Goal: Transaction & Acquisition: Purchase product/service

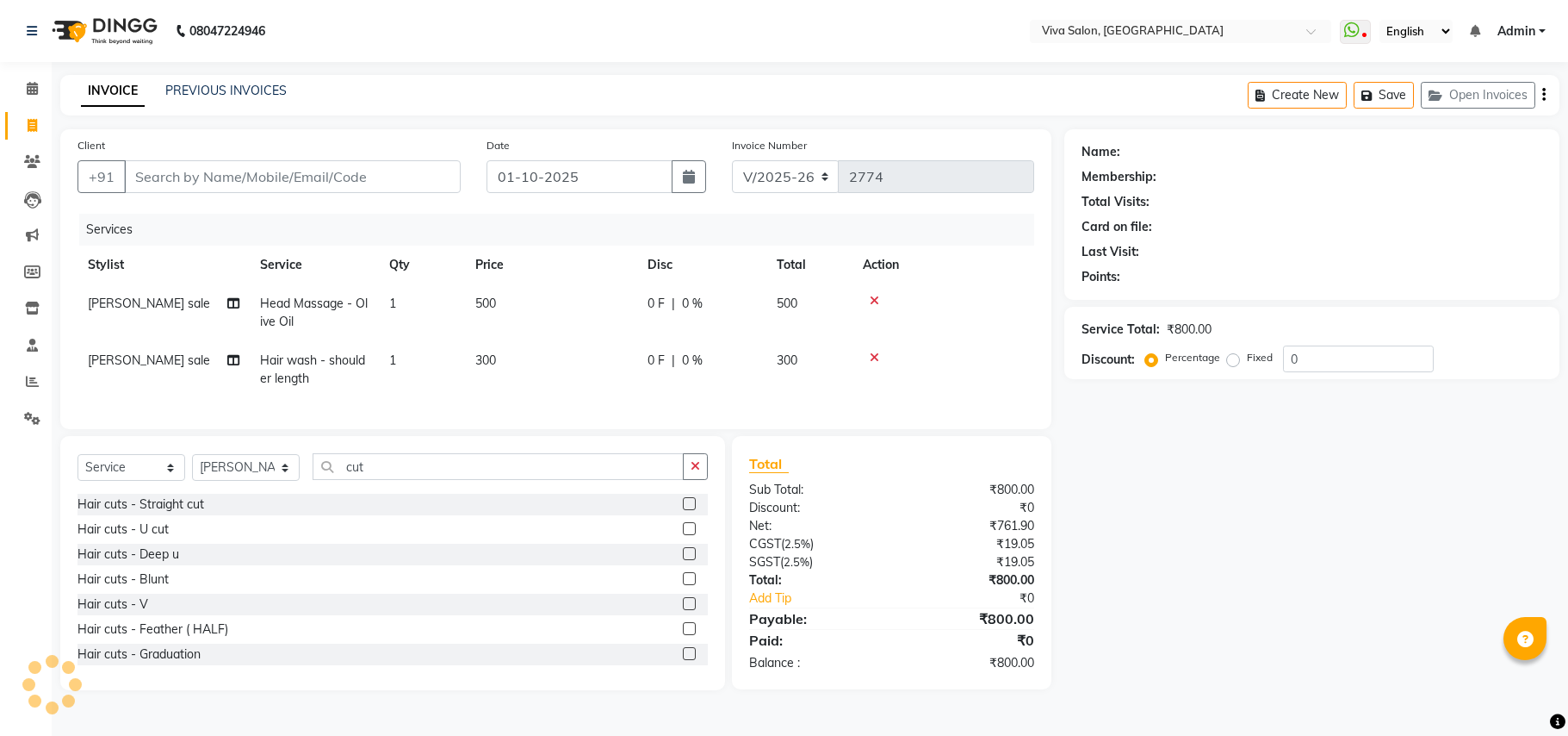
select select "7363"
select select "service"
select select "63771"
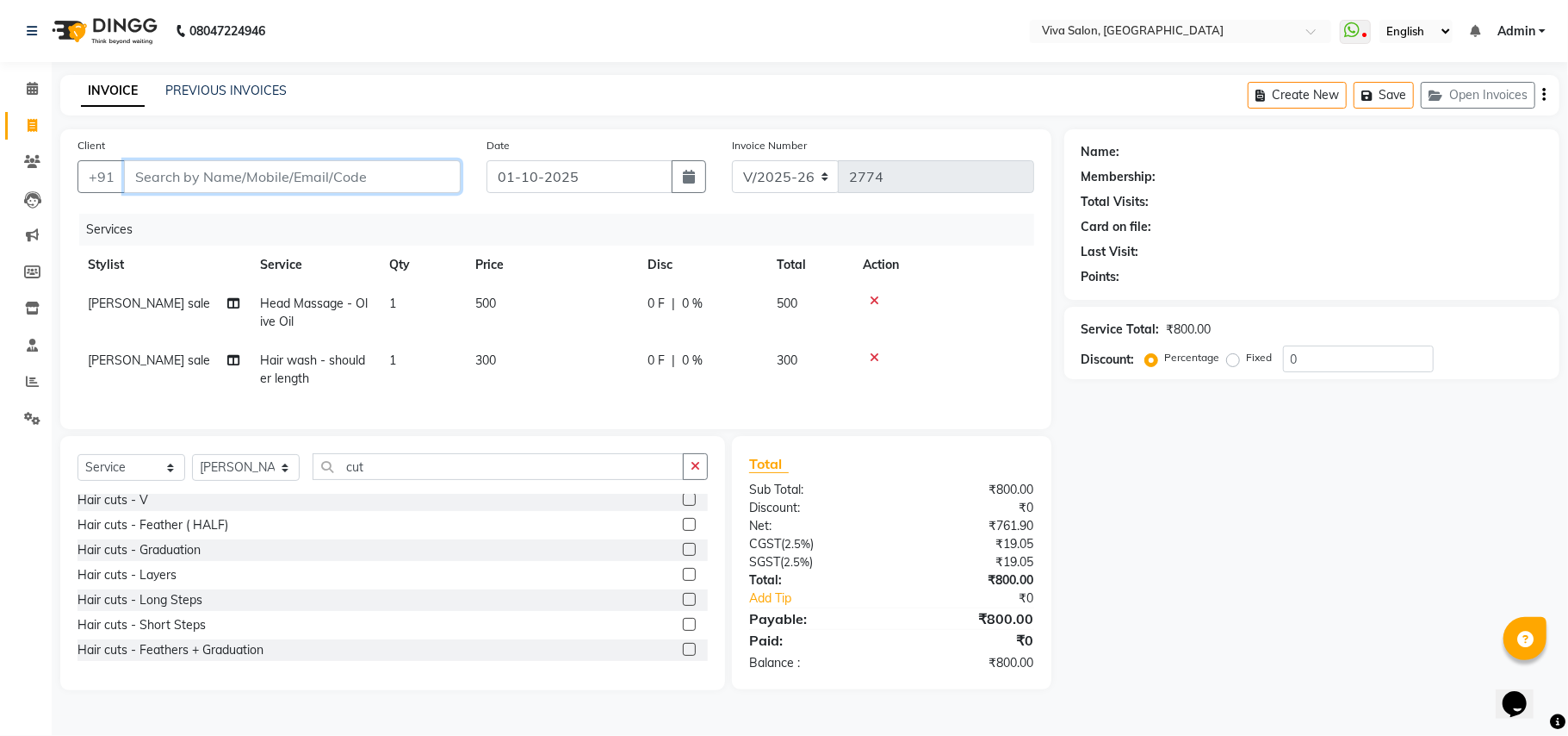
click at [387, 181] on input "Client" at bounding box center [292, 177] width 336 height 33
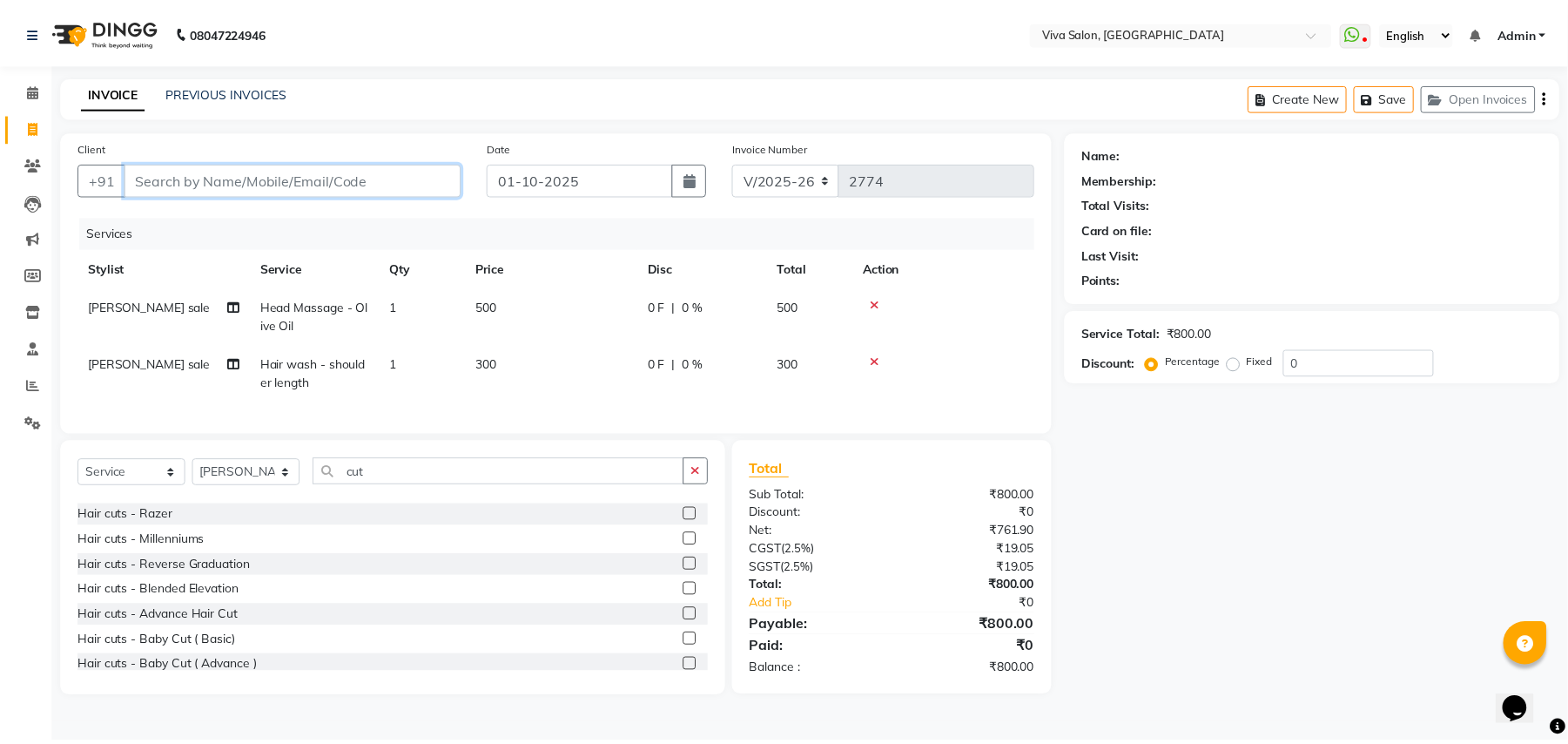
scroll to position [409, 0]
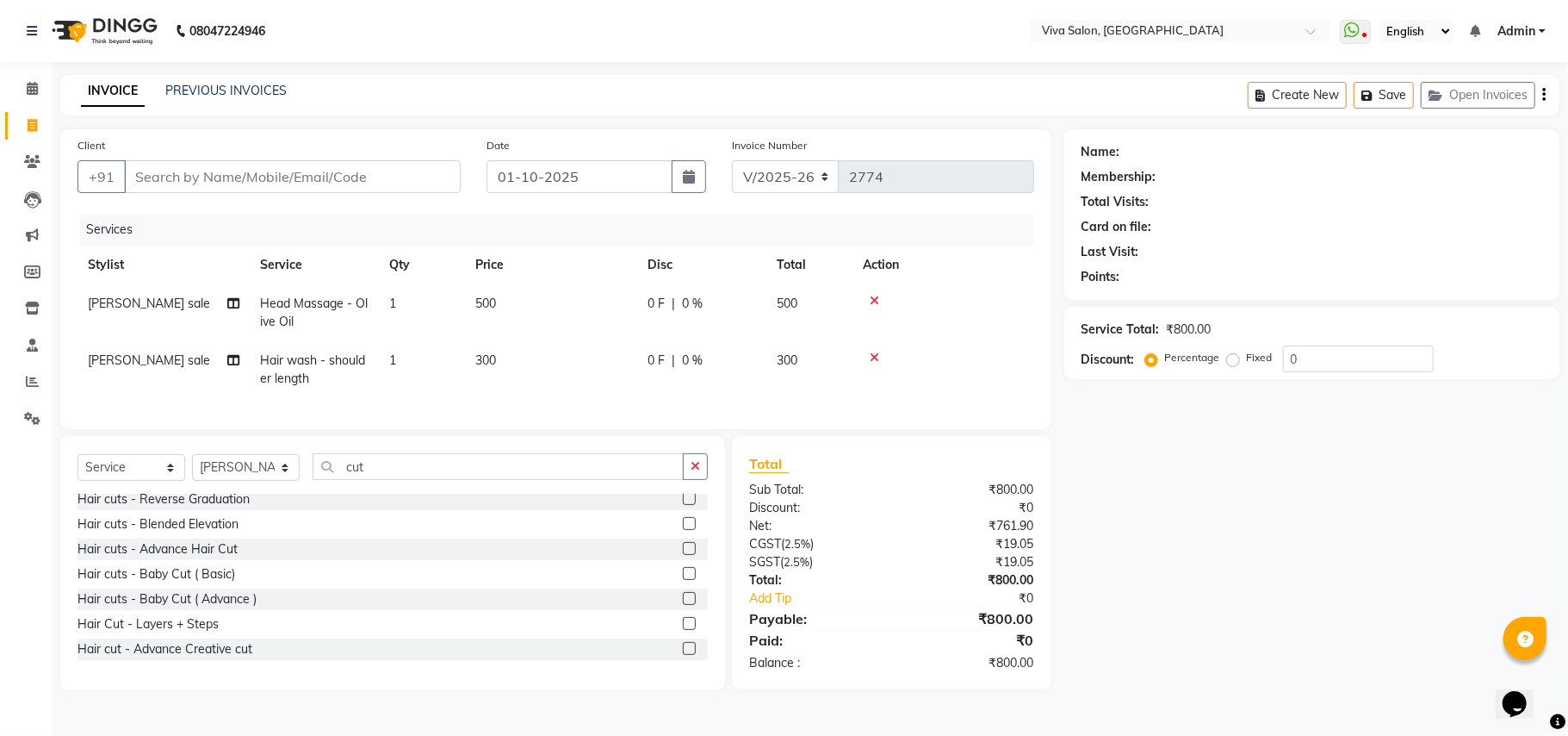
click at [683, 655] on label at bounding box center [689, 648] width 13 height 13
click at [683, 655] on input "checkbox" at bounding box center [688, 649] width 11 height 11
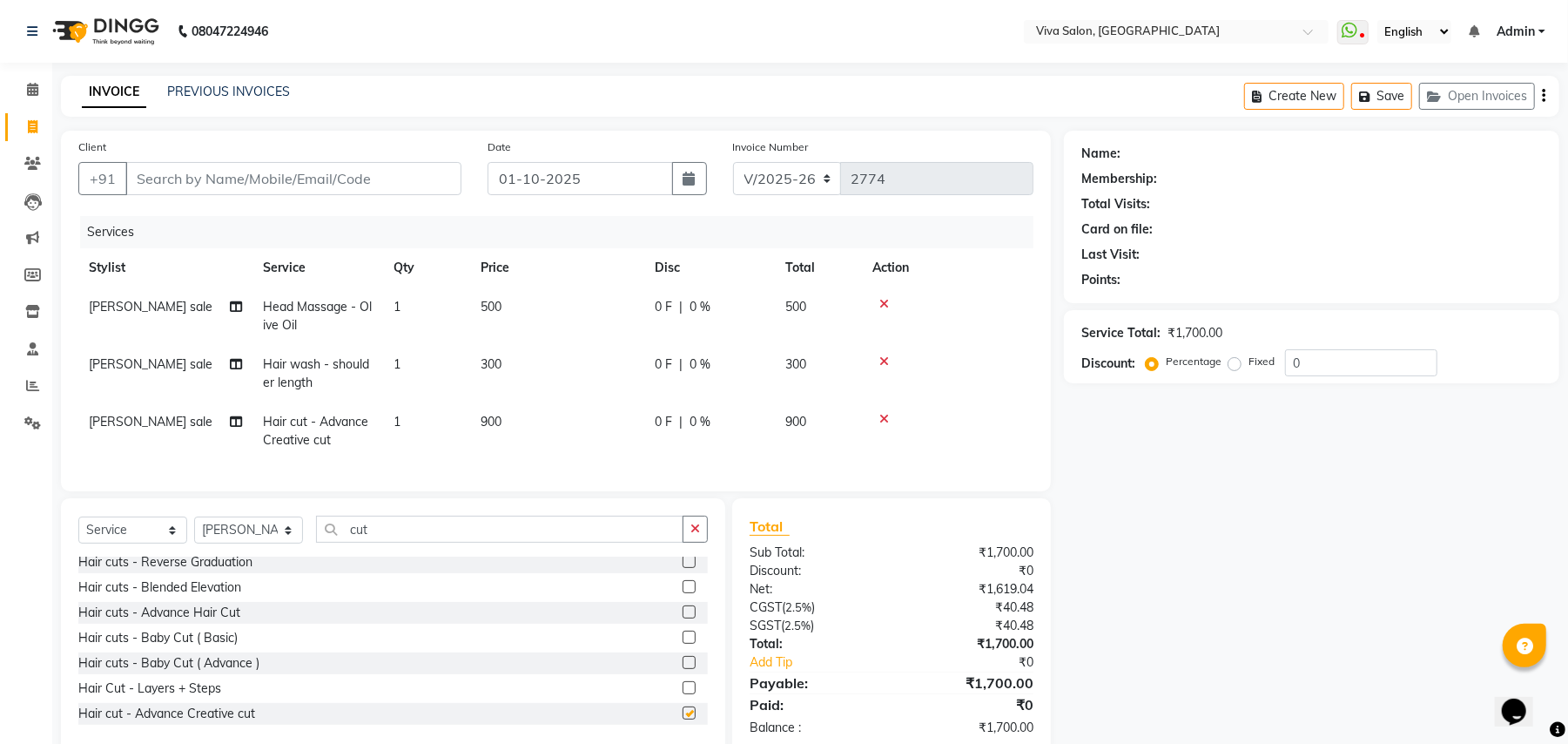
checkbox input "false"
click at [683, 619] on label at bounding box center [690, 612] width 13 height 13
click at [683, 619] on input "checkbox" at bounding box center [689, 612] width 11 height 11
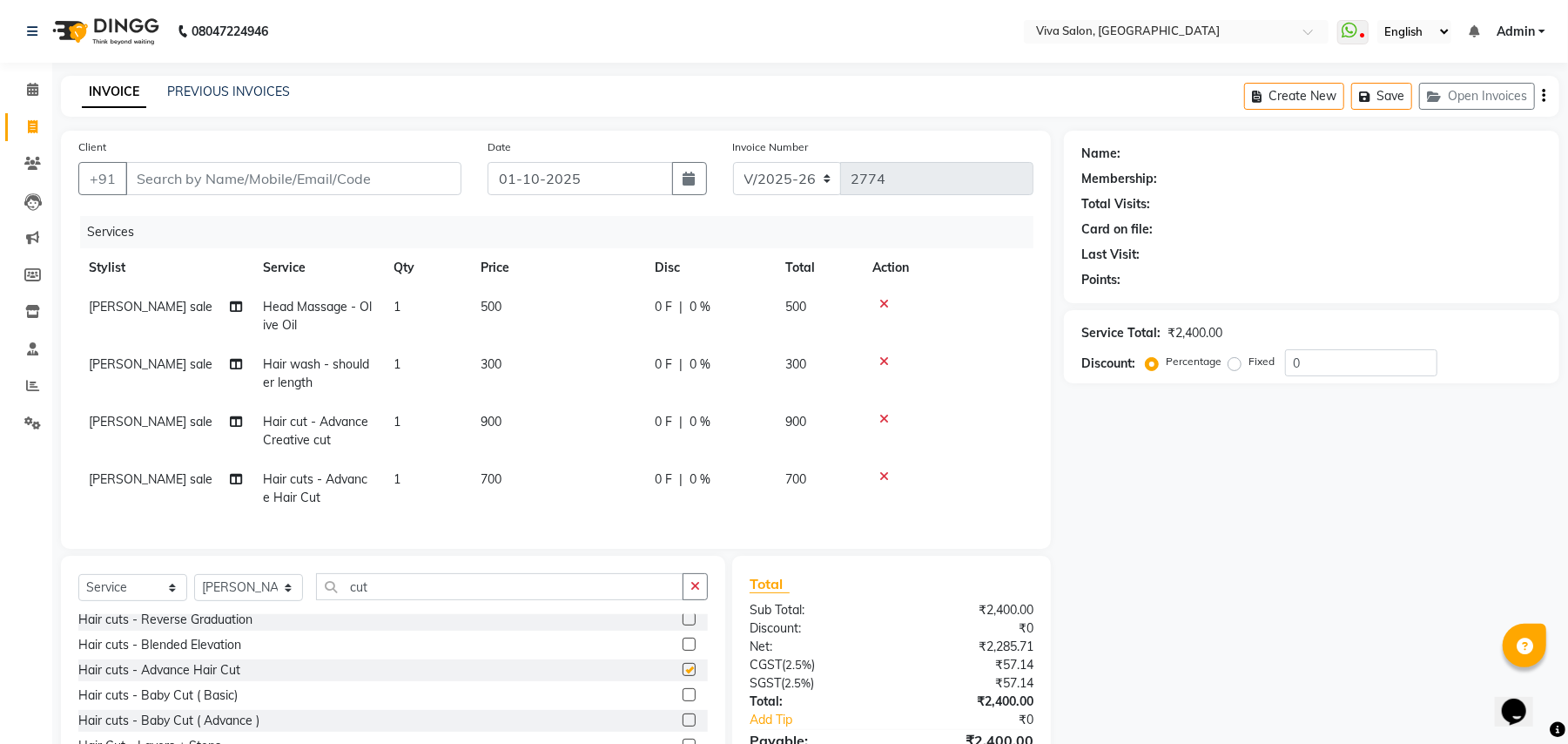
checkbox input "false"
click at [889, 417] on icon at bounding box center [884, 419] width 9 height 12
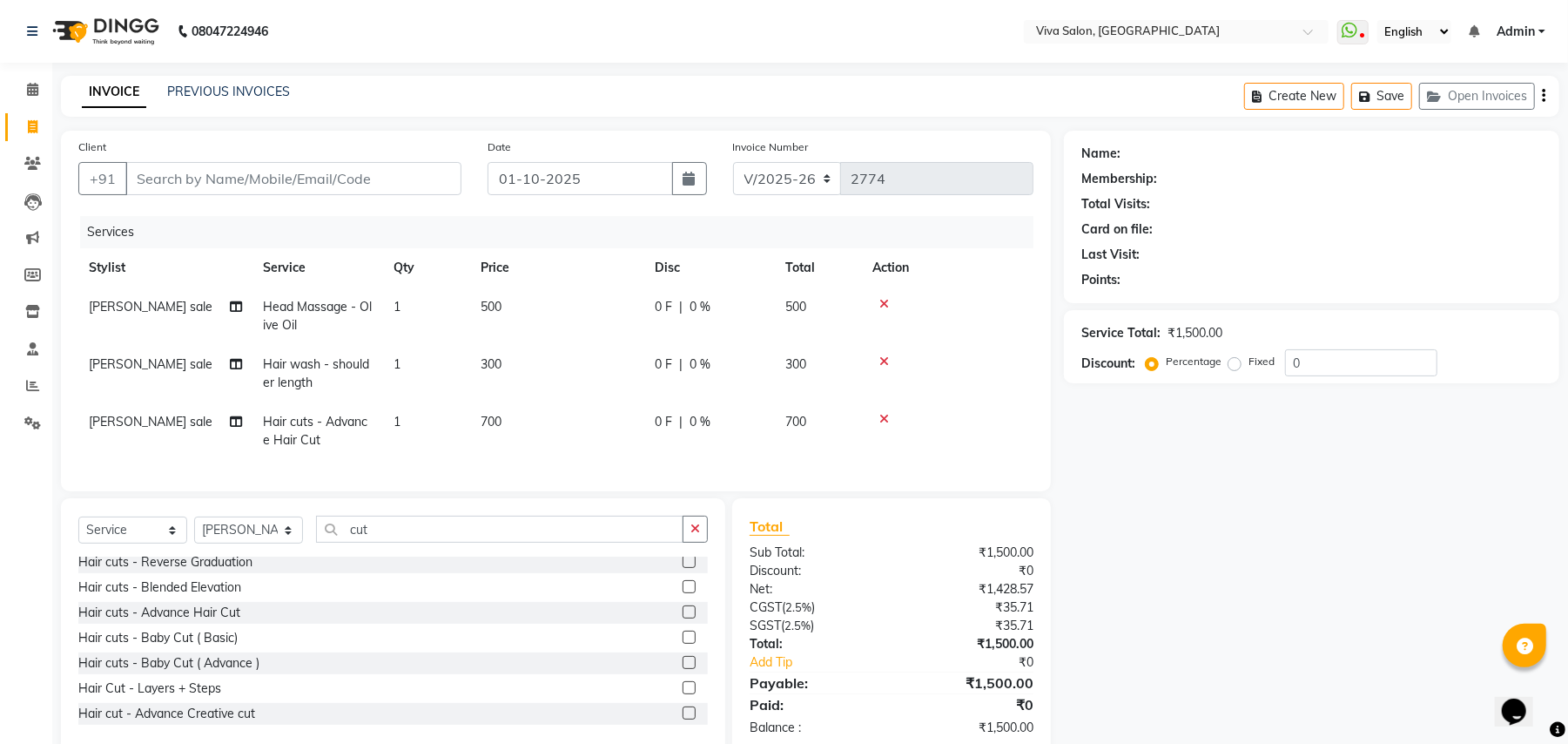
click at [545, 425] on td "700" at bounding box center [557, 431] width 174 height 57
click at [470, 425] on td "1" at bounding box center [427, 431] width 87 height 57
select select "63771"
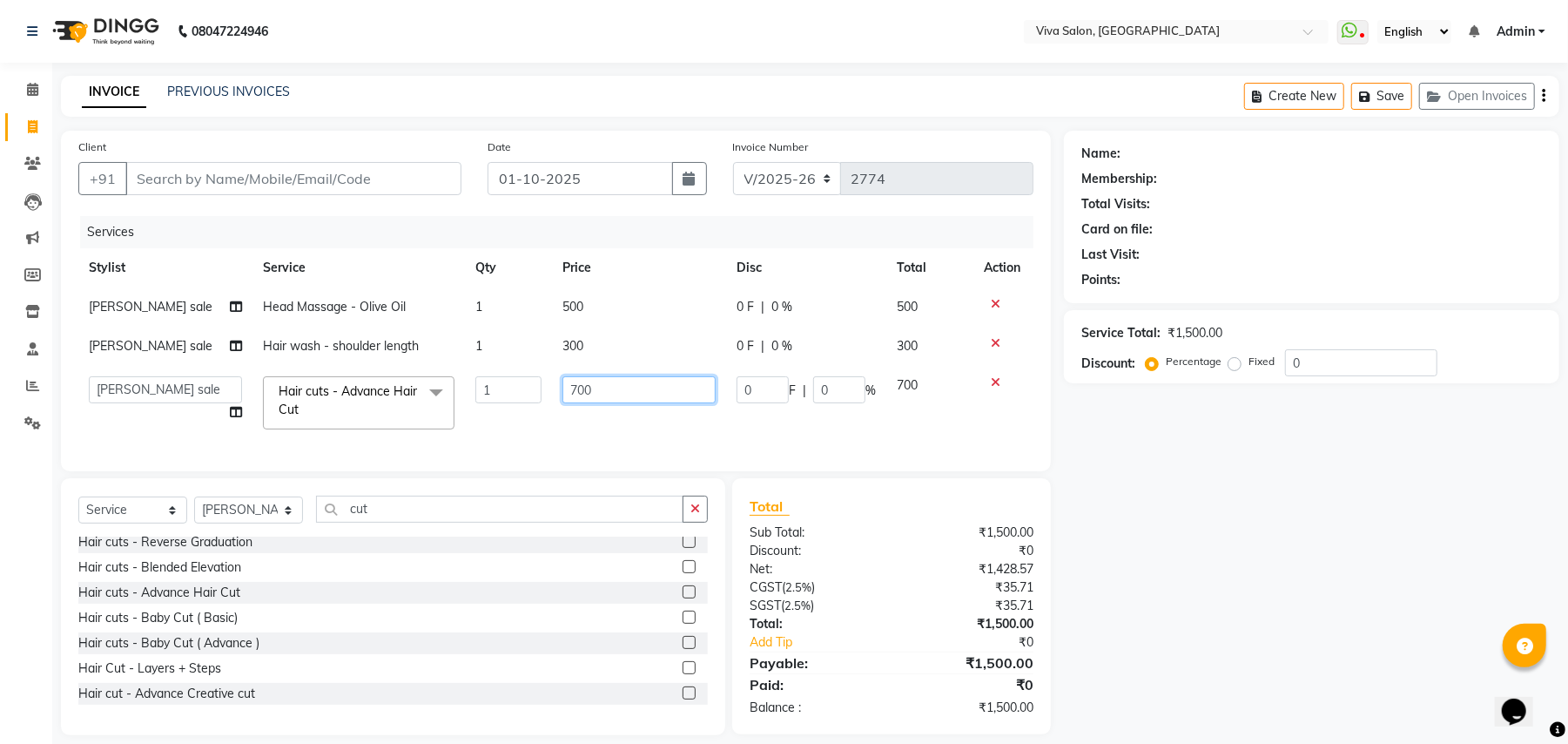
click at [607, 396] on input "700" at bounding box center [639, 389] width 153 height 27
type input "7"
type input "400"
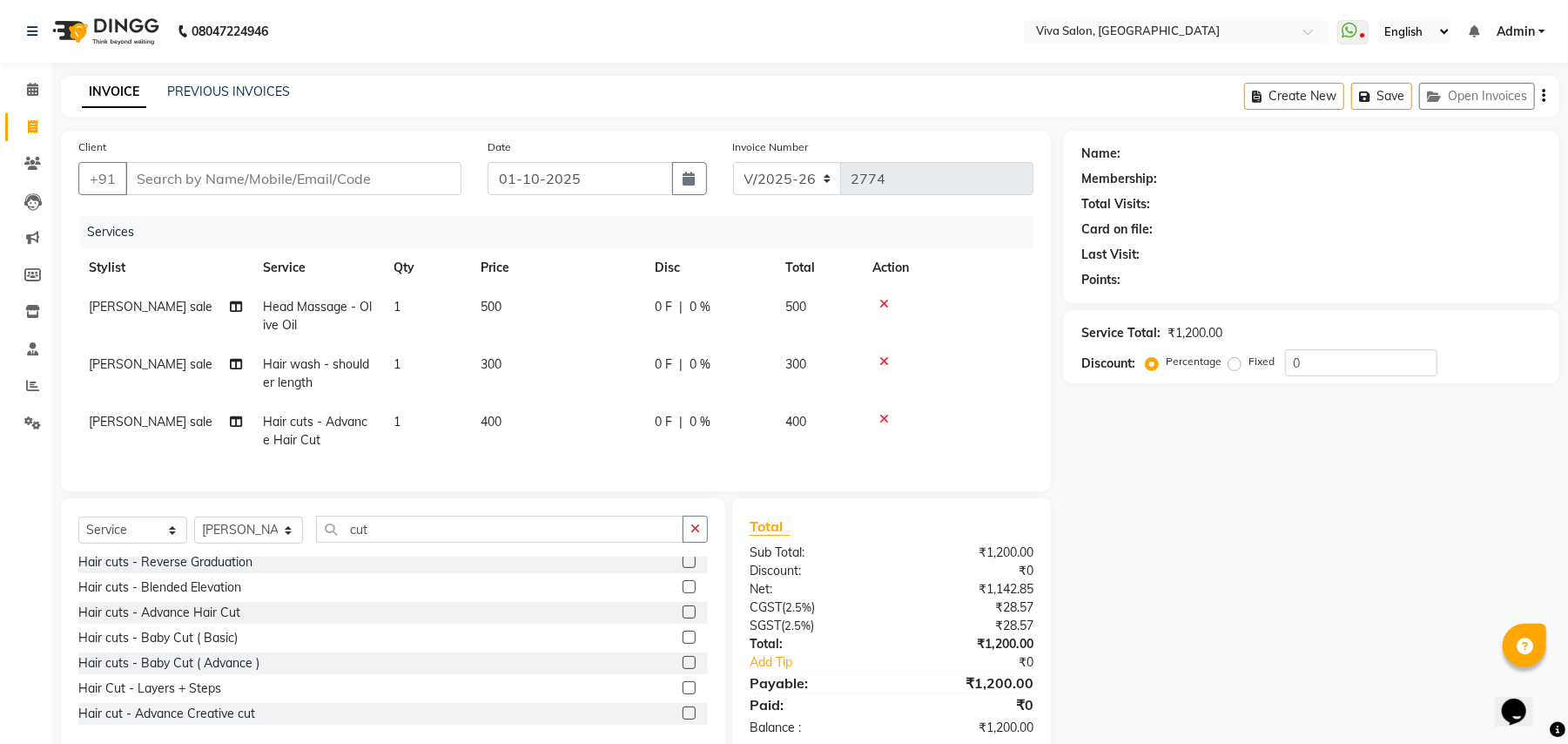
click at [721, 402] on td "0 F | 0 %" at bounding box center [710, 431] width 131 height 57
click at [644, 402] on td "400" at bounding box center [557, 431] width 174 height 57
select select "63771"
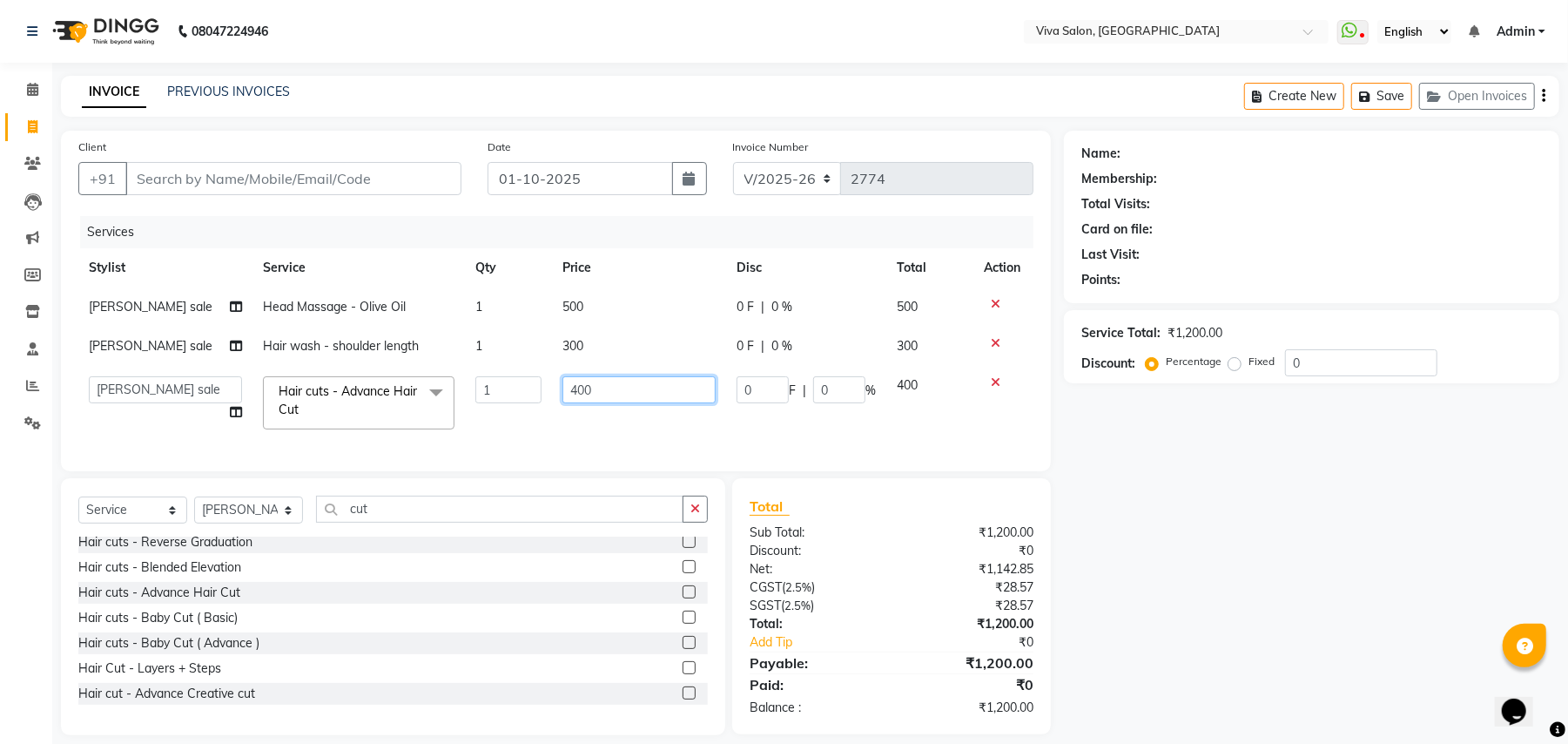
click at [655, 394] on input "400" at bounding box center [639, 389] width 153 height 27
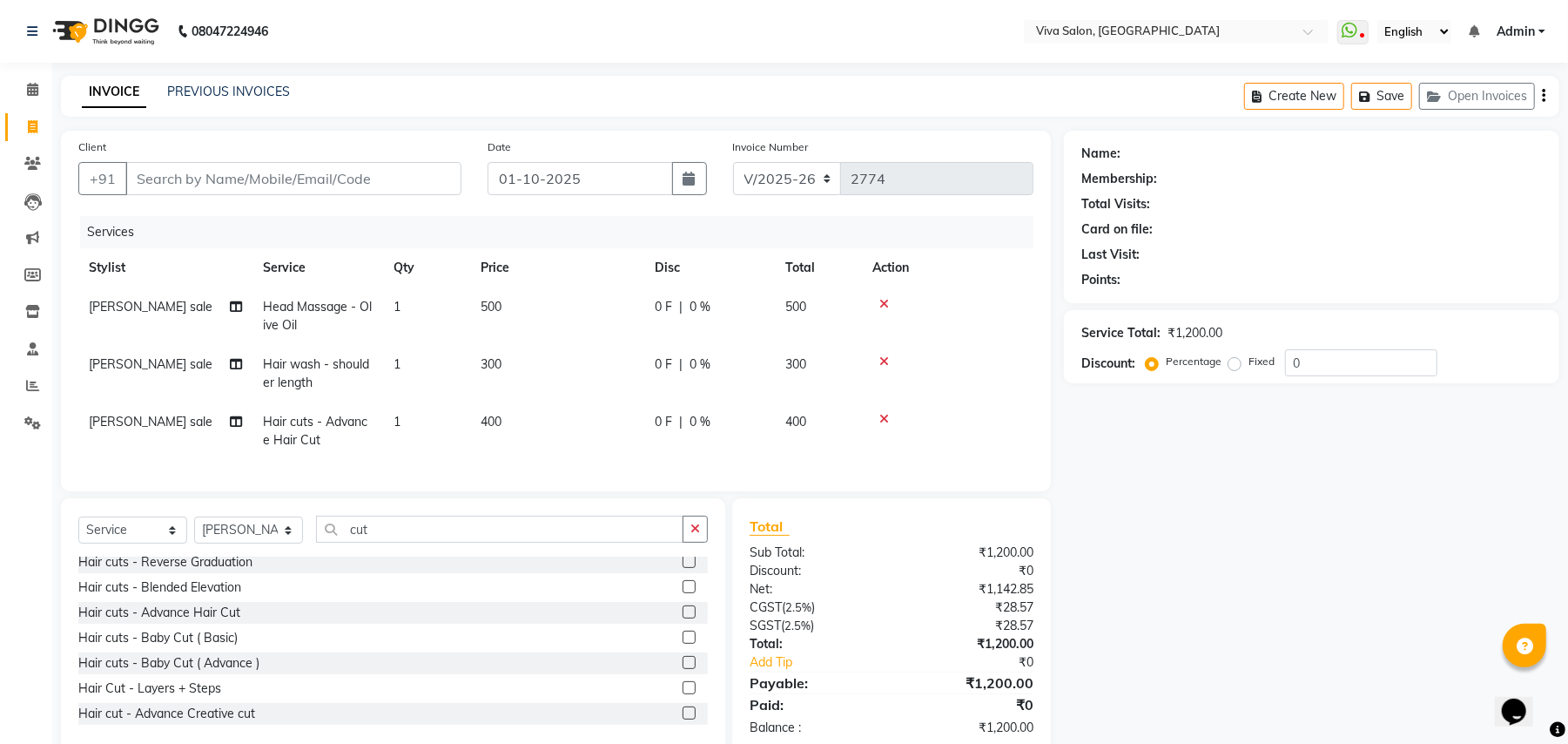
click at [791, 450] on td "400" at bounding box center [819, 431] width 87 height 57
click at [791, 450] on div "Services Stylist Service Qty Price Disc Total Action [PERSON_NAME] sale Head Ma…" at bounding box center [556, 345] width 955 height 258
select select "63771"
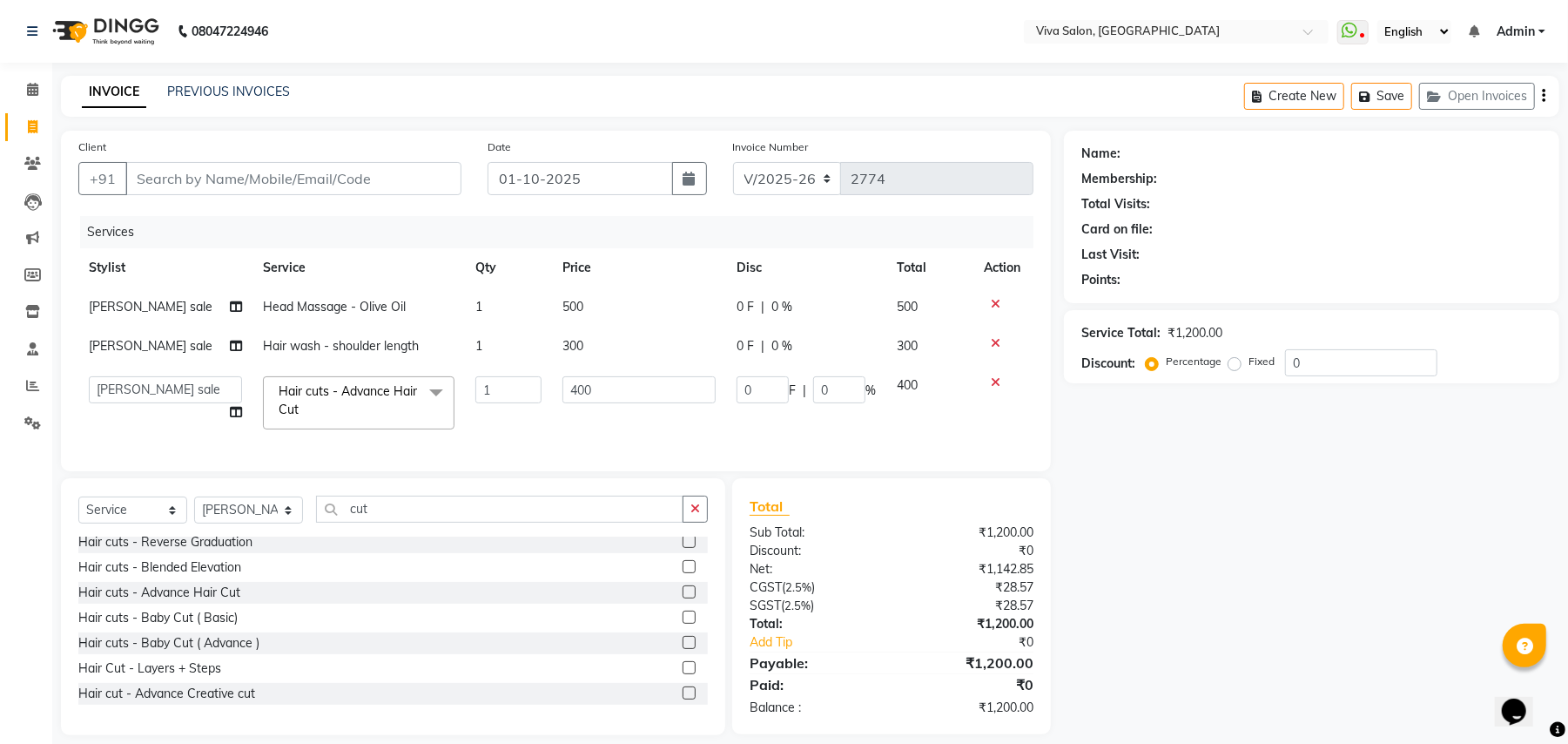
click at [833, 370] on td "0 F | 0 %" at bounding box center [807, 403] width 160 height 74
click at [701, 523] on button "button" at bounding box center [695, 509] width 25 height 27
click at [382, 174] on input "Client" at bounding box center [293, 179] width 336 height 33
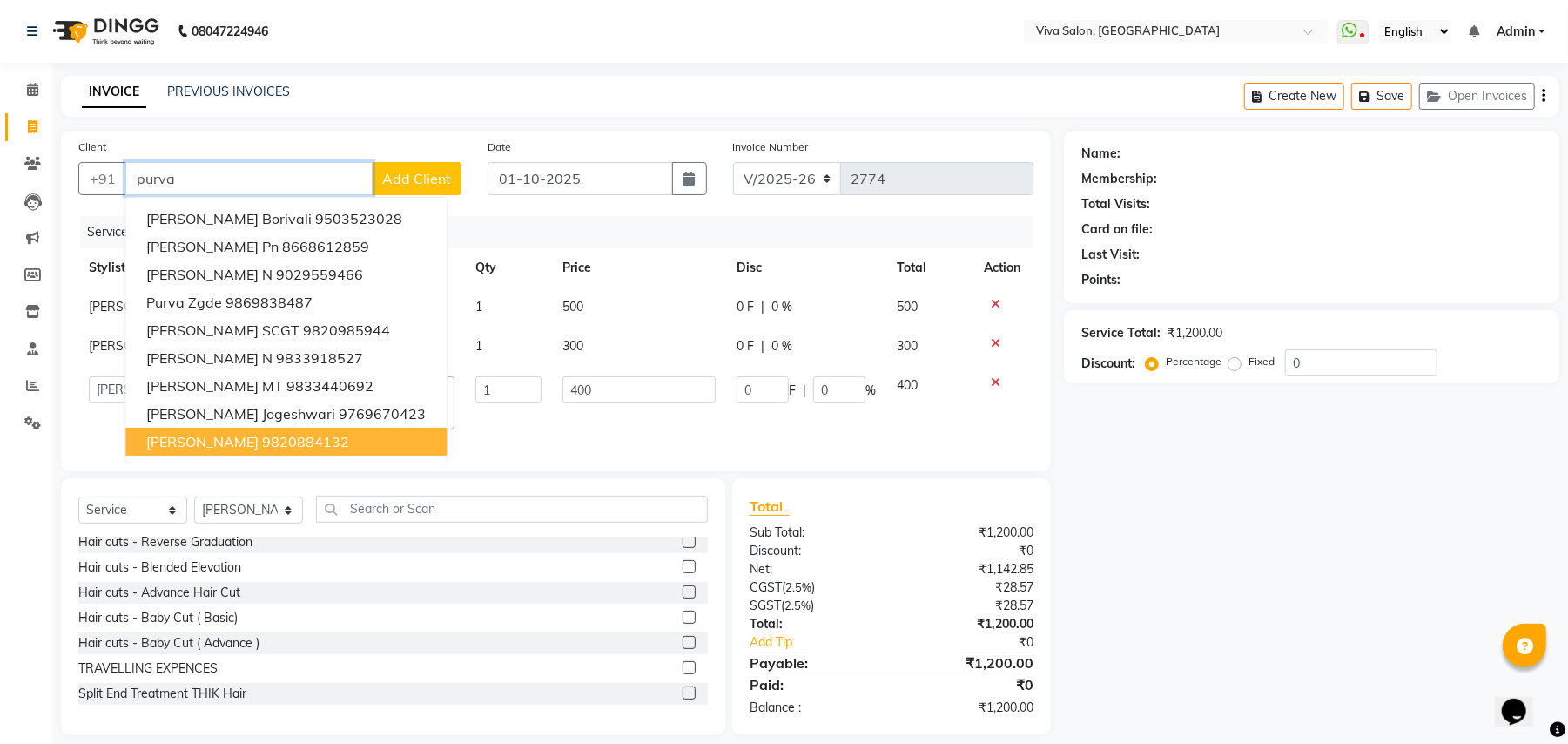
click at [262, 433] on ngb-highlight "9820884132" at bounding box center [305, 442] width 87 height 18
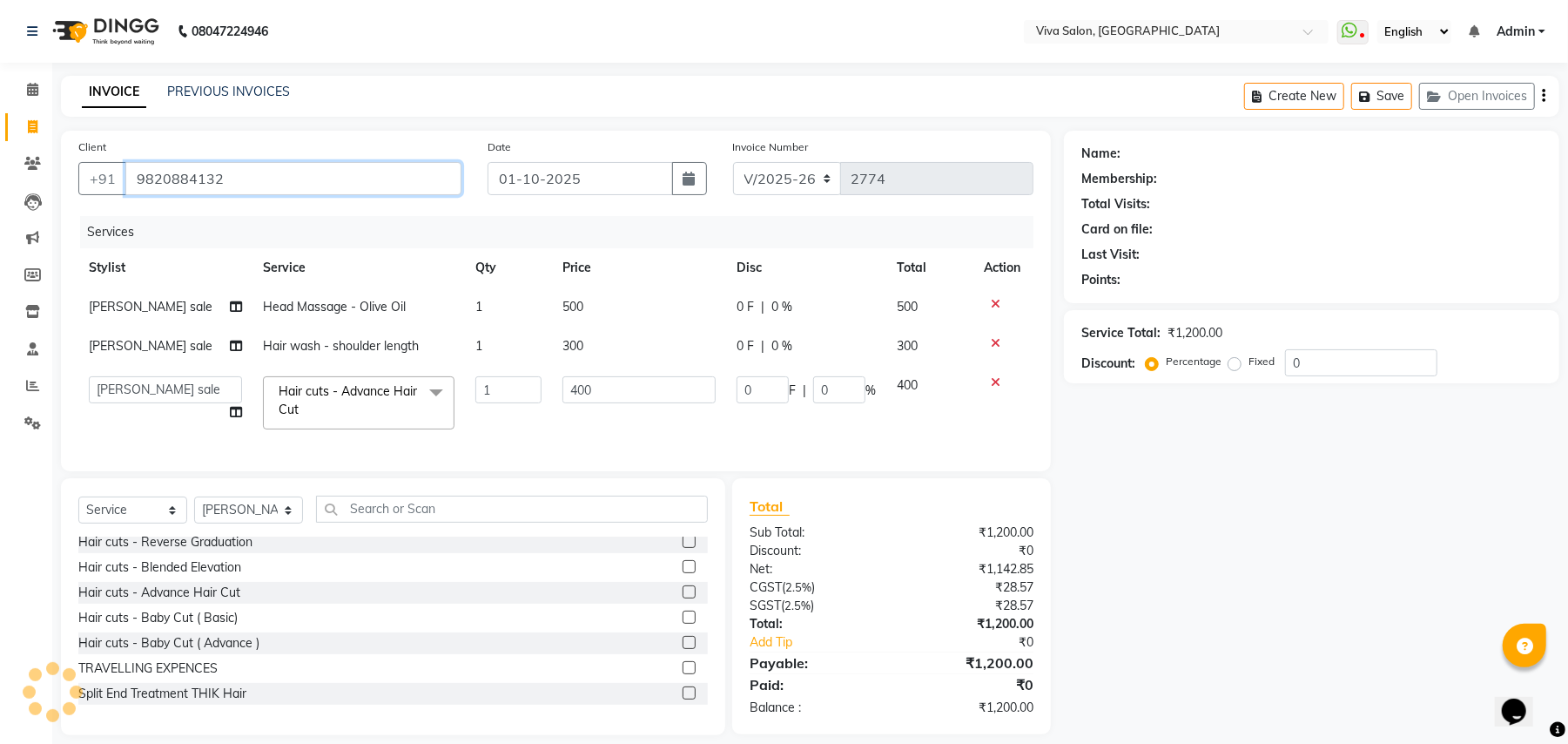
type input "9820884132"
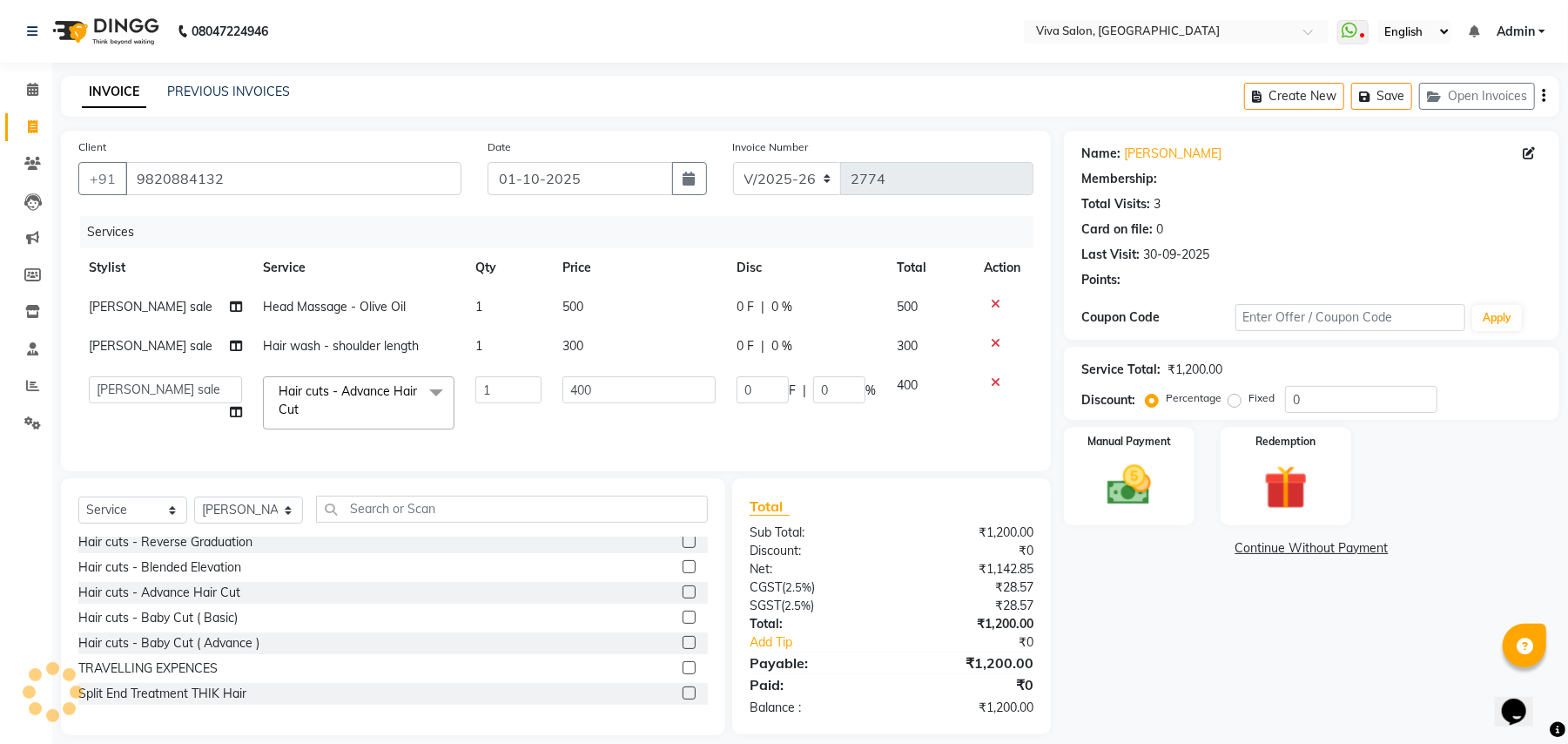
type input "80"
type input "20"
select select "2: Object"
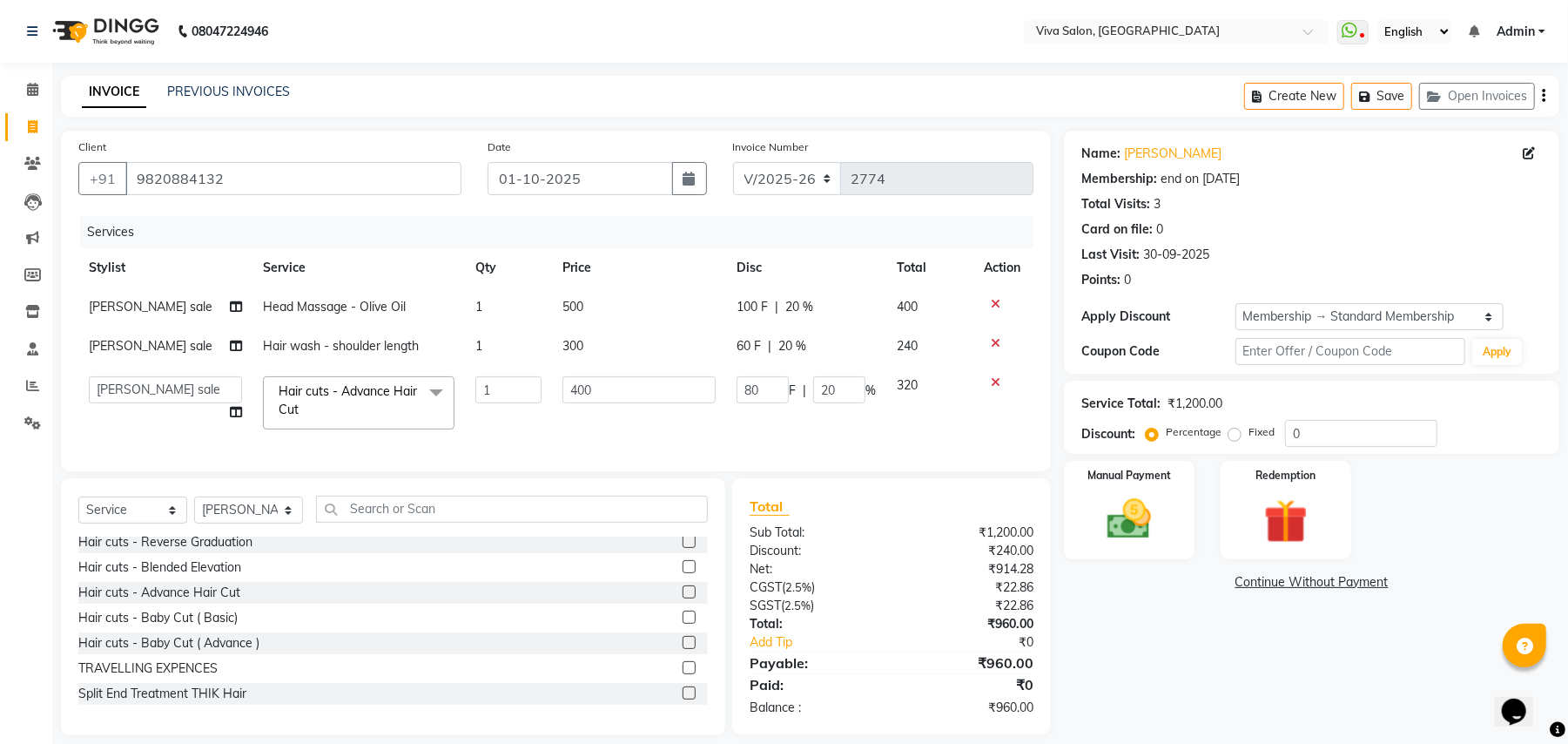
click at [764, 318] on td "100 F | 20 %" at bounding box center [807, 307] width 160 height 40
select select "63771"
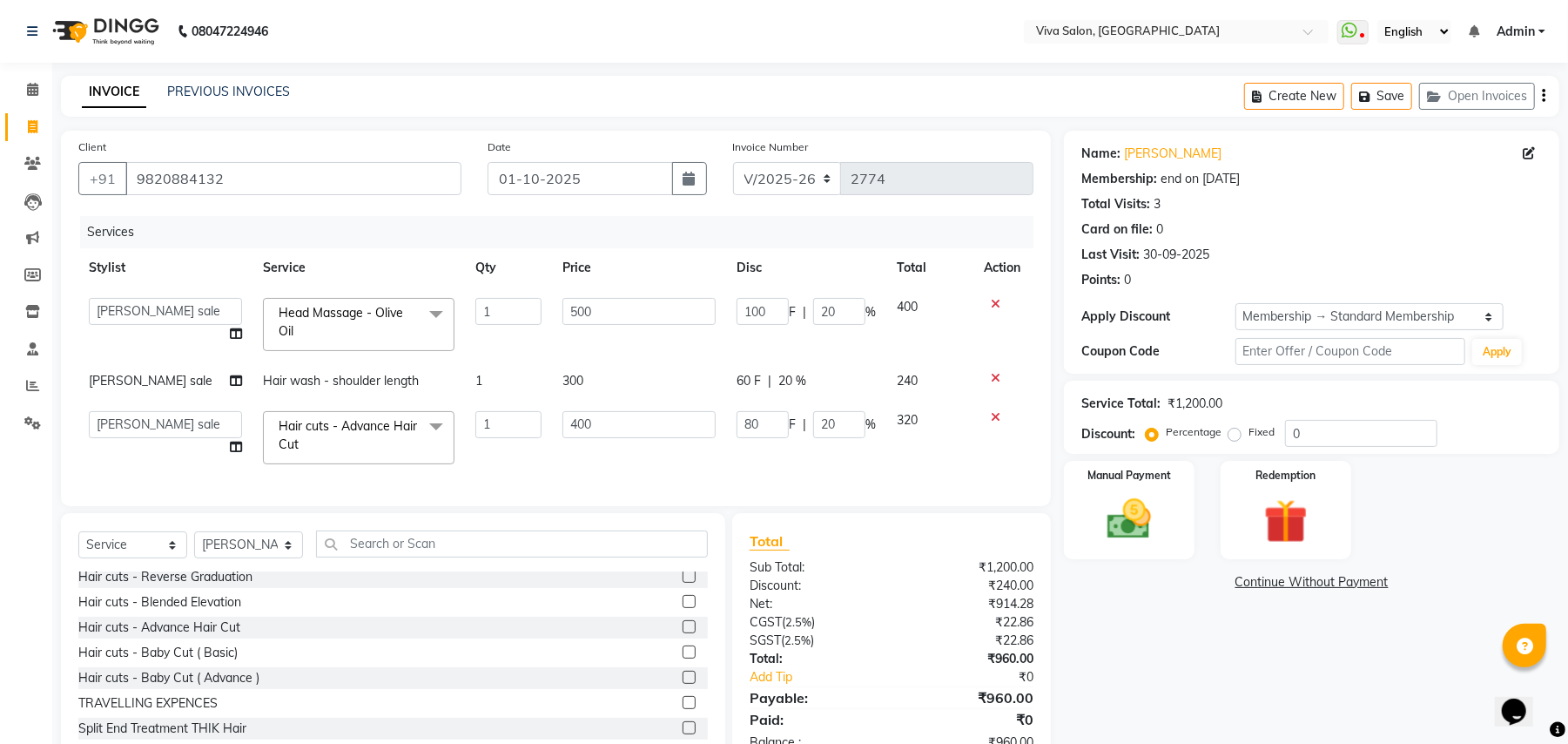
click at [787, 313] on input "100" at bounding box center [762, 311] width 53 height 27
type input "101"
click at [777, 407] on td "80 F | 20 %" at bounding box center [807, 438] width 160 height 74
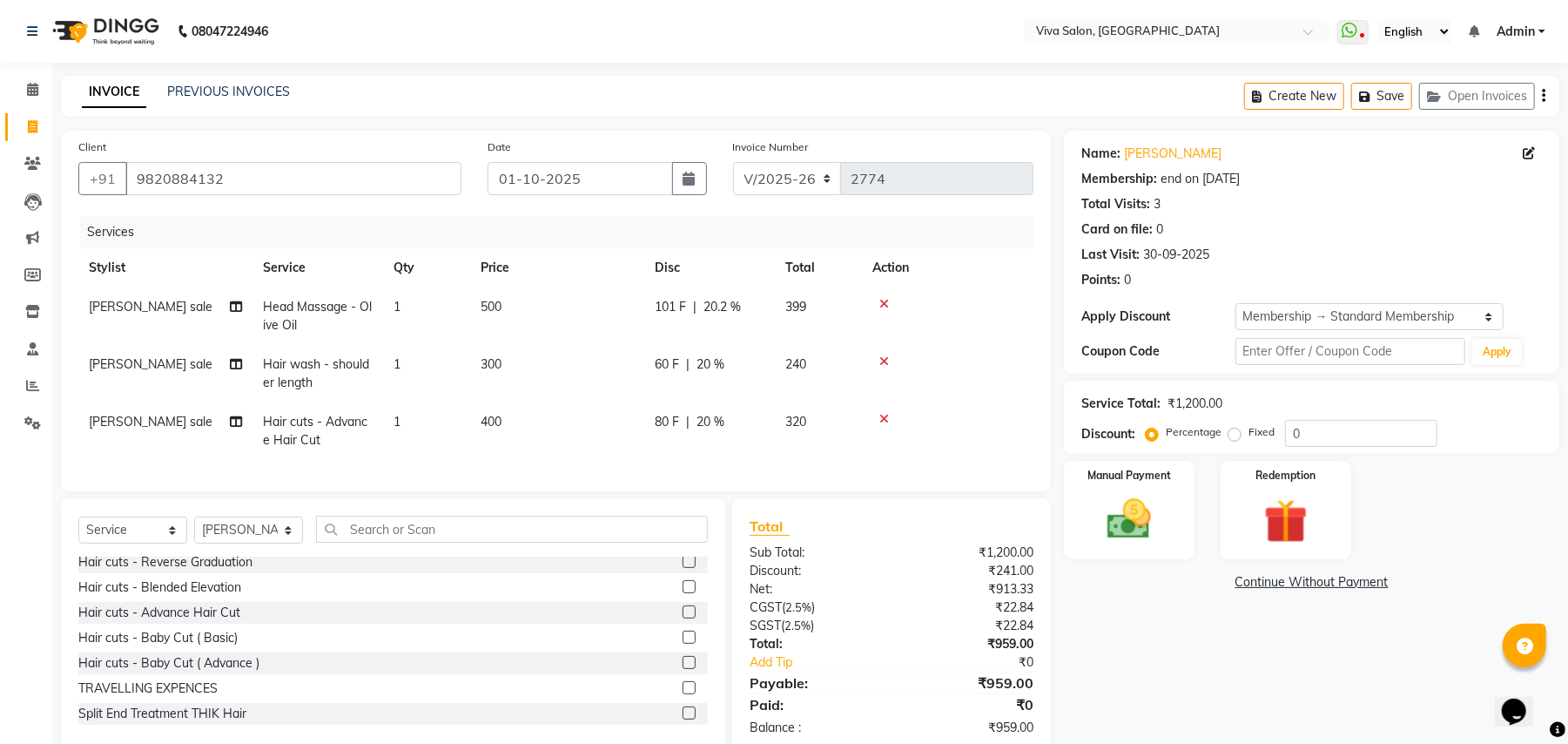
click at [799, 342] on tbody "[PERSON_NAME] sale Head Massage - Olive Oil 1 500 101 F | 20.2 % 399 [PERSON_NA…" at bounding box center [556, 373] width 955 height 172
click at [799, 342] on td "399" at bounding box center [819, 316] width 87 height 57
select select "63771"
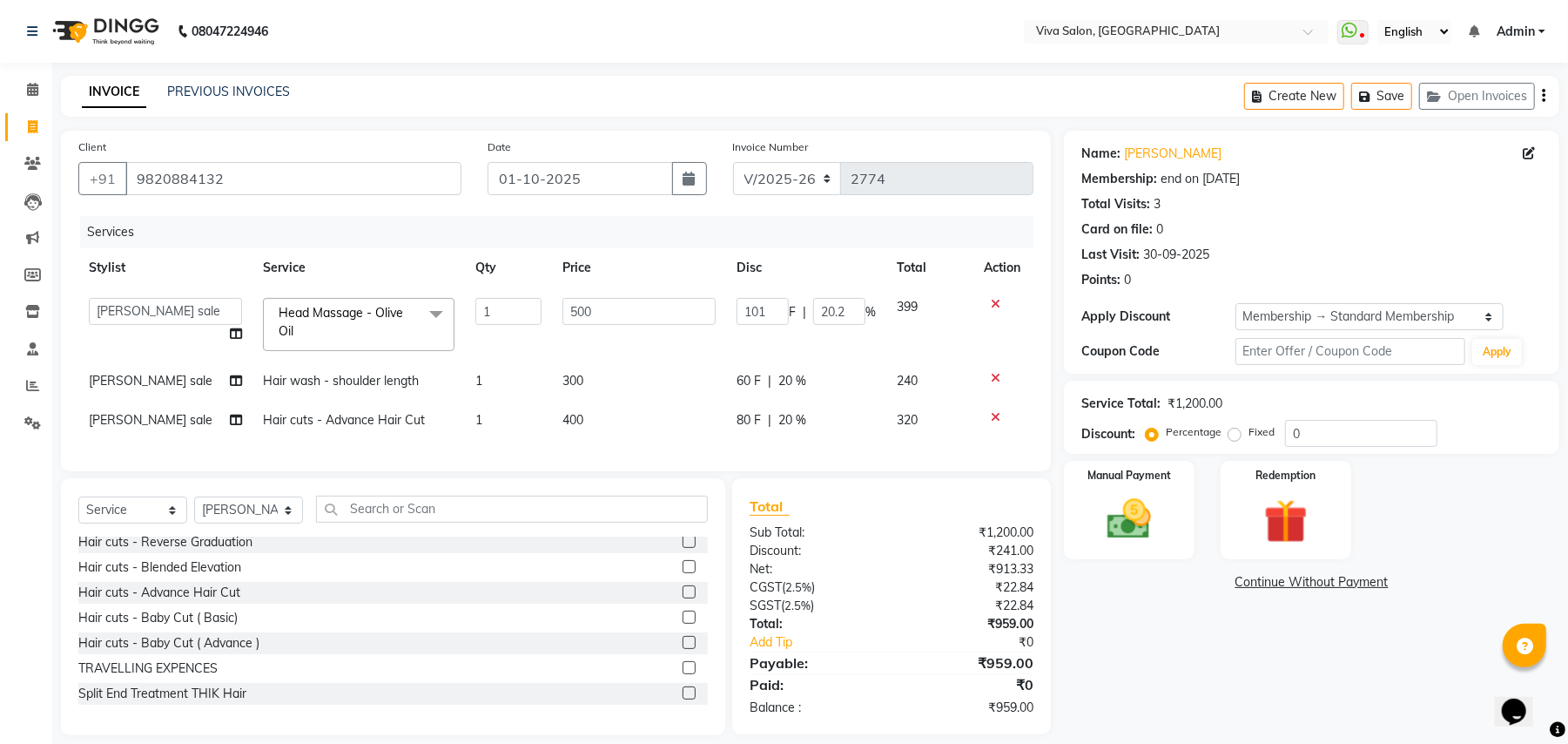
click at [826, 384] on div "60 F | 20 %" at bounding box center [806, 381] width 139 height 18
select select "63771"
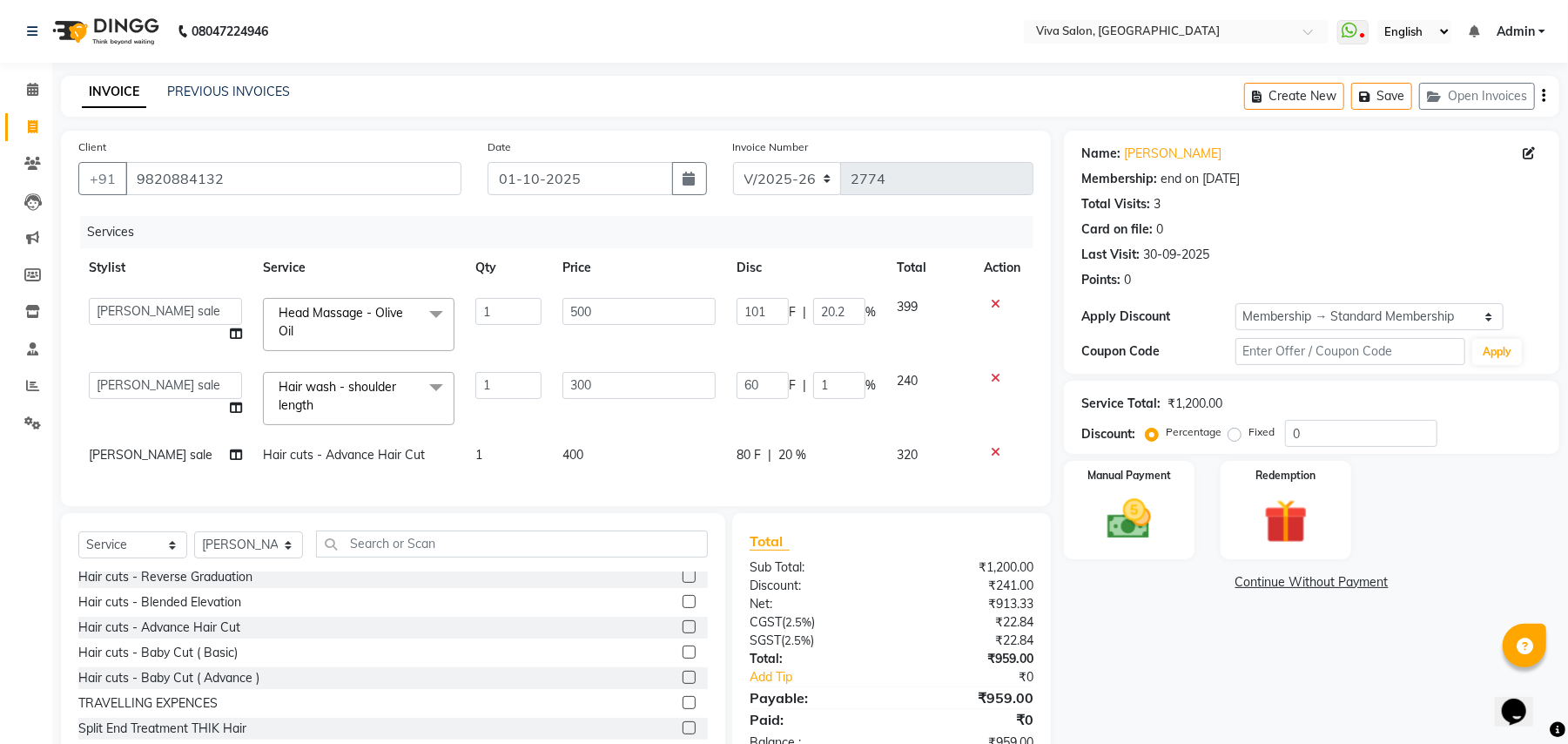
type input "10"
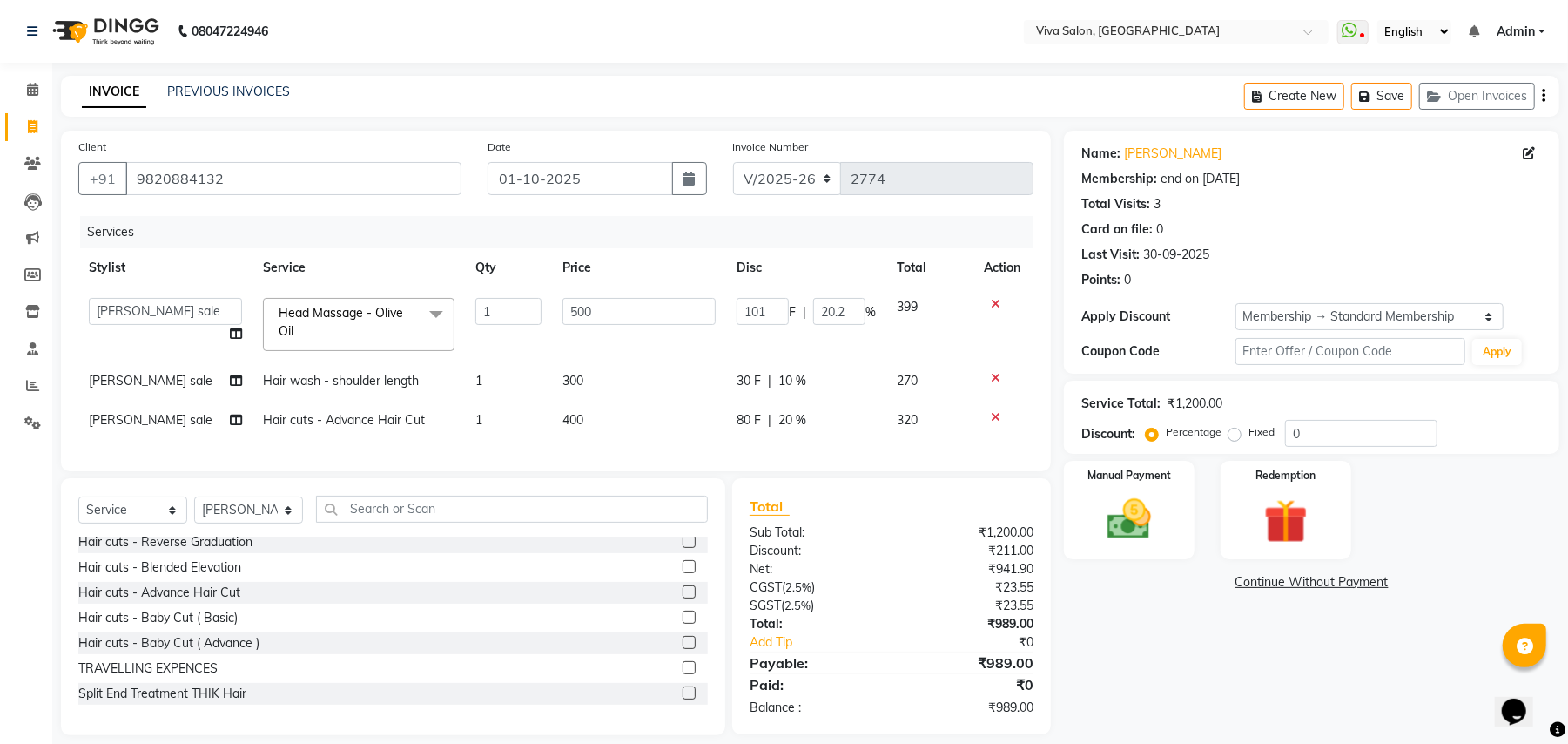
click at [866, 471] on div "Client [PHONE_NUMBER] Date [DATE] Invoice Number V/2025 V/[PHONE_NUMBER] Servic…" at bounding box center [556, 301] width 990 height 340
click at [817, 421] on div "80 F | 20 %" at bounding box center [806, 420] width 139 height 18
select select "63771"
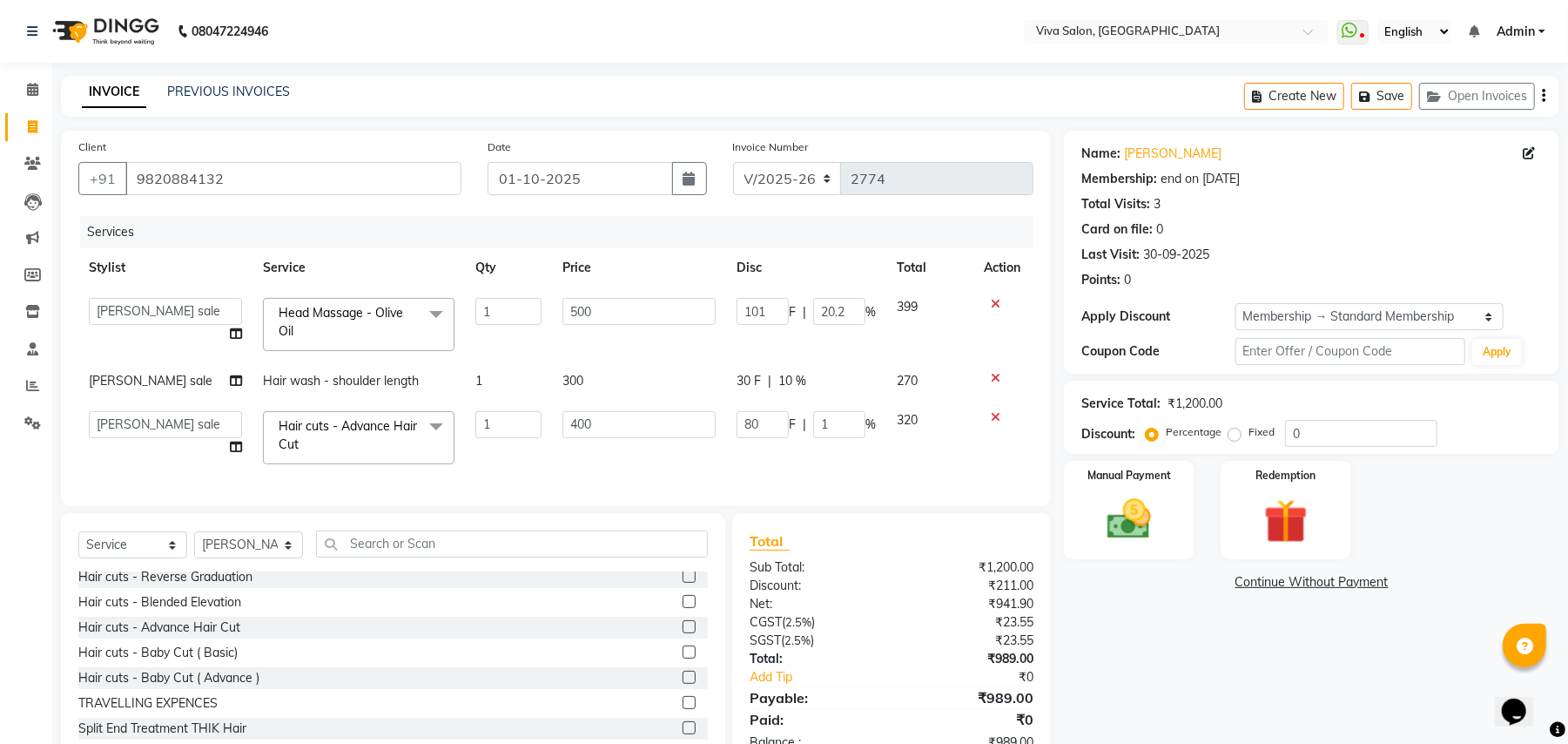
type input "10"
click at [850, 461] on div "Services Stylist Service Qty Price Disc Total Action [PERSON_NAME] [PERSON_NAME…" at bounding box center [556, 352] width 955 height 273
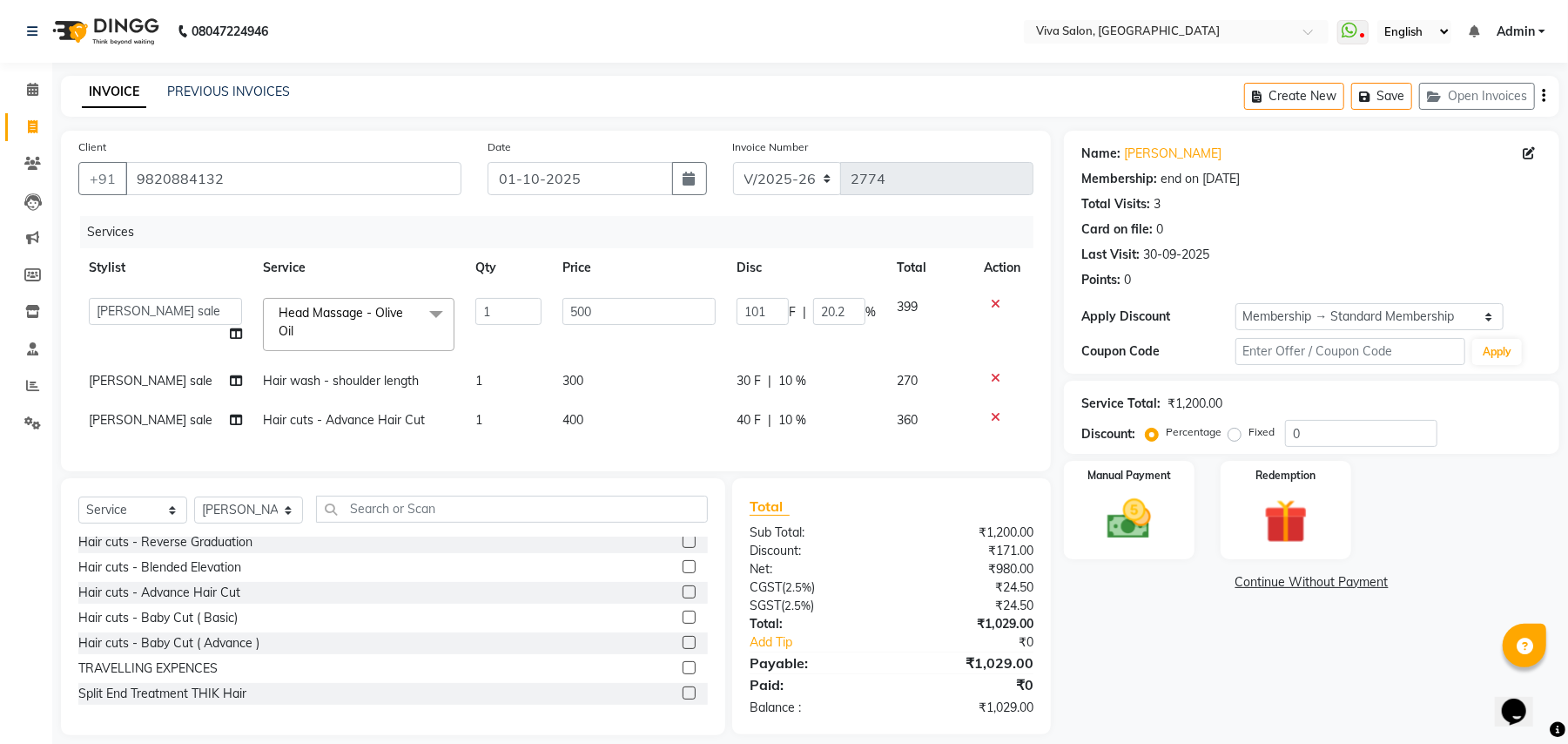
click at [1567, 707] on div "Name: [PERSON_NAME] Membership: end on [DATE] Total Visits: 3 Card on file: 0 L…" at bounding box center [1318, 433] width 509 height 605
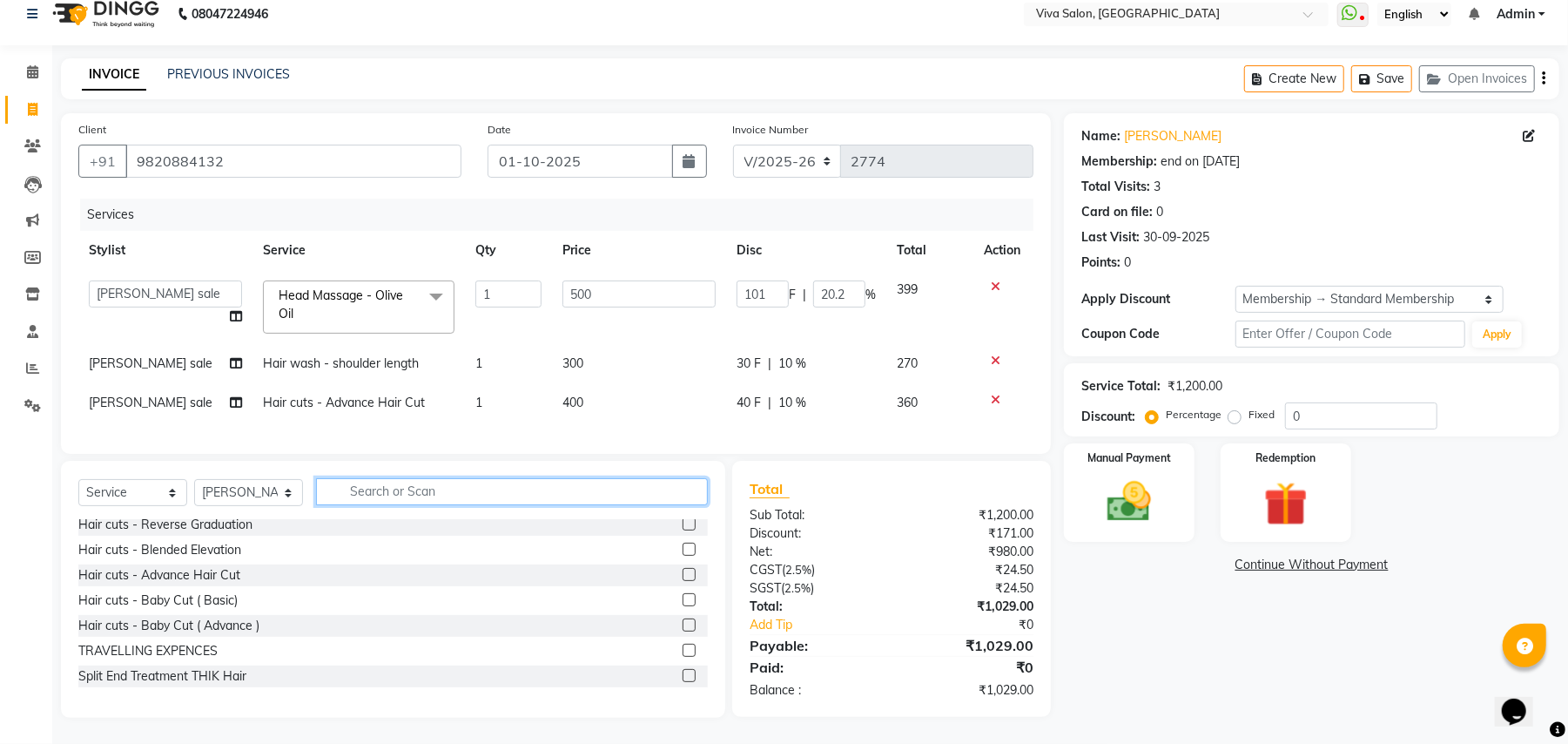
click at [643, 486] on input "text" at bounding box center [512, 491] width 392 height 27
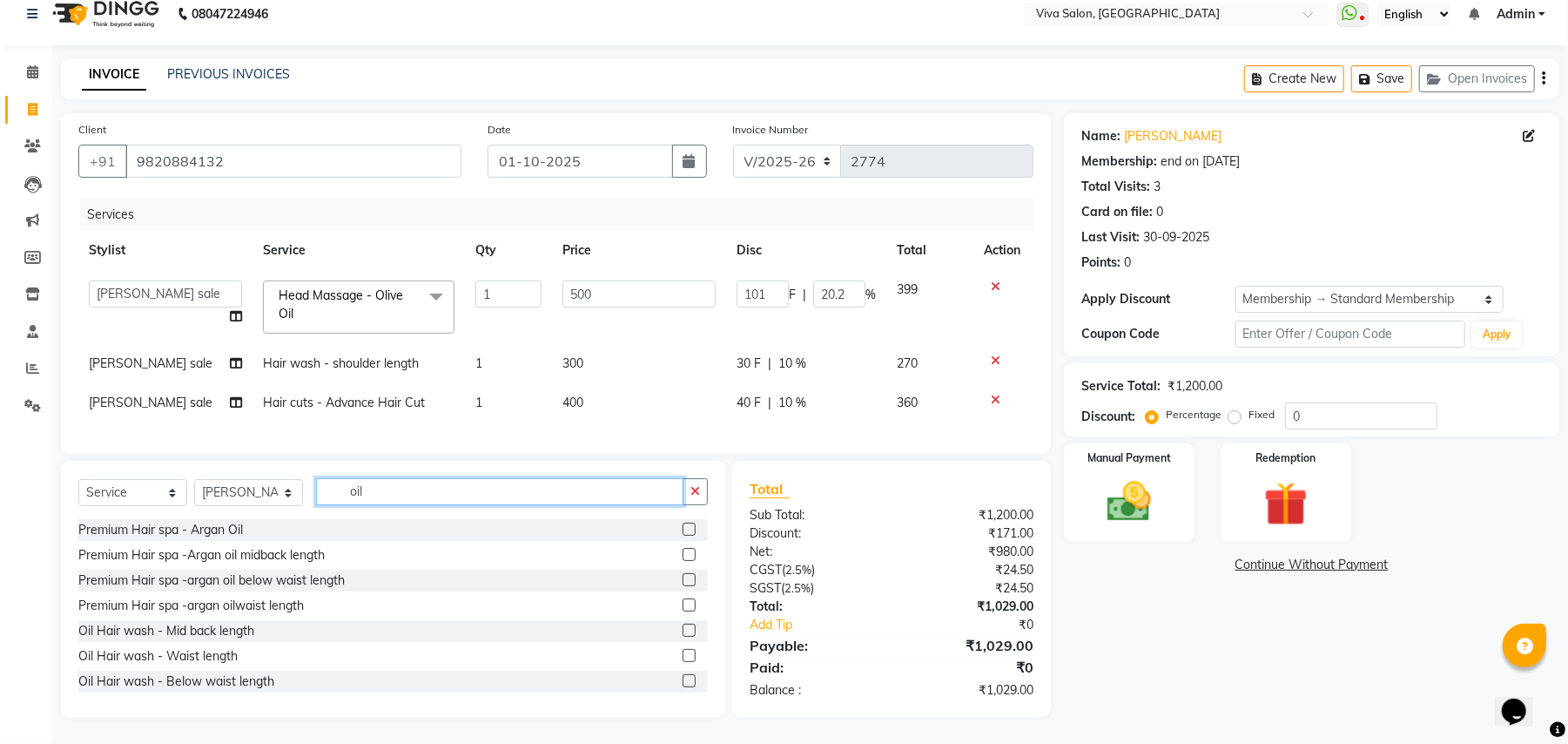
scroll to position [151, 0]
type input "oil"
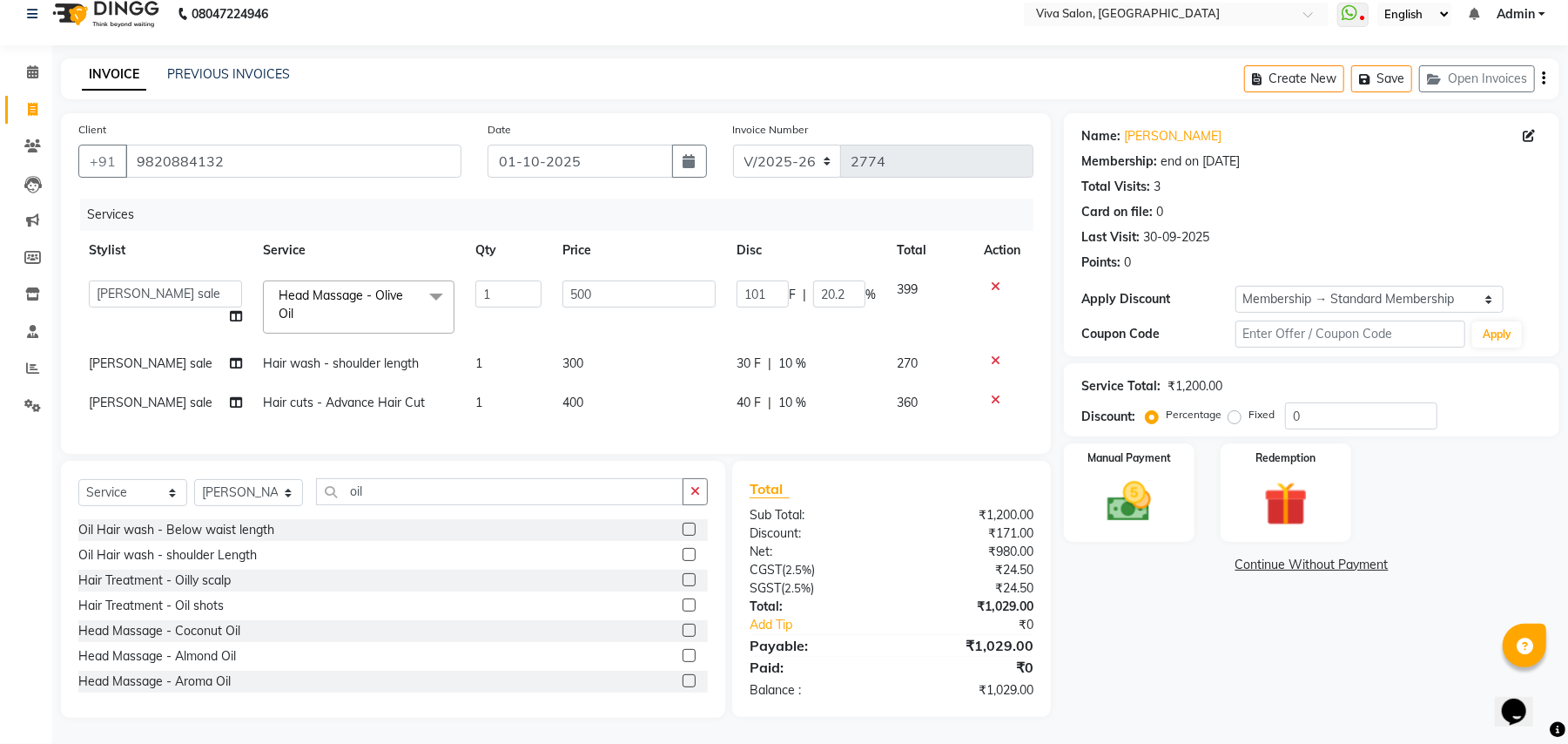
click at [683, 558] on label at bounding box center [690, 554] width 13 height 13
click at [683, 558] on input "checkbox" at bounding box center [689, 555] width 11 height 11
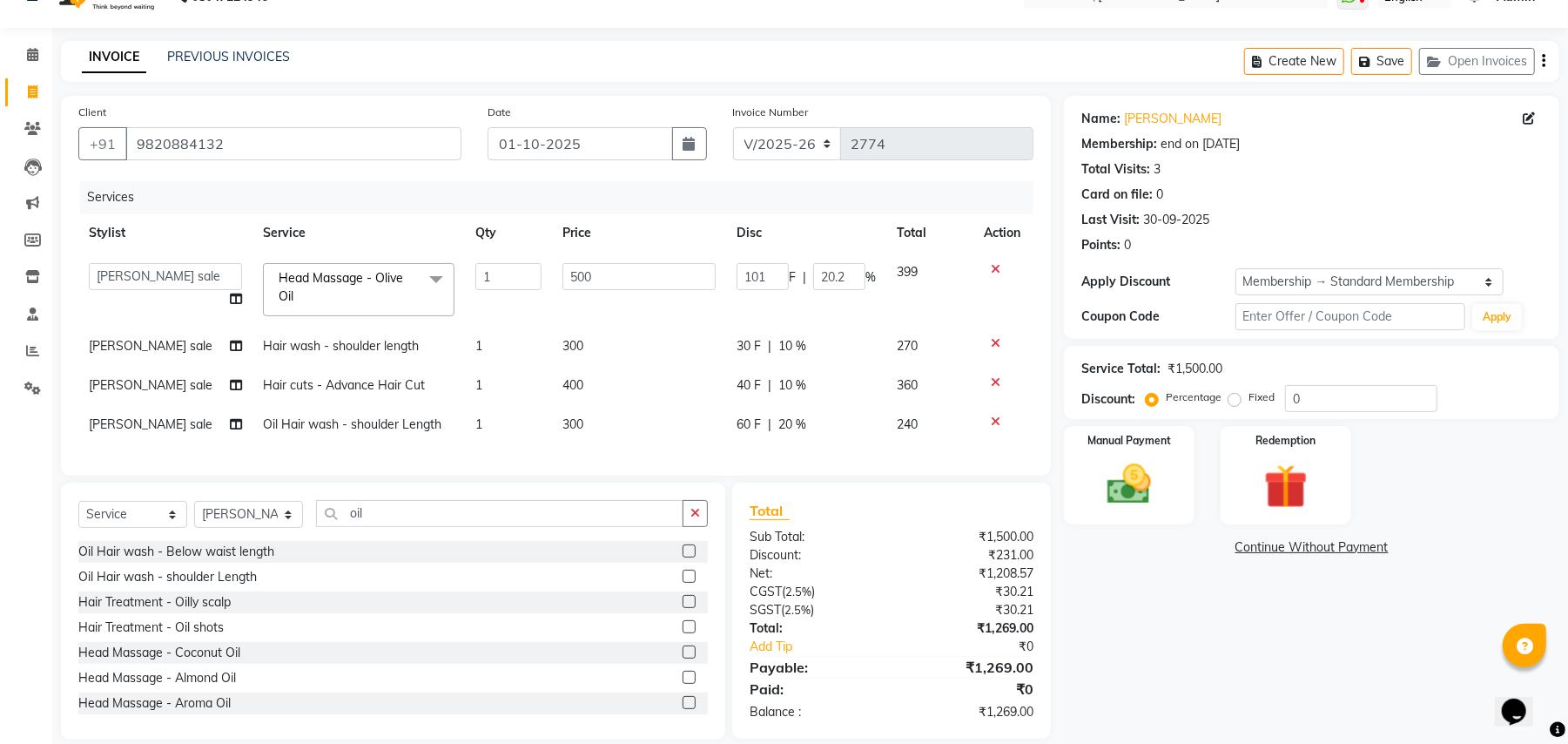
click at [989, 418] on div at bounding box center [1004, 421] width 40 height 12
click at [996, 418] on icon at bounding box center [996, 421] width 9 height 12
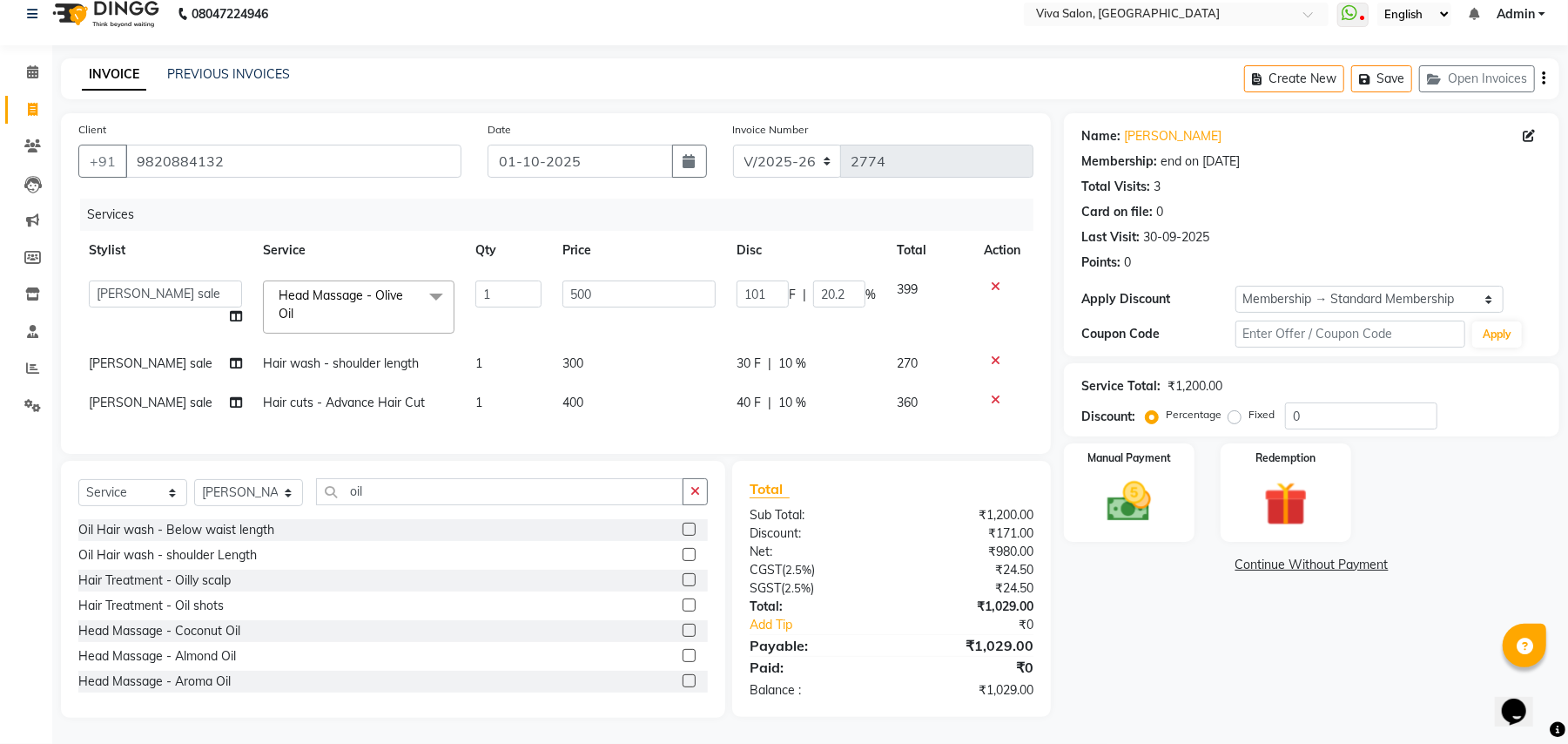
click at [683, 551] on label at bounding box center [690, 554] width 13 height 13
click at [683, 551] on input "checkbox" at bounding box center [689, 555] width 11 height 11
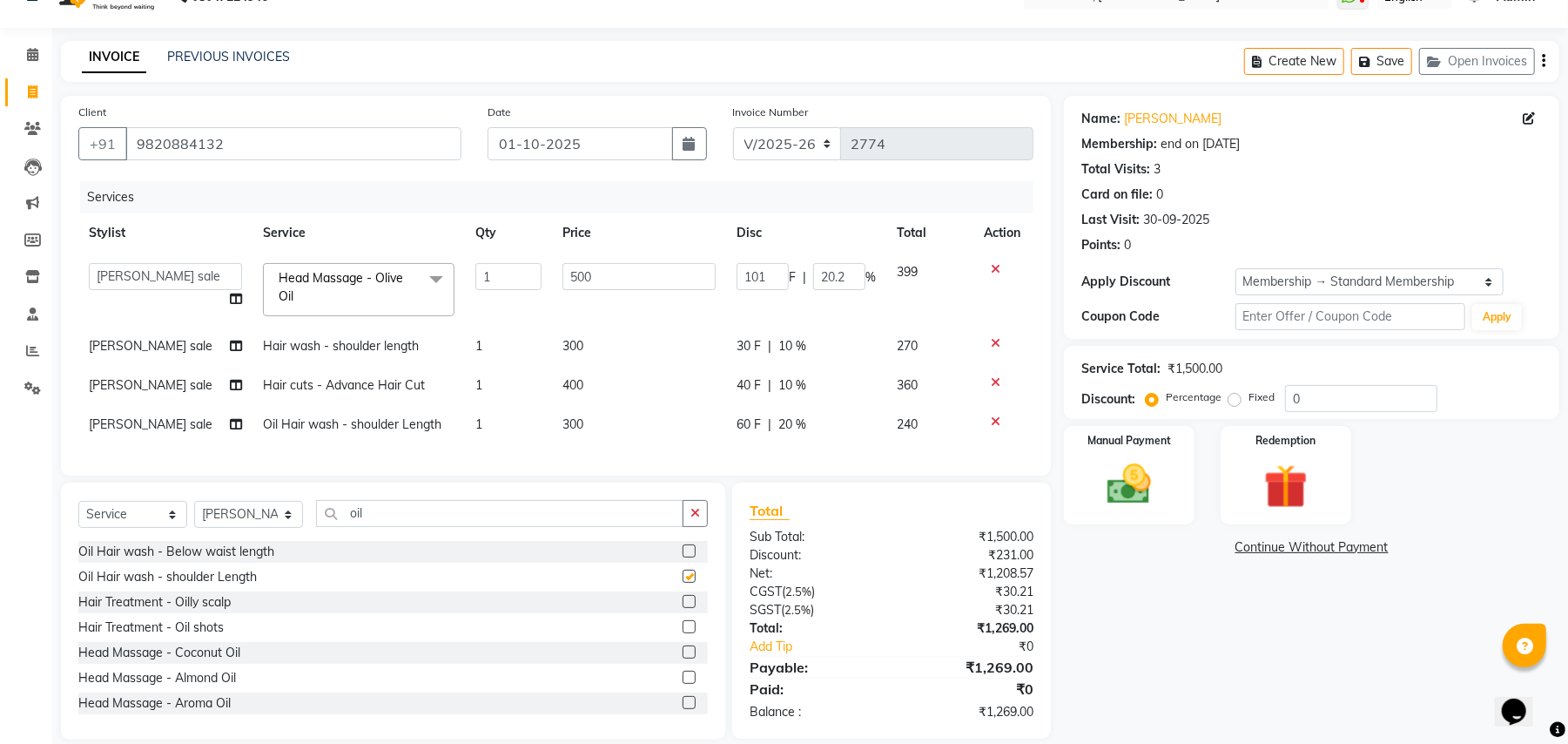
checkbox input "false"
click at [993, 337] on icon at bounding box center [996, 343] width 9 height 12
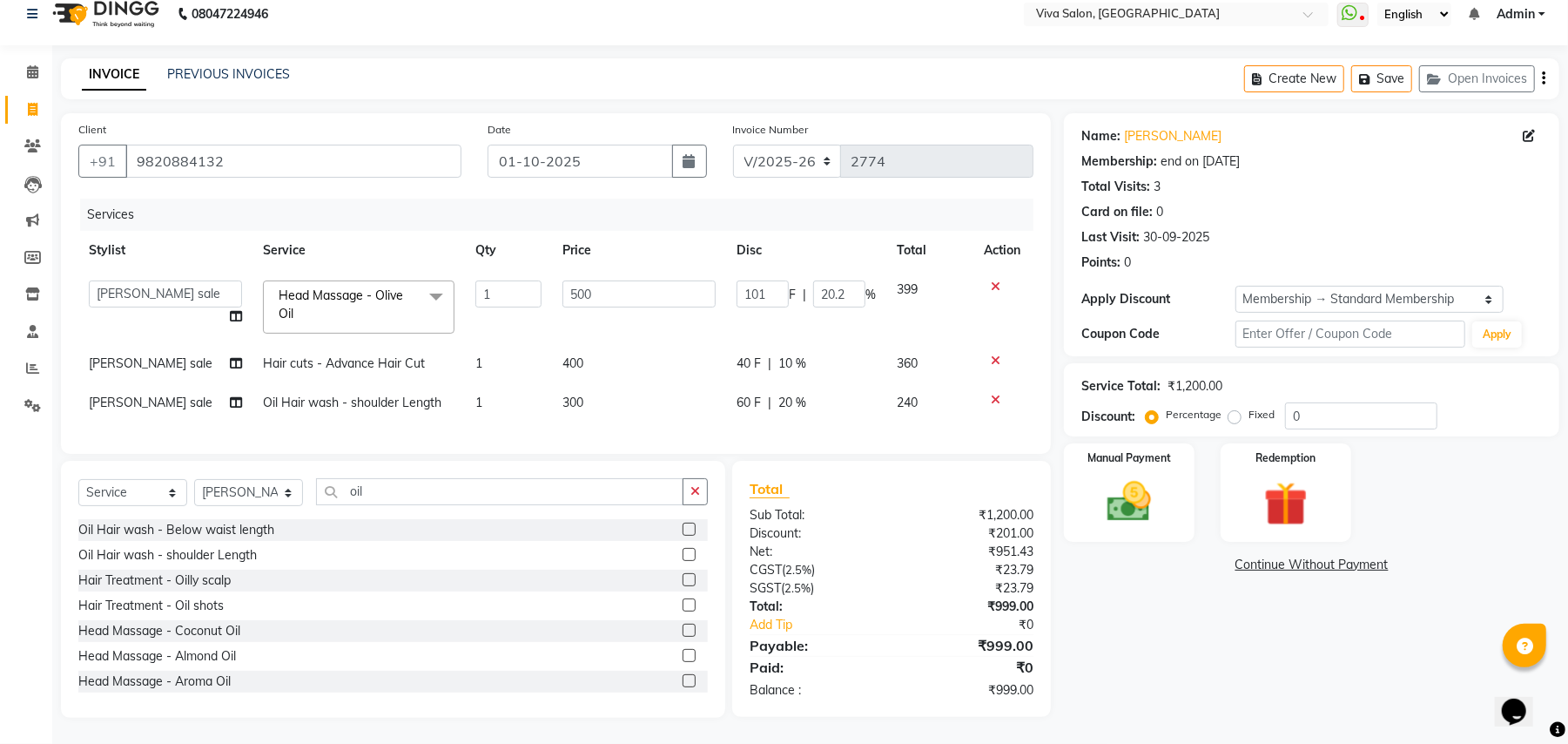
click at [802, 394] on span "20 %" at bounding box center [793, 403] width 28 height 18
select select "63771"
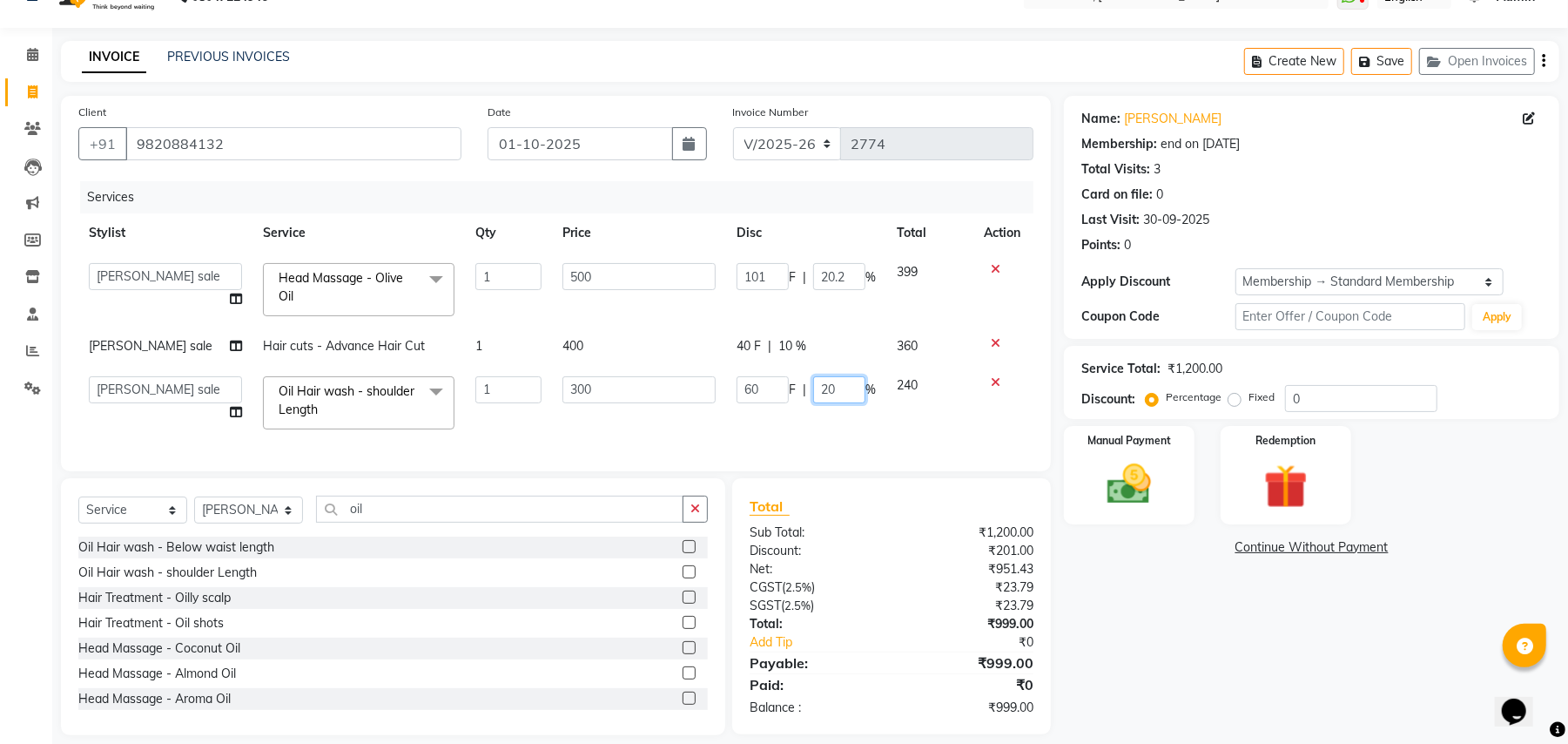
click at [851, 385] on input "20" at bounding box center [839, 389] width 53 height 27
type input "2"
type input "10"
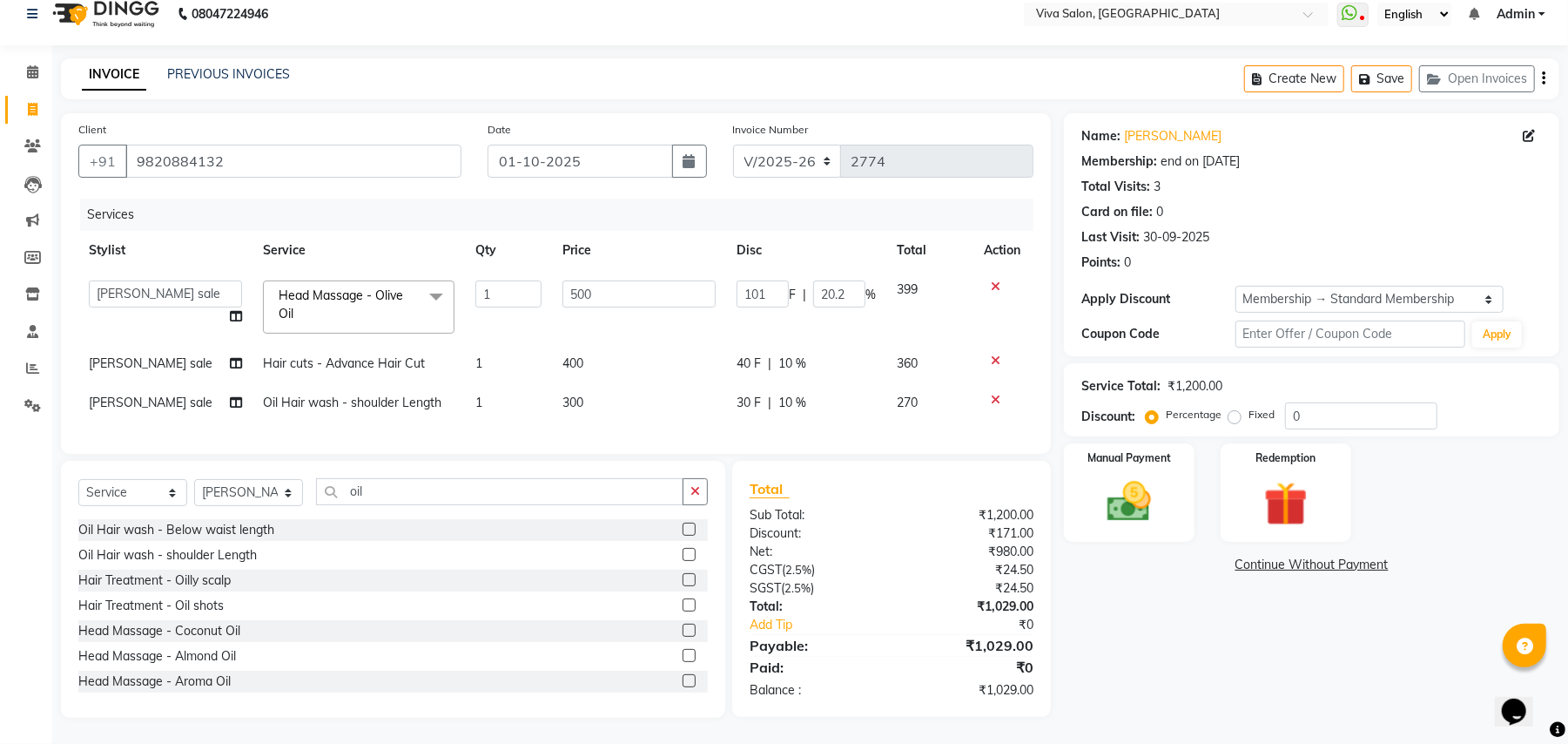
click at [858, 413] on div "Services Stylist Service Qty Price Disc Total Action [PERSON_NAME] [PERSON_NAME…" at bounding box center [556, 317] width 955 height 238
click at [1091, 479] on div "Manual Payment" at bounding box center [1129, 492] width 136 height 102
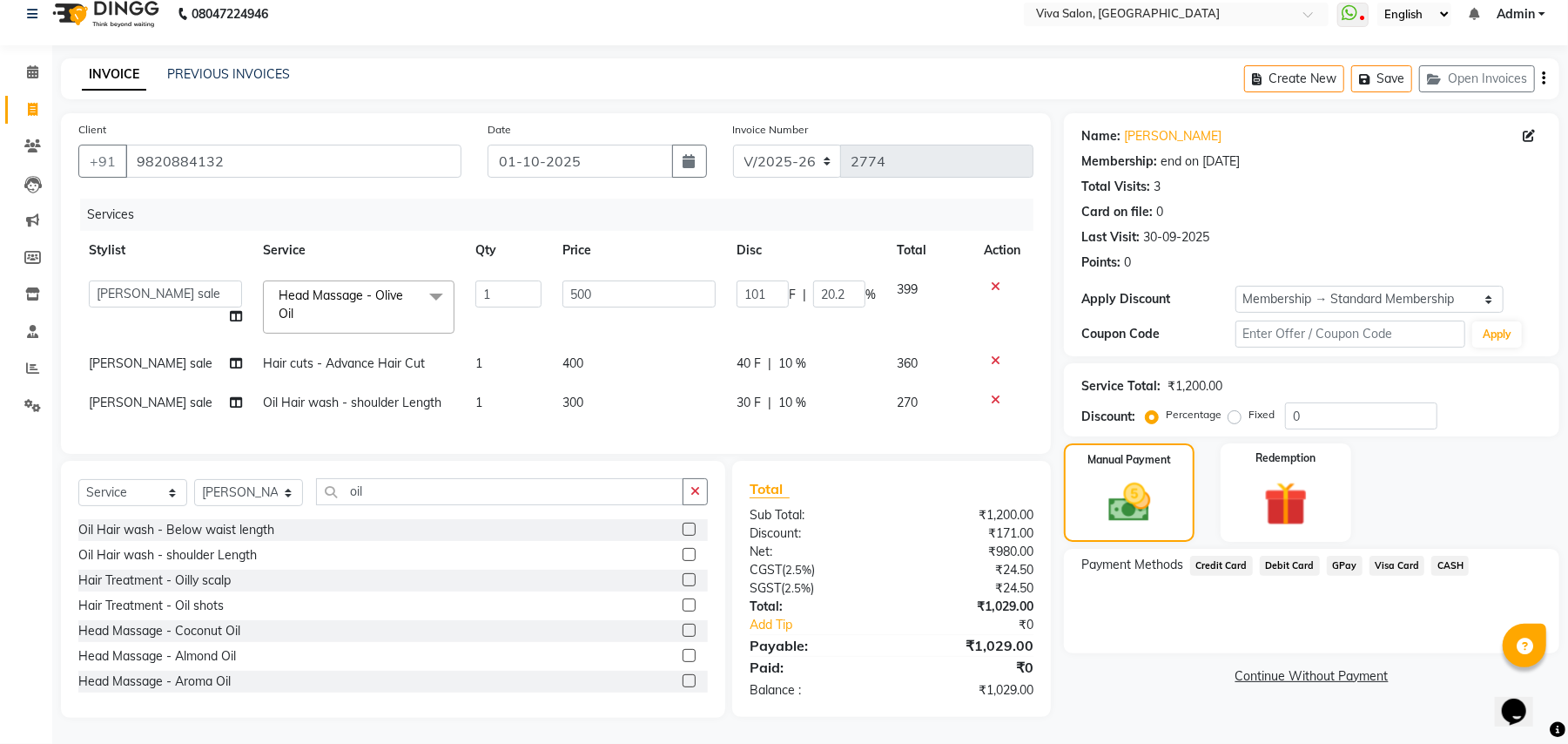
click at [1440, 556] on span "CASH" at bounding box center [1450, 566] width 38 height 20
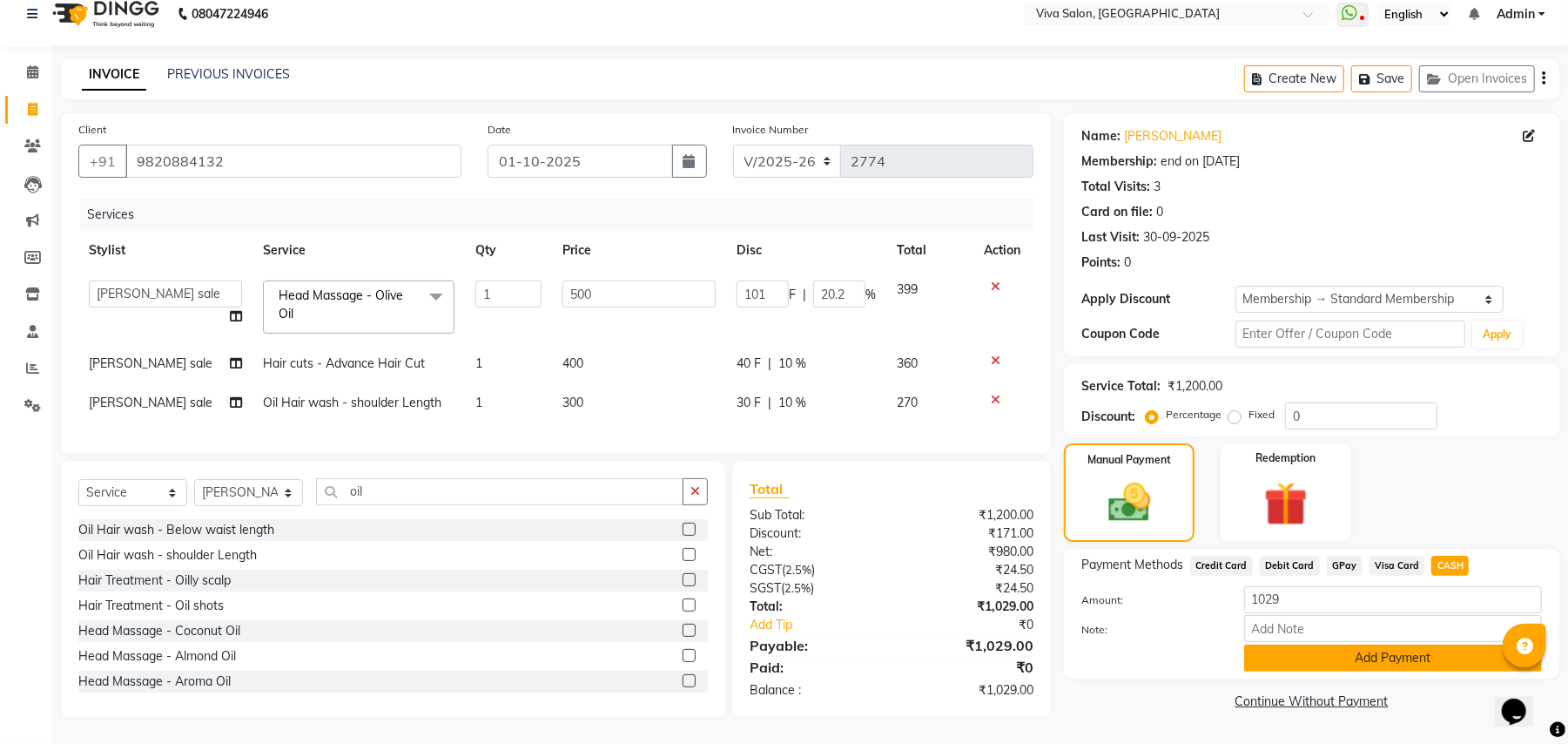
click at [1341, 644] on button "Add Payment" at bounding box center [1393, 657] width 298 height 27
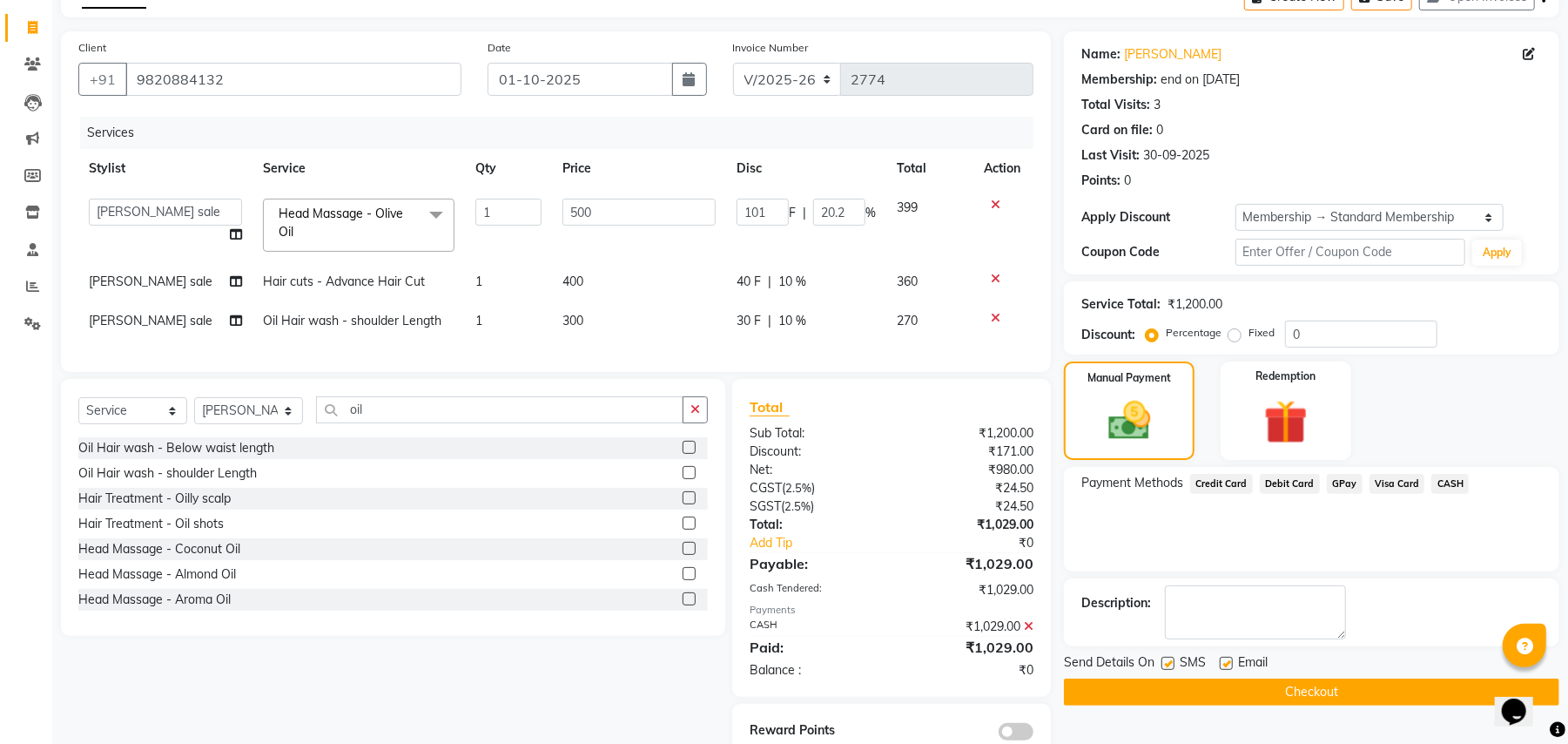
scroll to position [157, 0]
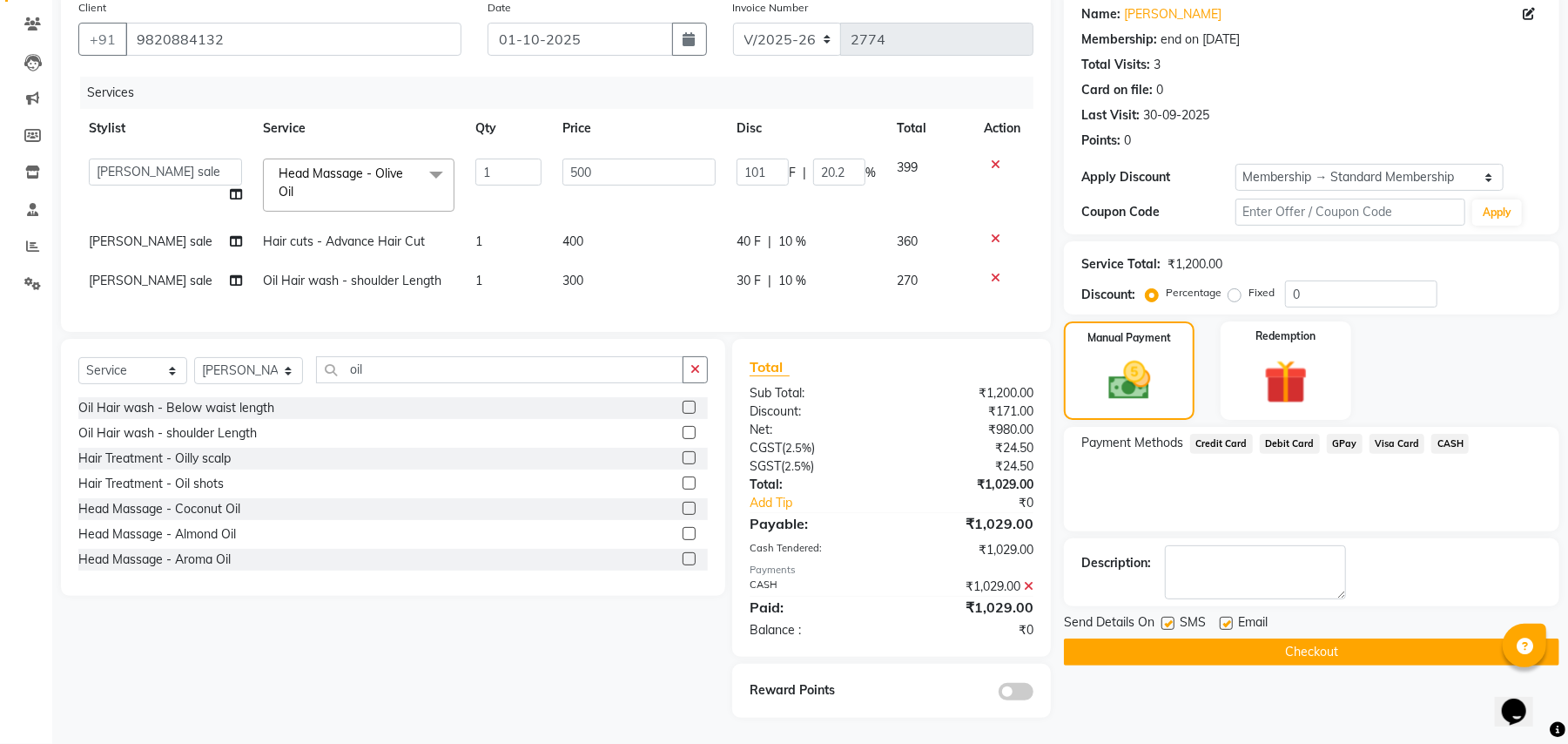
click at [1332, 638] on button "Checkout" at bounding box center [1312, 651] width 496 height 27
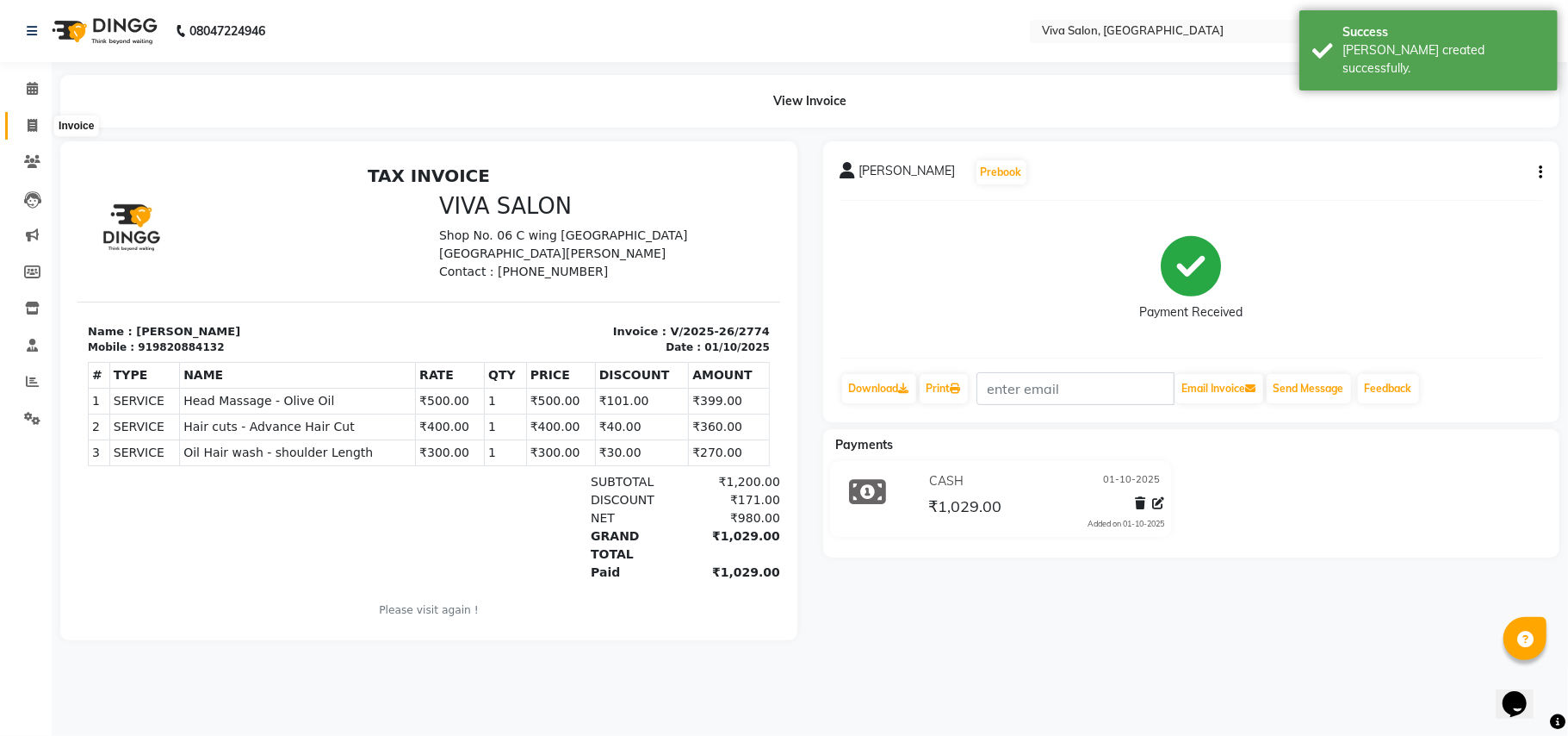
click at [32, 121] on icon at bounding box center [32, 125] width 9 height 13
select select "7363"
select select "service"
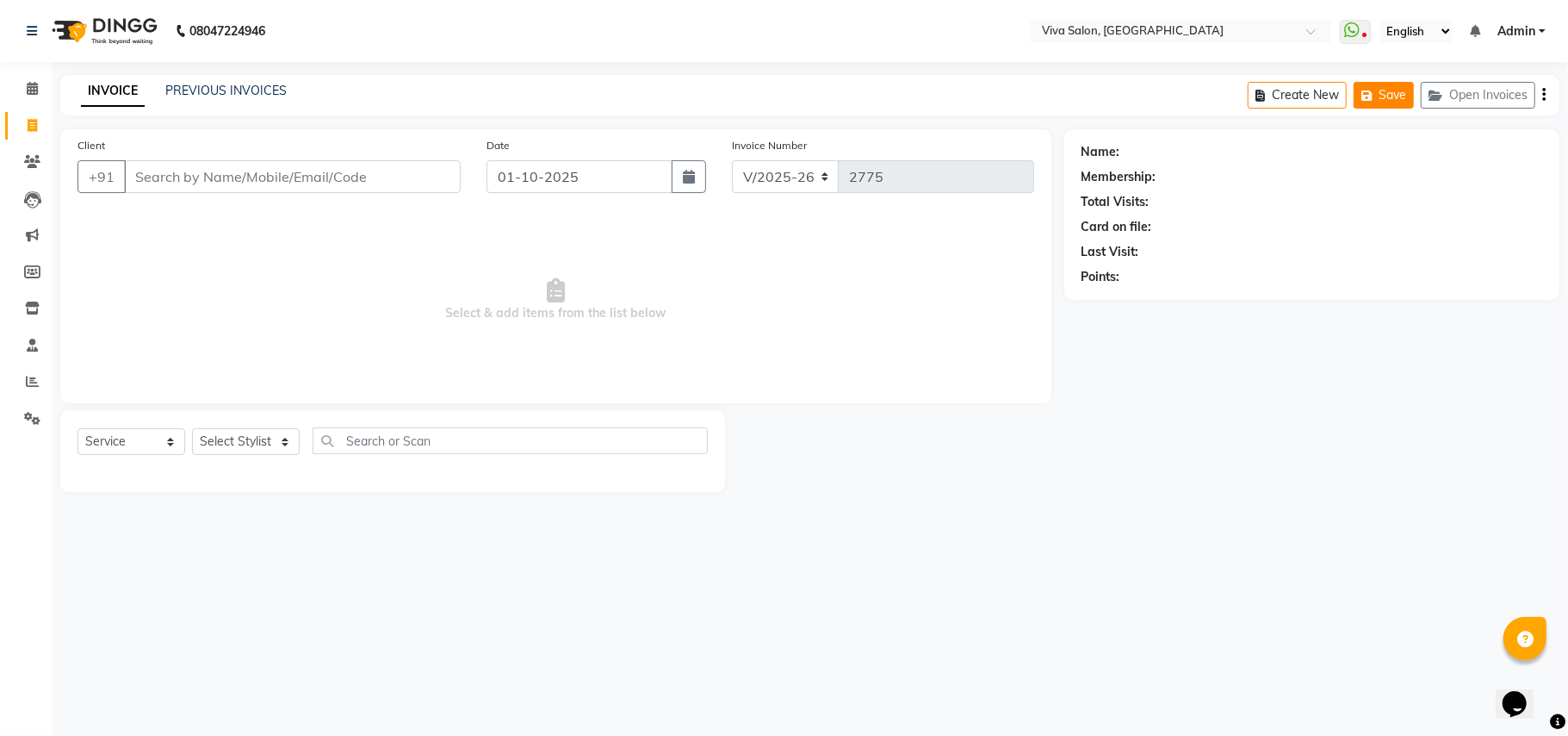
click at [1377, 97] on icon "button" at bounding box center [1370, 95] width 17 height 12
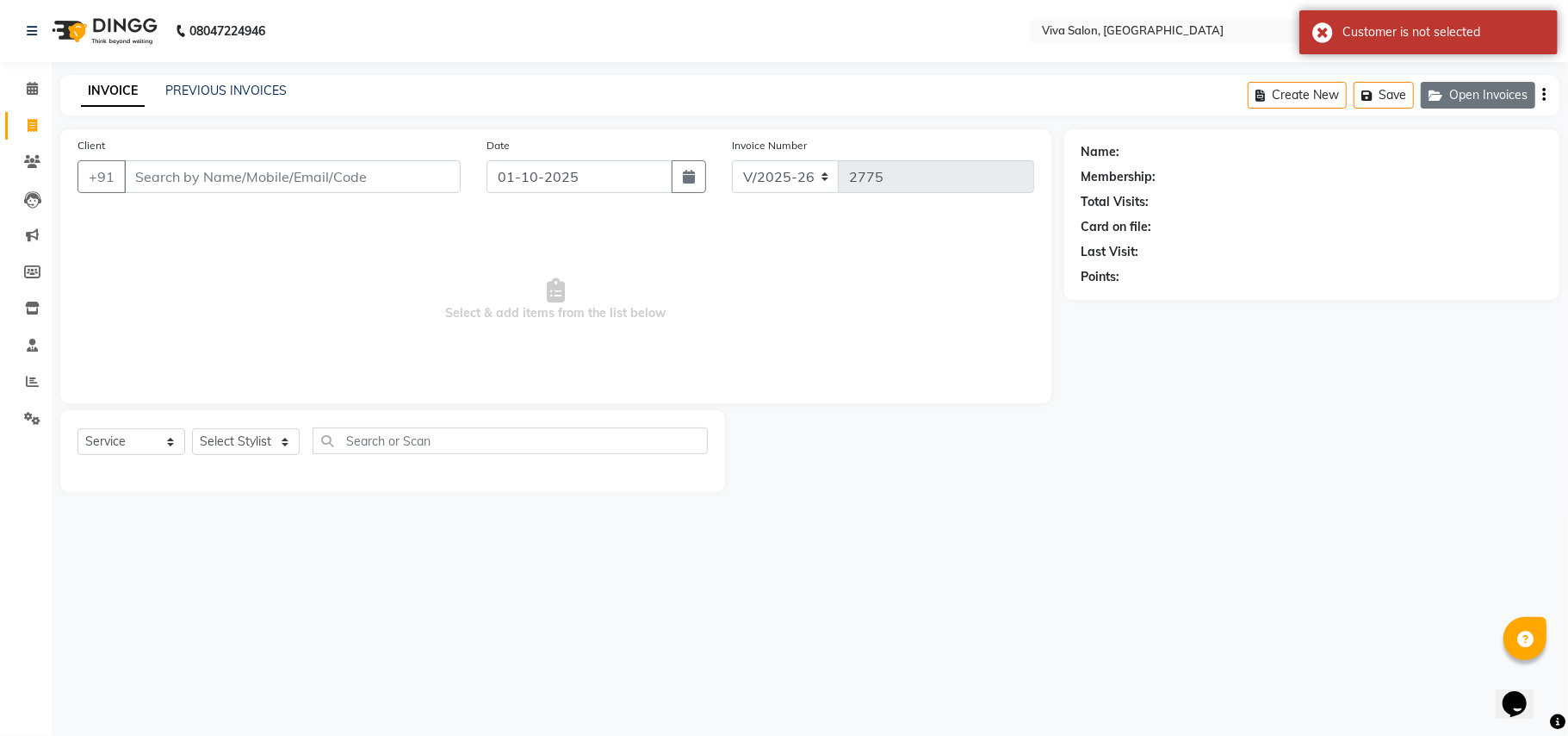
click at [1452, 98] on button "Open Invoices" at bounding box center [1479, 95] width 115 height 26
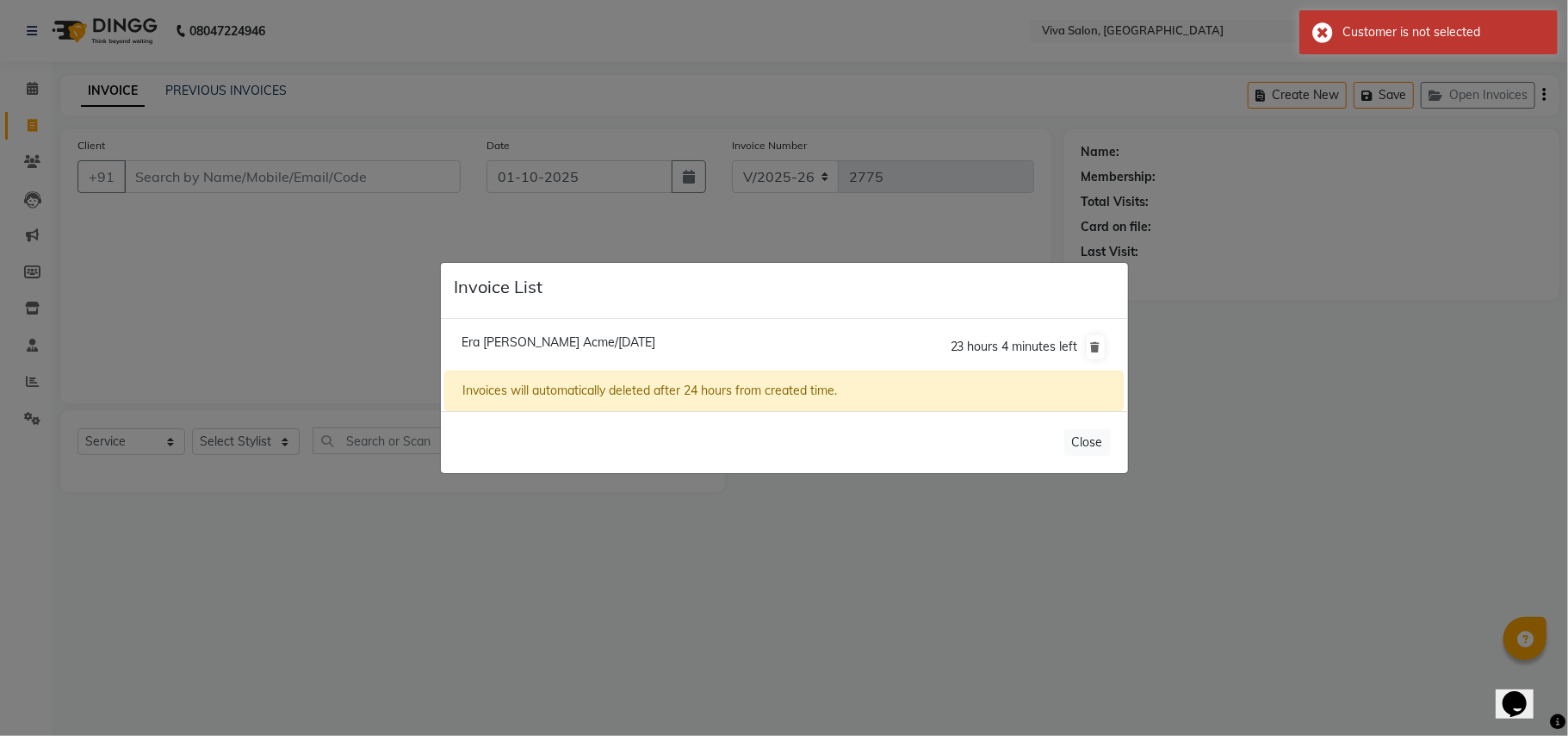
click at [573, 342] on span "Era [PERSON_NAME] Acme/[DATE]" at bounding box center [558, 342] width 194 height 16
type input "9579575915"
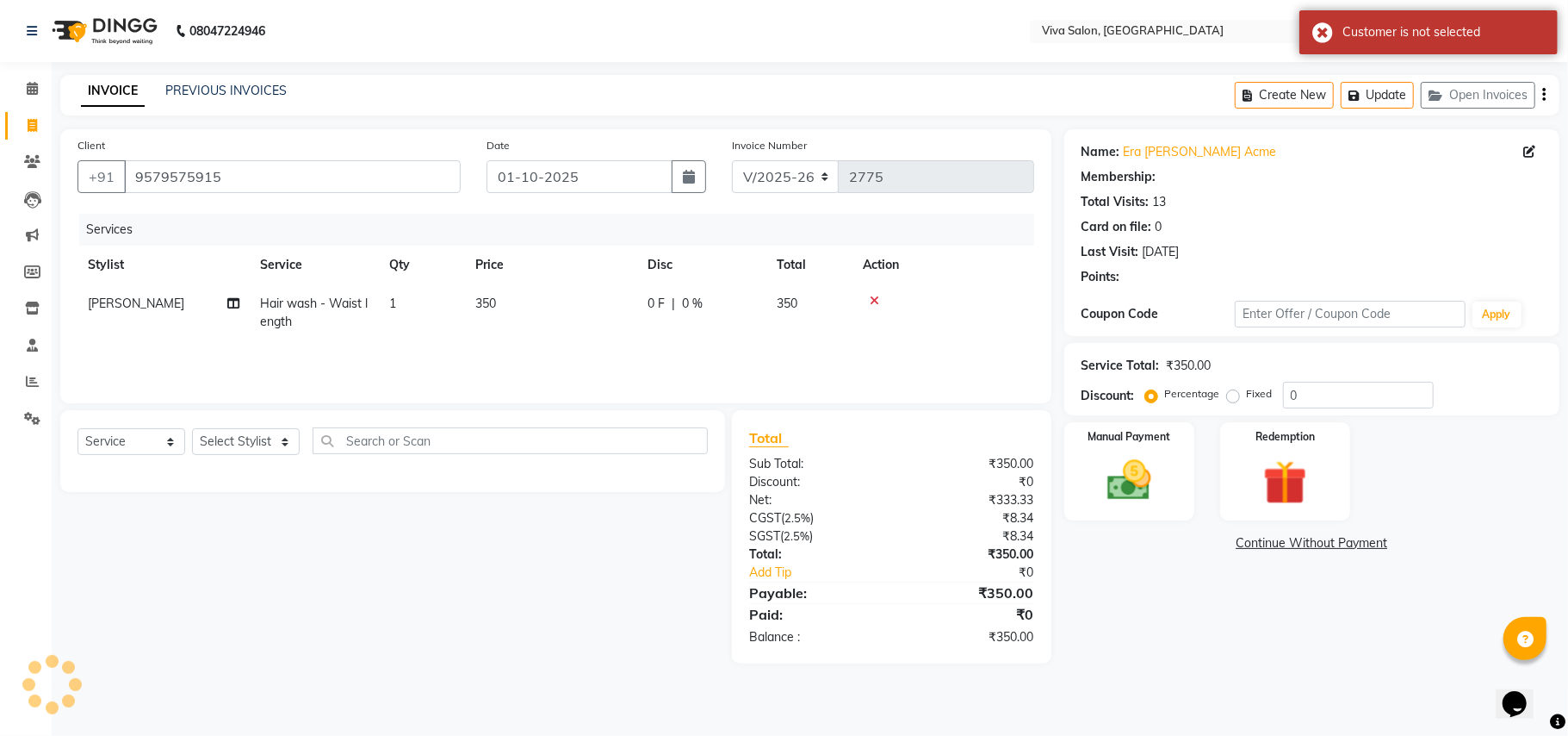
select select "2: Object"
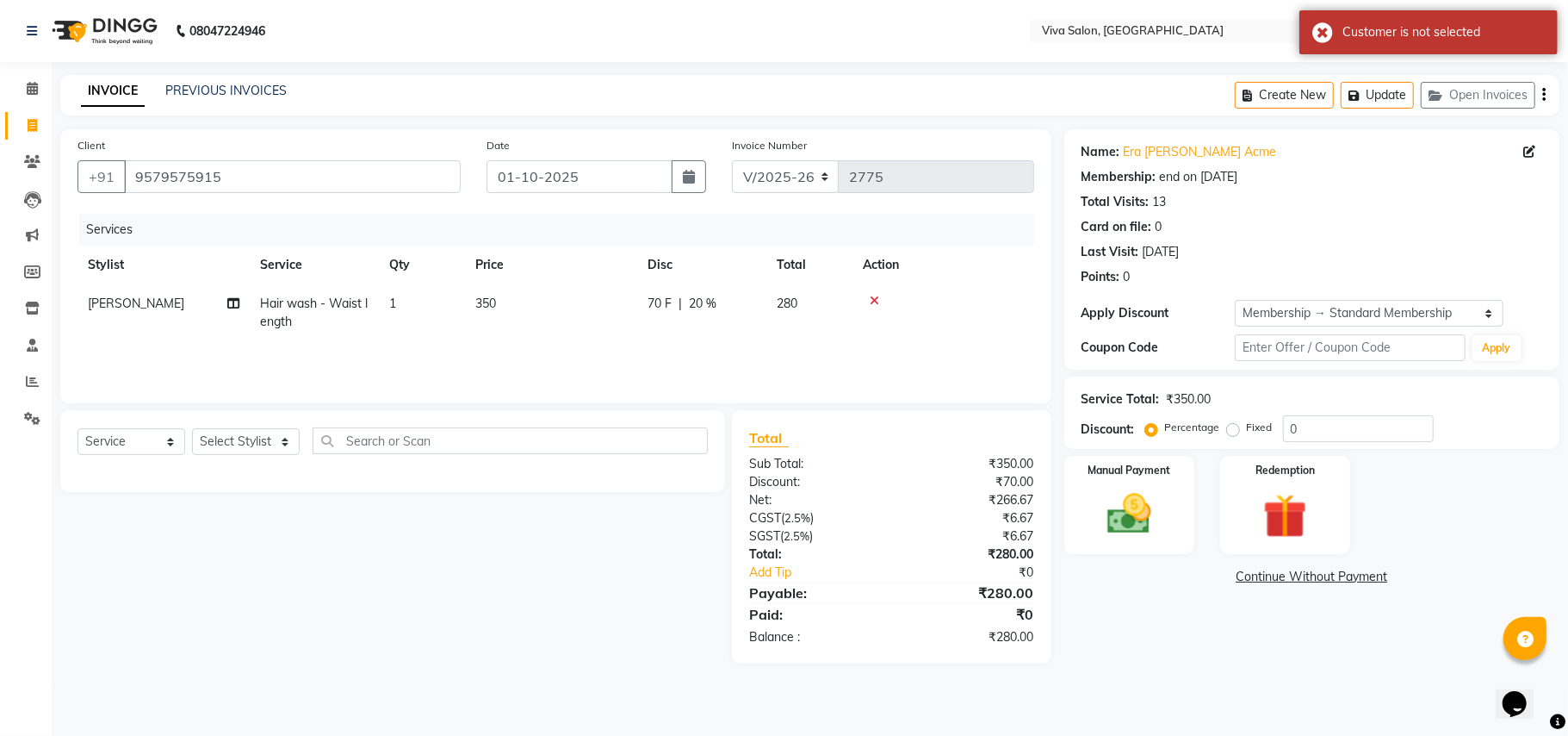
click at [875, 304] on icon at bounding box center [874, 300] width 9 height 12
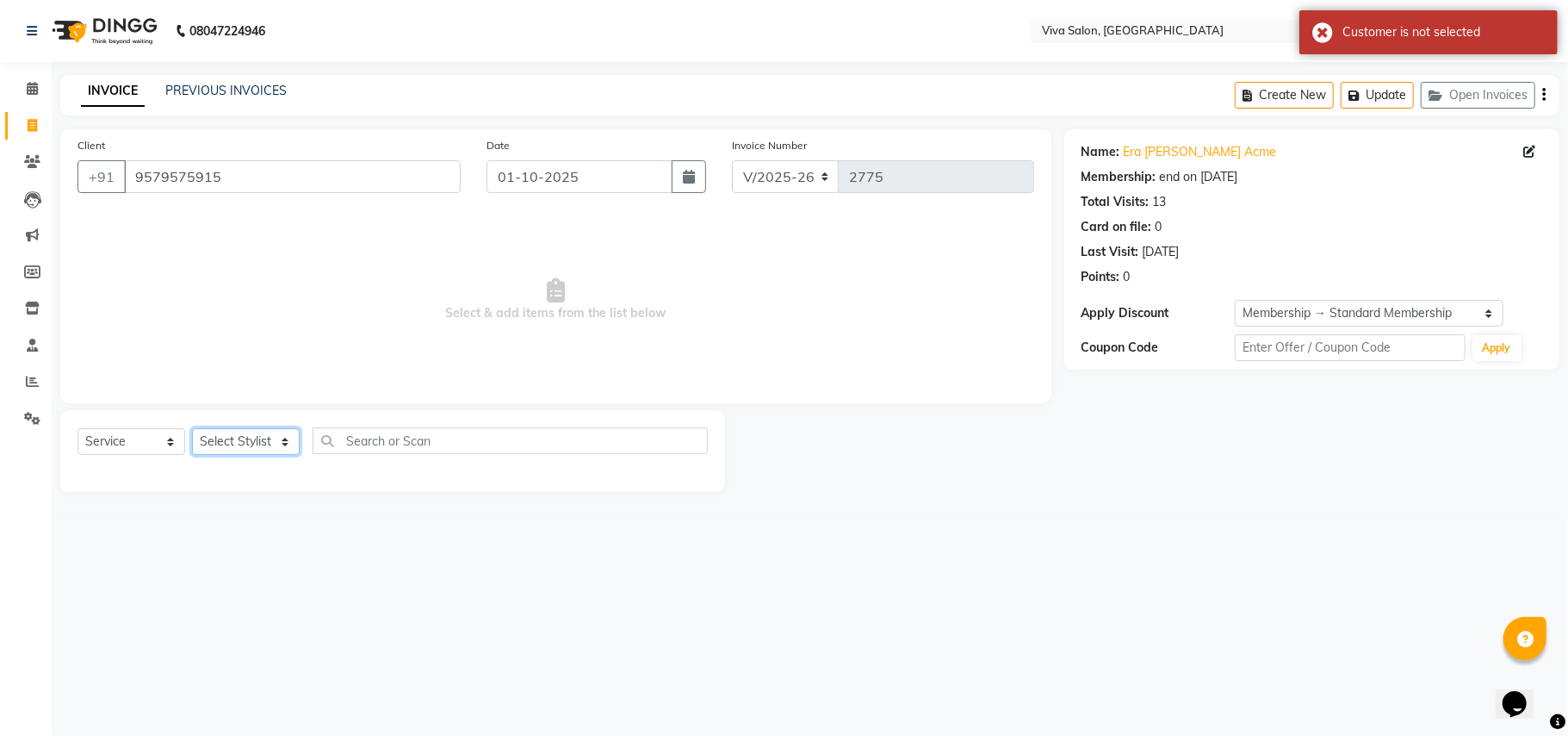
click at [255, 438] on select "Select Stylist [PERSON_NAME] [PERSON_NAME] Jidhnya [PERSON_NAME] lakhanavar [PE…" at bounding box center [246, 441] width 108 height 26
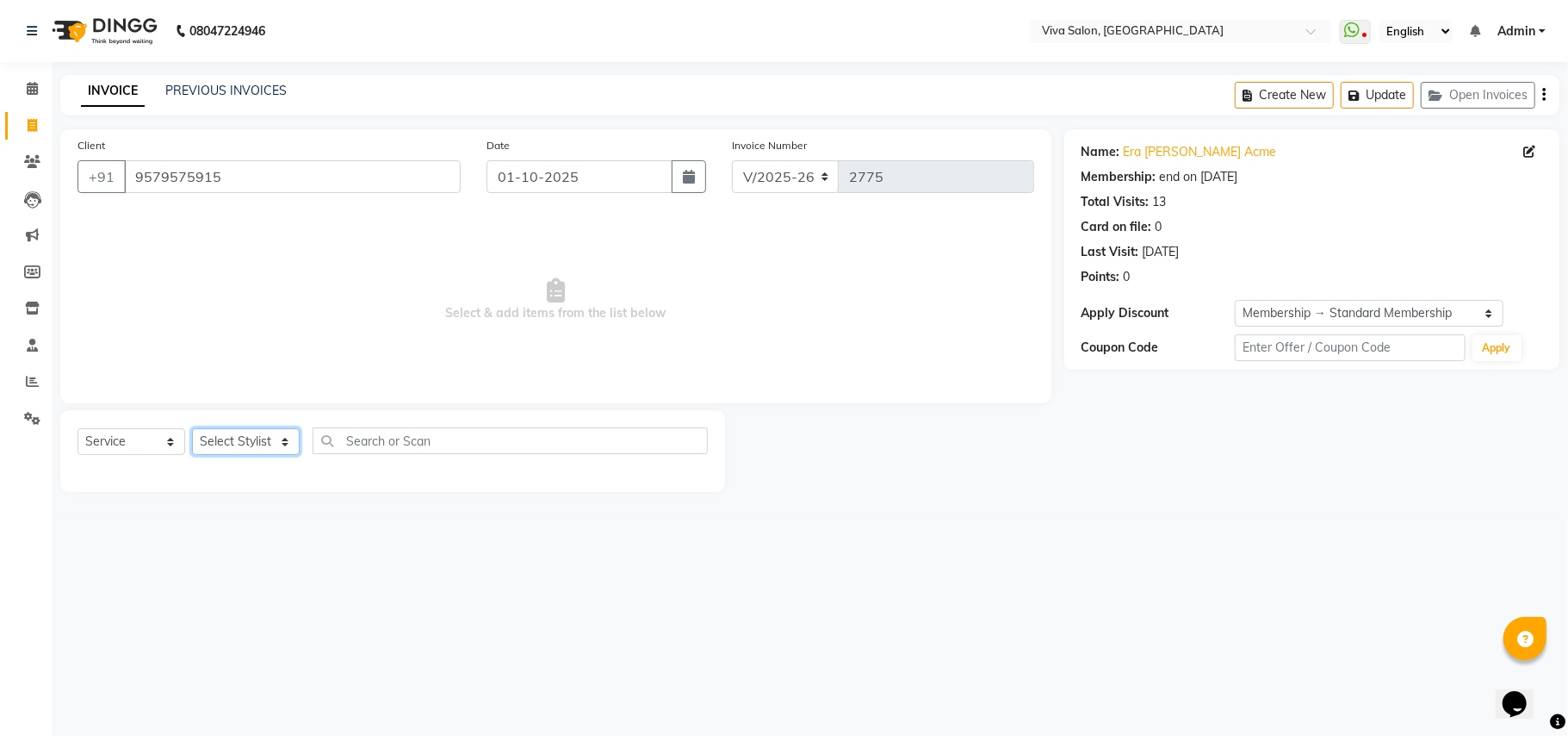
select select "63725"
click at [192, 429] on select "Select Stylist [PERSON_NAME] [PERSON_NAME] Jidhnya [PERSON_NAME] lakhanavar [PE…" at bounding box center [246, 441] width 108 height 26
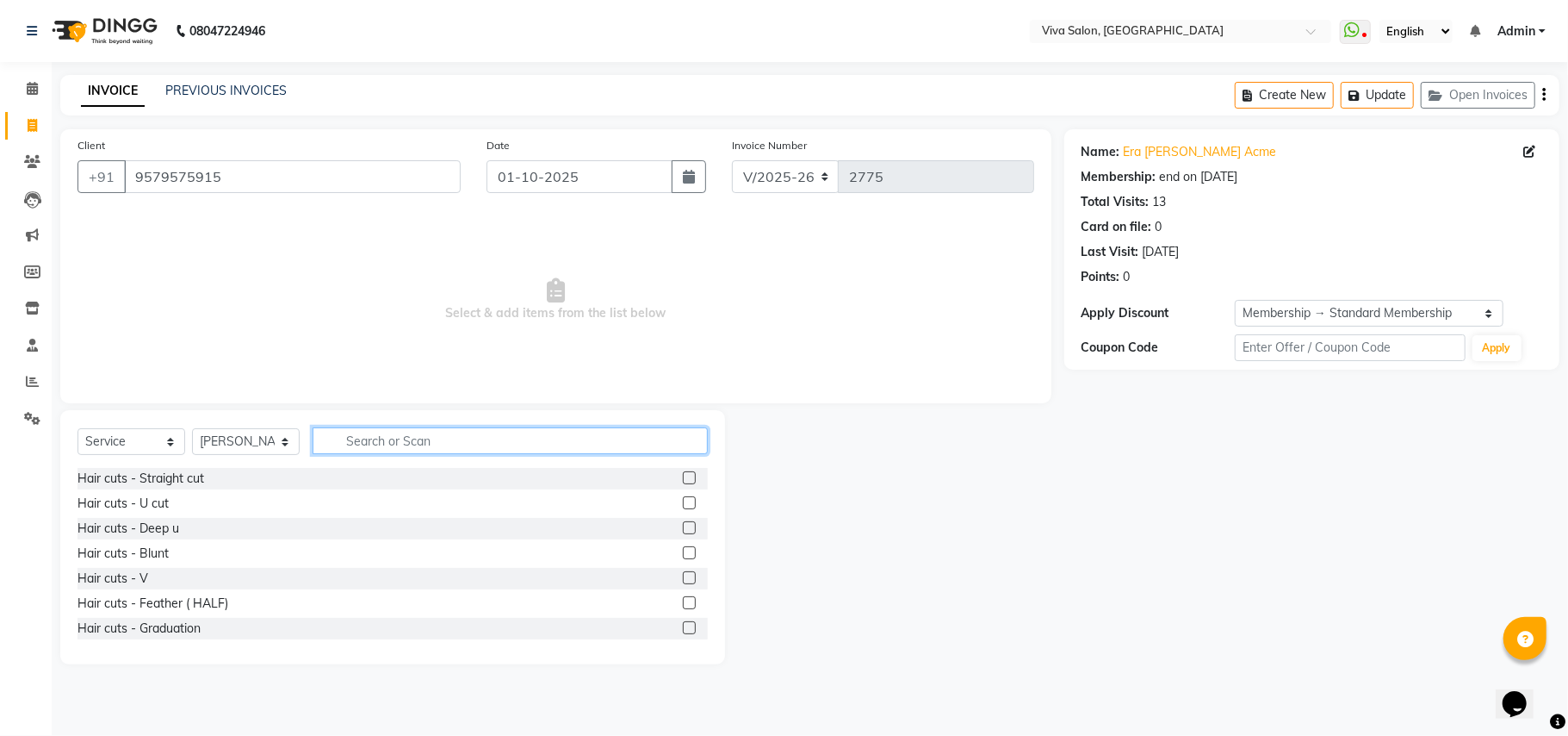
click at [386, 436] on input "text" at bounding box center [511, 441] width 396 height 26
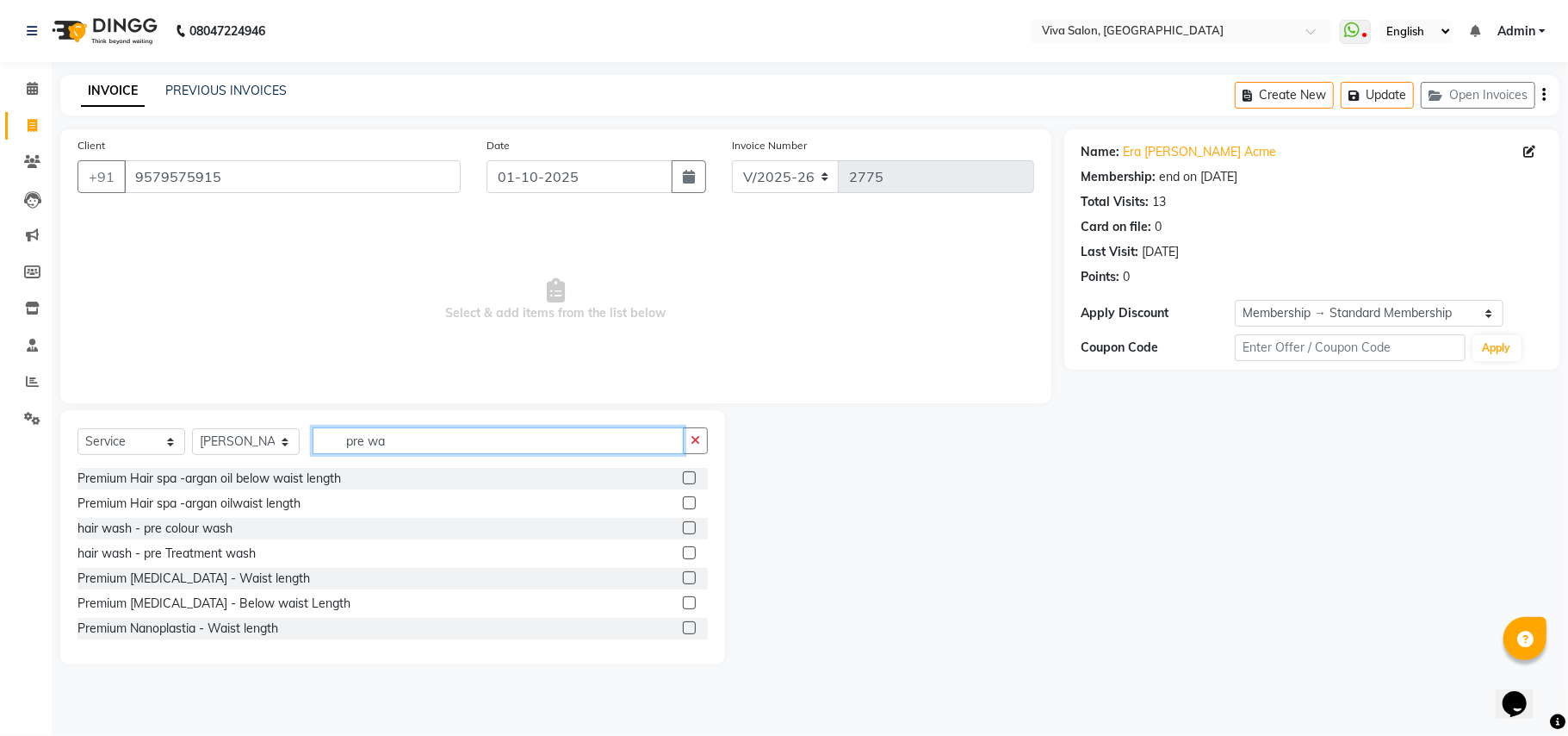
type input "pre wa"
click at [683, 528] on label at bounding box center [689, 528] width 13 height 13
click at [683, 528] on input "checkbox" at bounding box center [688, 528] width 11 height 11
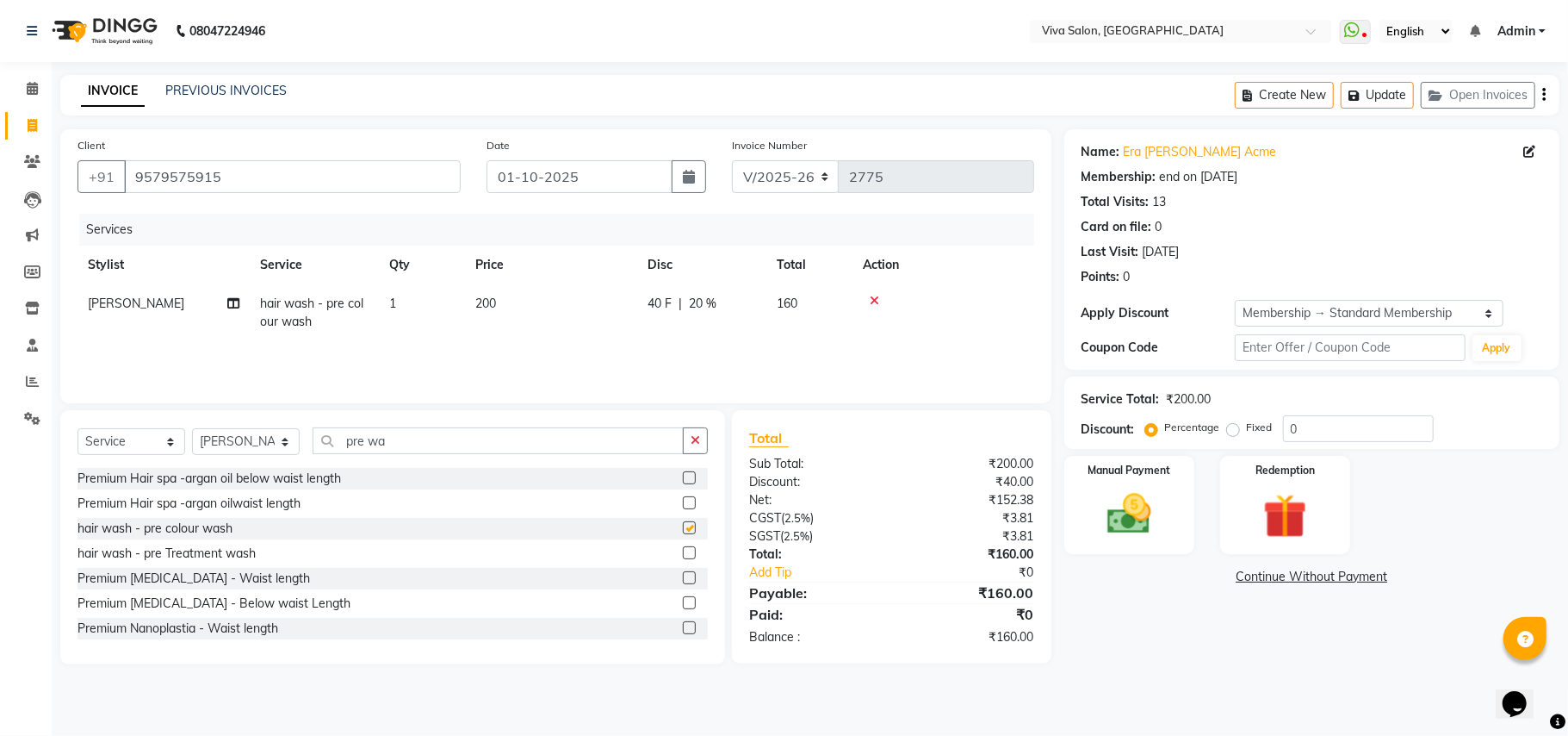
checkbox input "false"
click at [584, 320] on td "200" at bounding box center [551, 313] width 172 height 57
select select "63725"
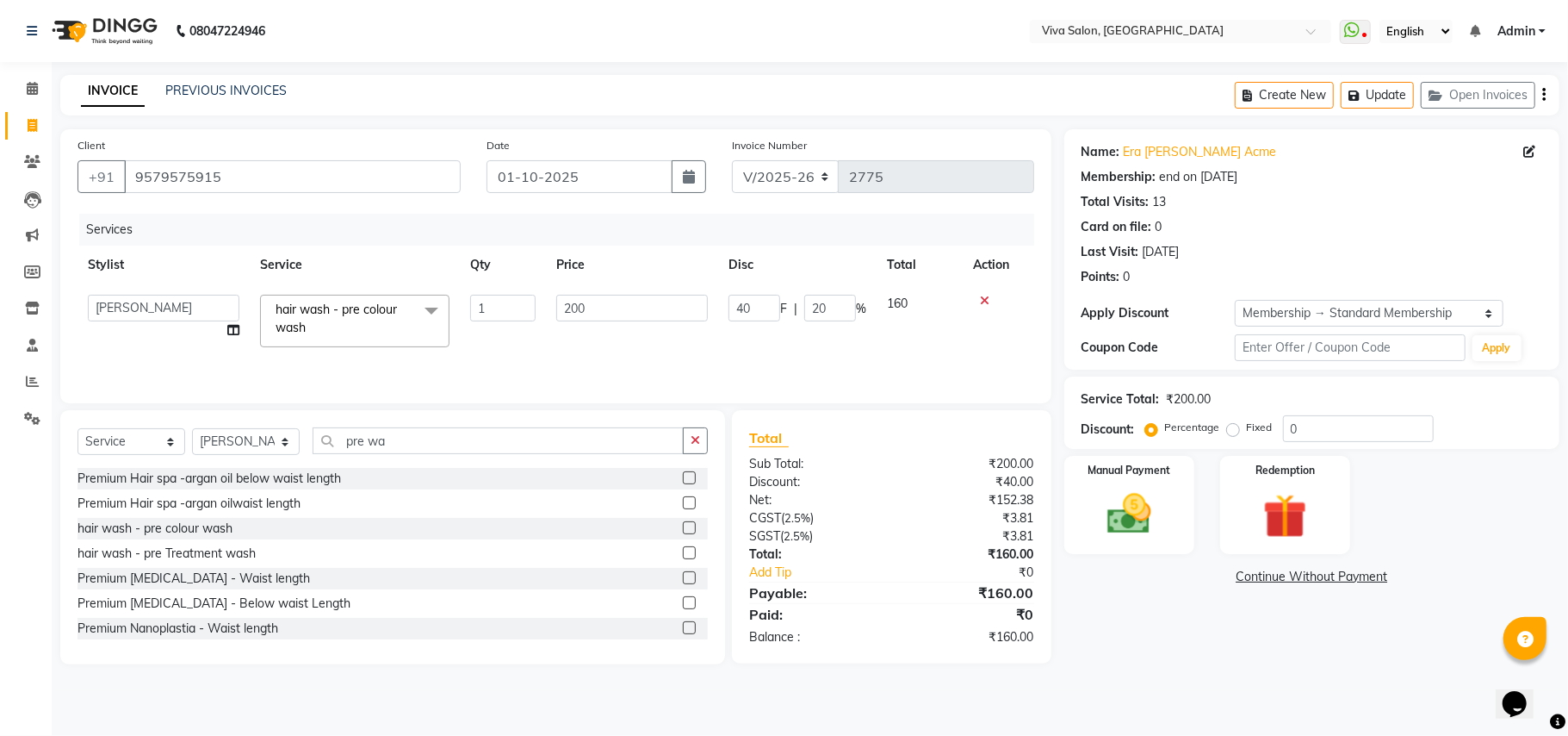
click at [584, 320] on input "200" at bounding box center [632, 307] width 151 height 26
type input "250"
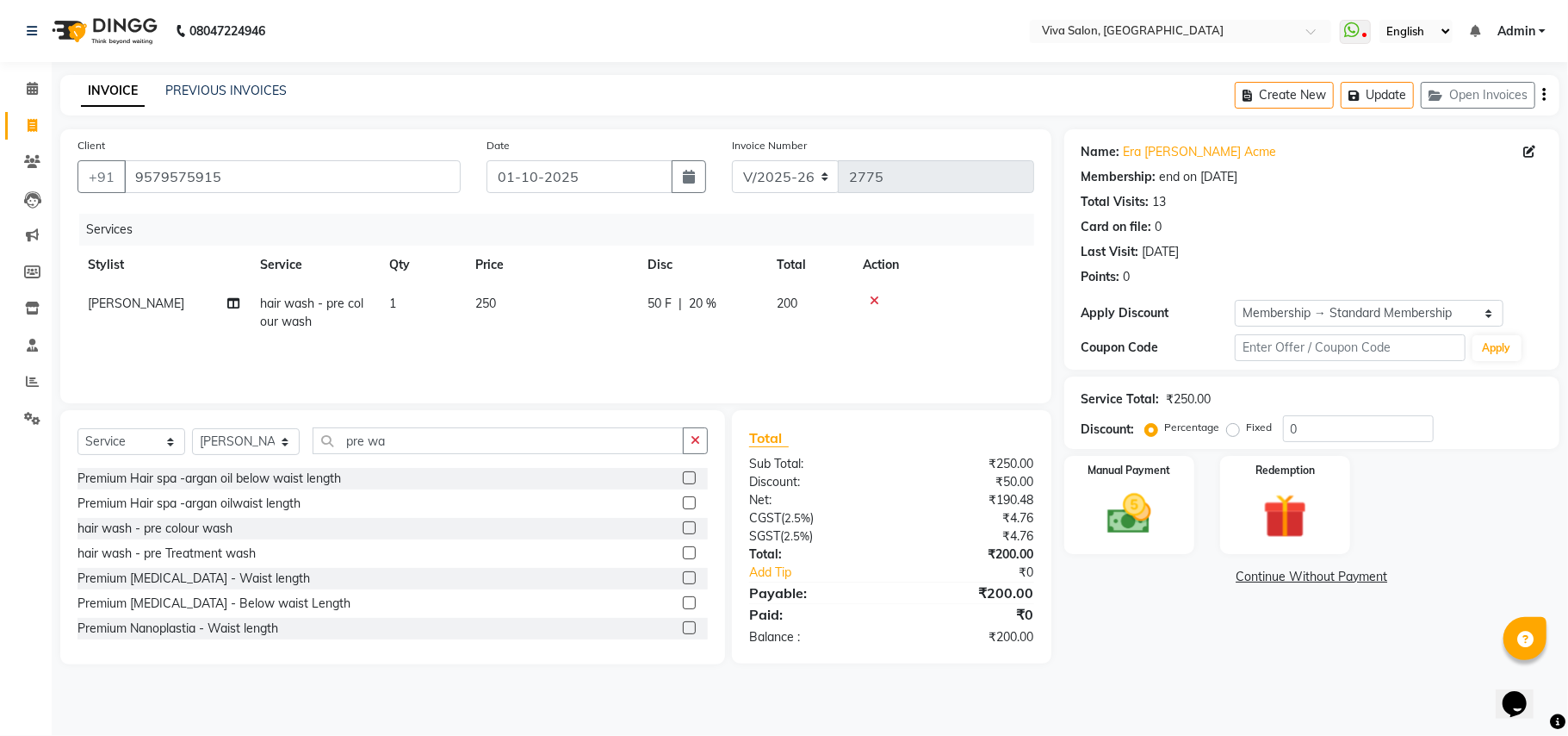
click at [586, 328] on td "250" at bounding box center [551, 313] width 172 height 57
select select "63725"
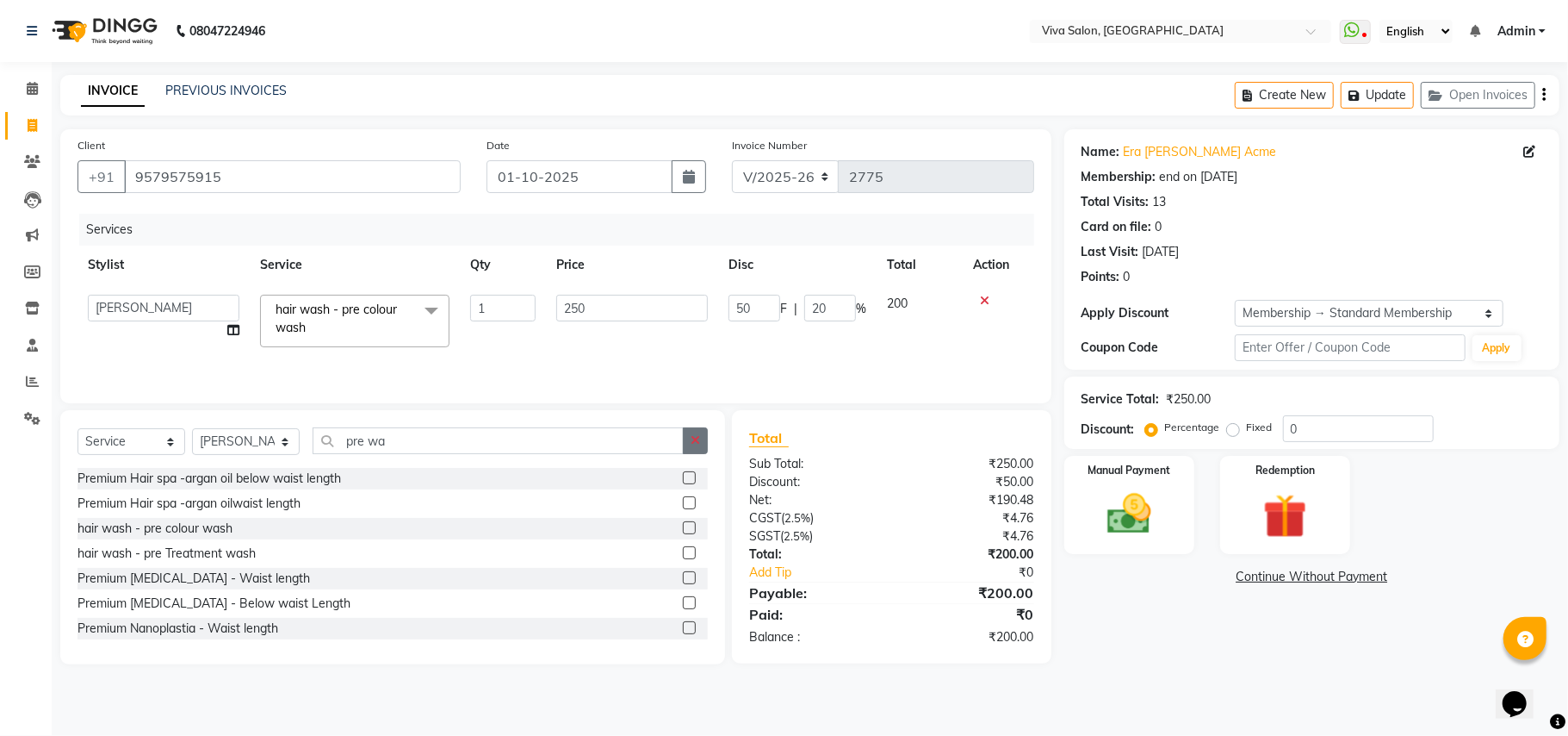
click at [691, 442] on icon "button" at bounding box center [696, 440] width 9 height 12
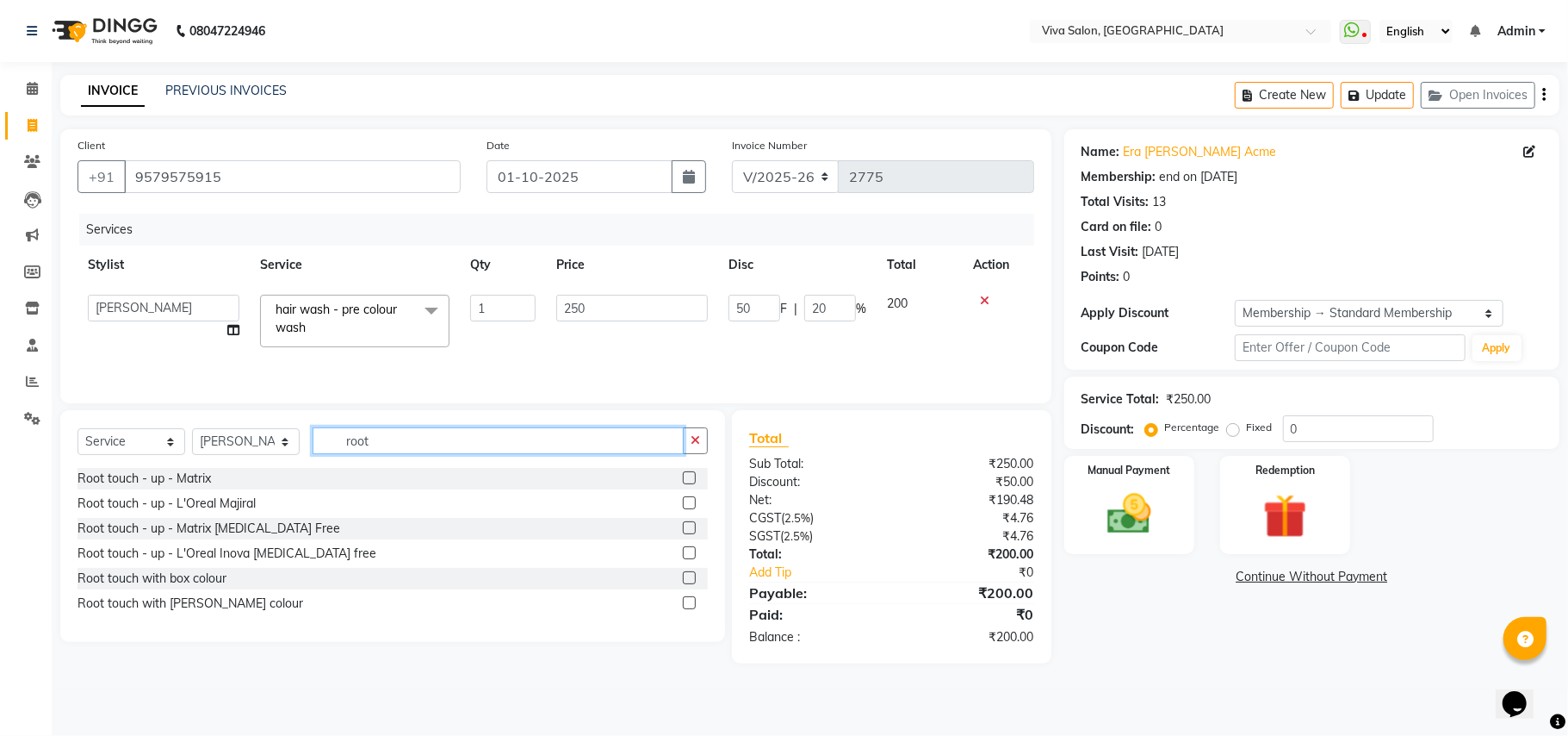
type input "root"
click at [683, 504] on label at bounding box center [689, 503] width 13 height 13
click at [683, 504] on input "checkbox" at bounding box center [688, 503] width 11 height 11
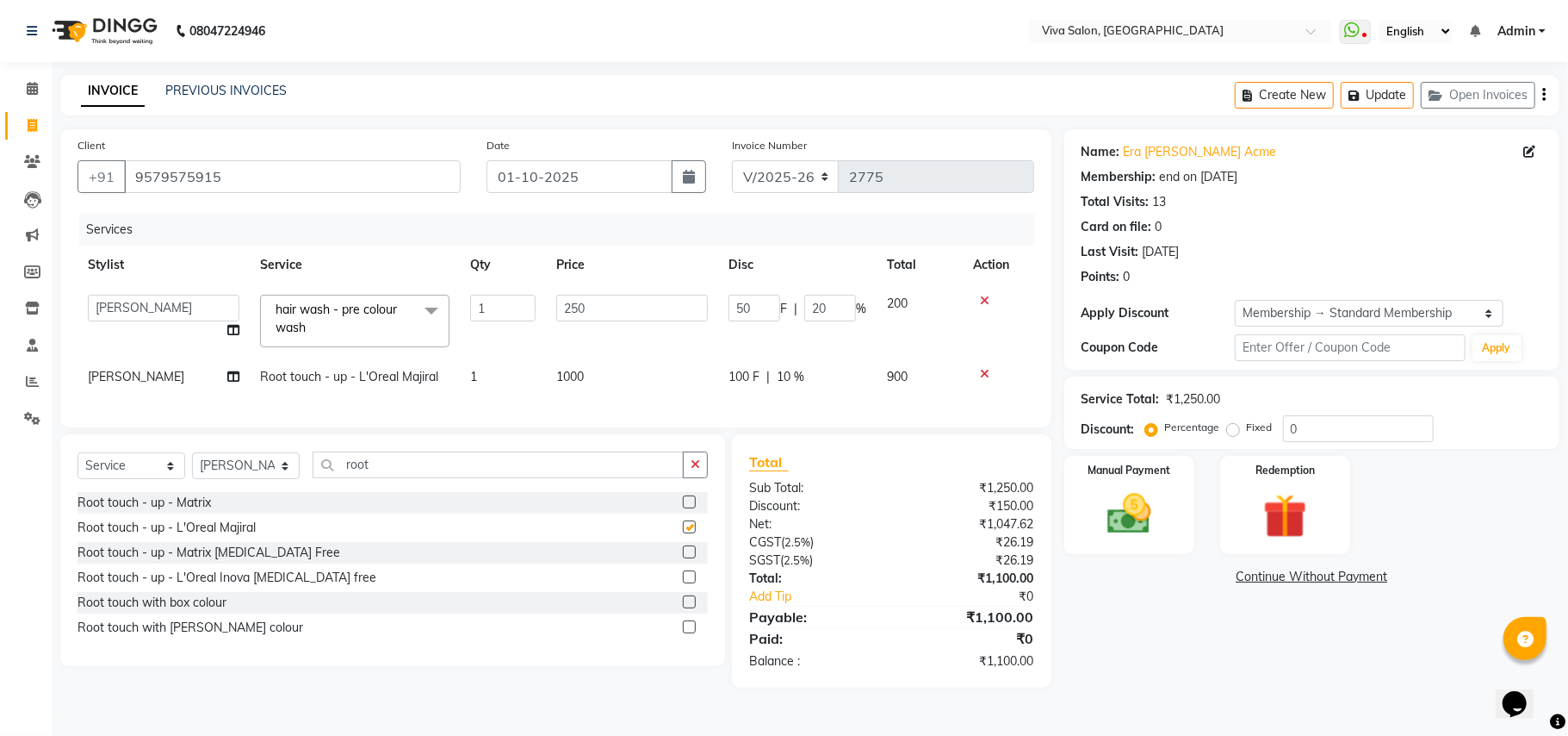
checkbox input "false"
click at [683, 477] on button "button" at bounding box center [695, 464] width 25 height 26
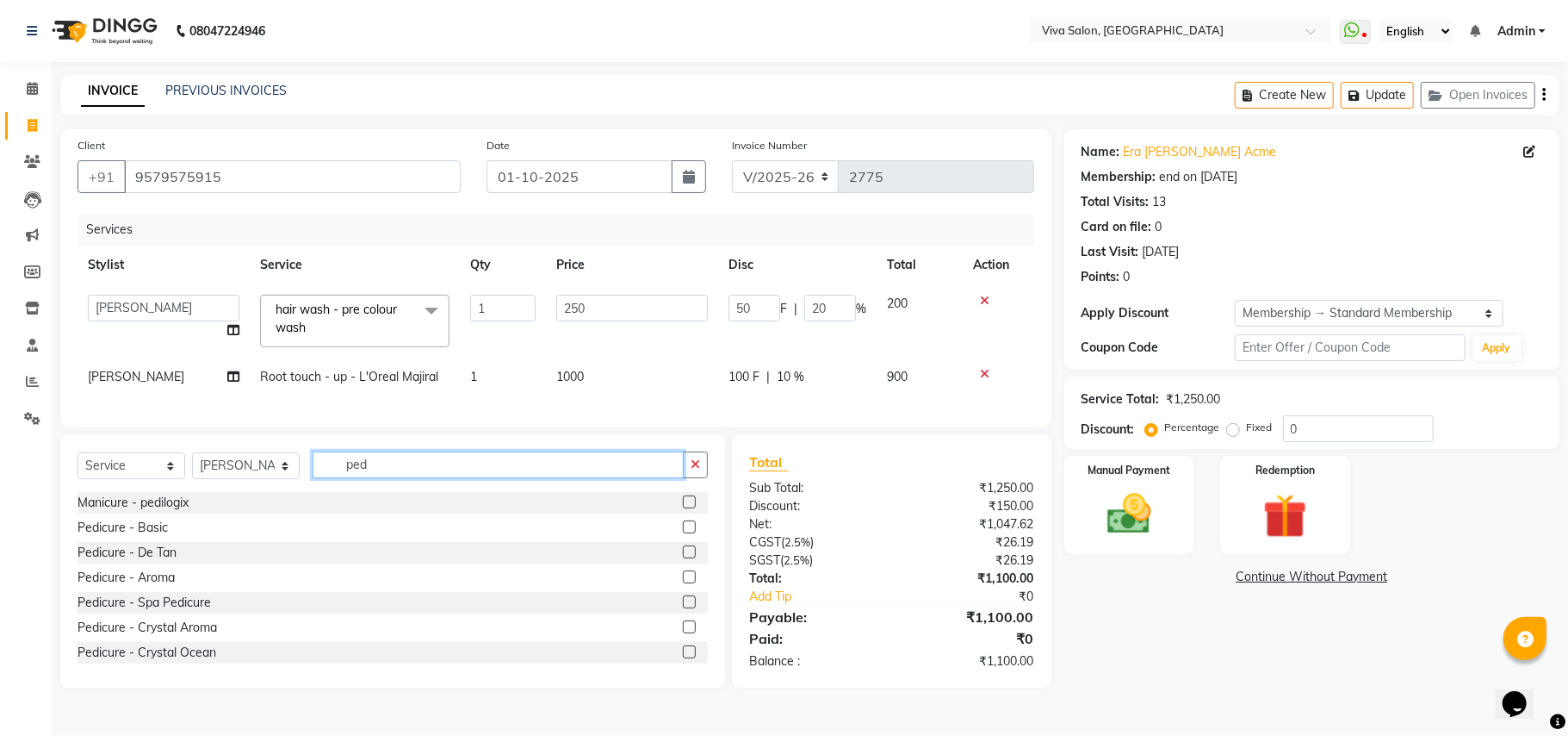
type input "ped"
click at [152, 479] on select "Select Service Product Membership Package Voucher Prepaid Gift Card" at bounding box center [131, 465] width 108 height 26
select select "package"
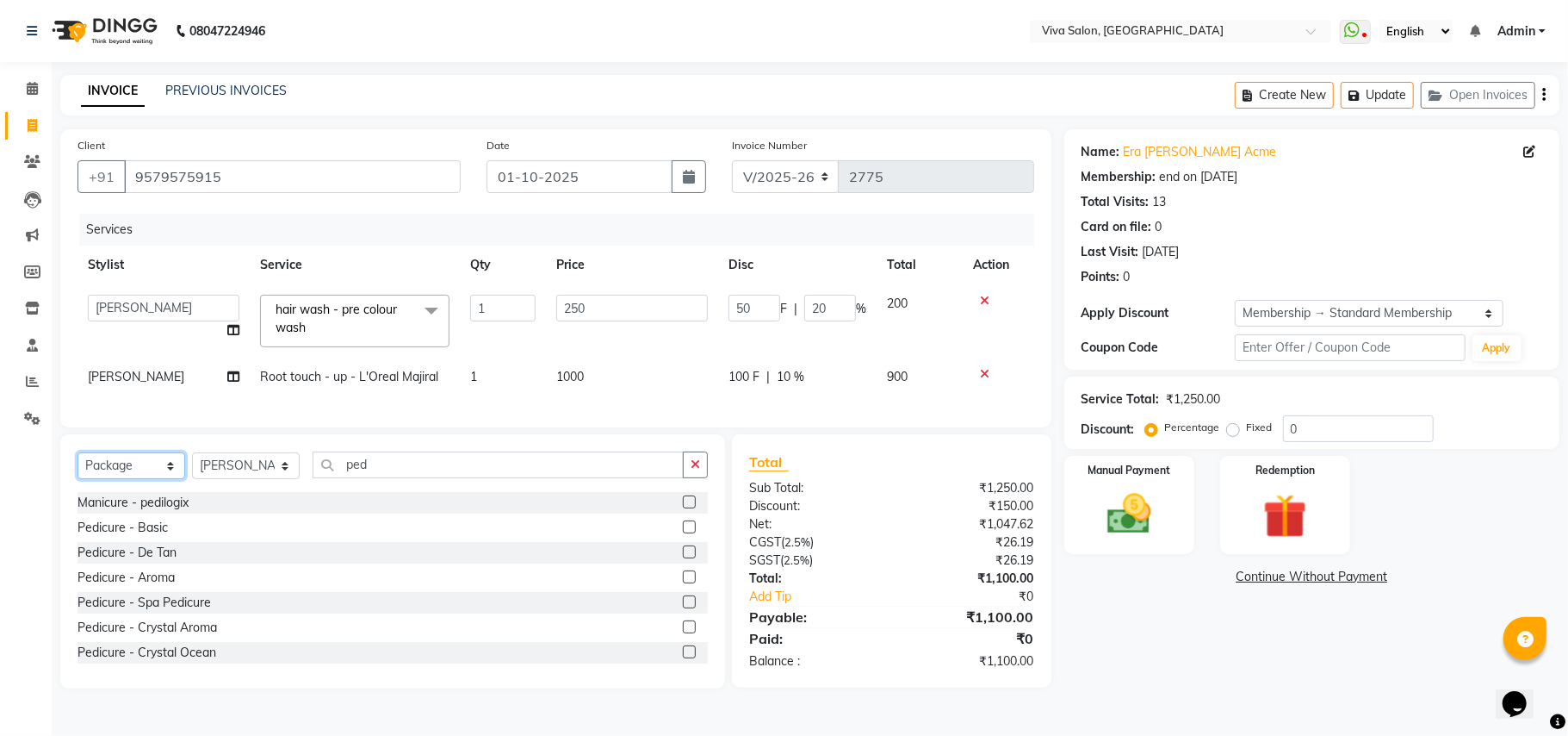
click at [77, 471] on select "Select Service Product Membership Package Voucher Prepaid Gift Card" at bounding box center [131, 465] width 108 height 26
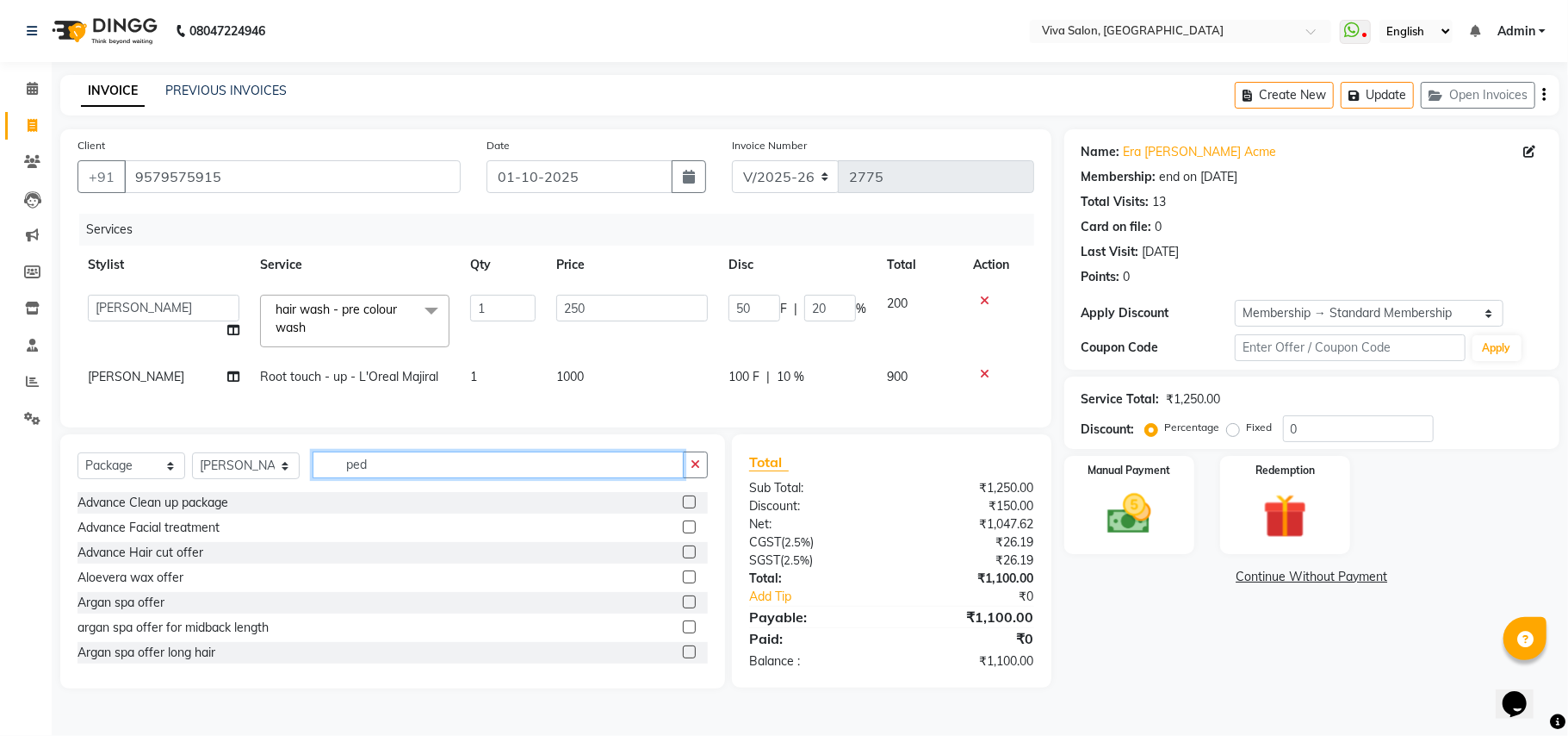
click at [400, 475] on input "ped" at bounding box center [498, 464] width 371 height 26
type input "pedi"
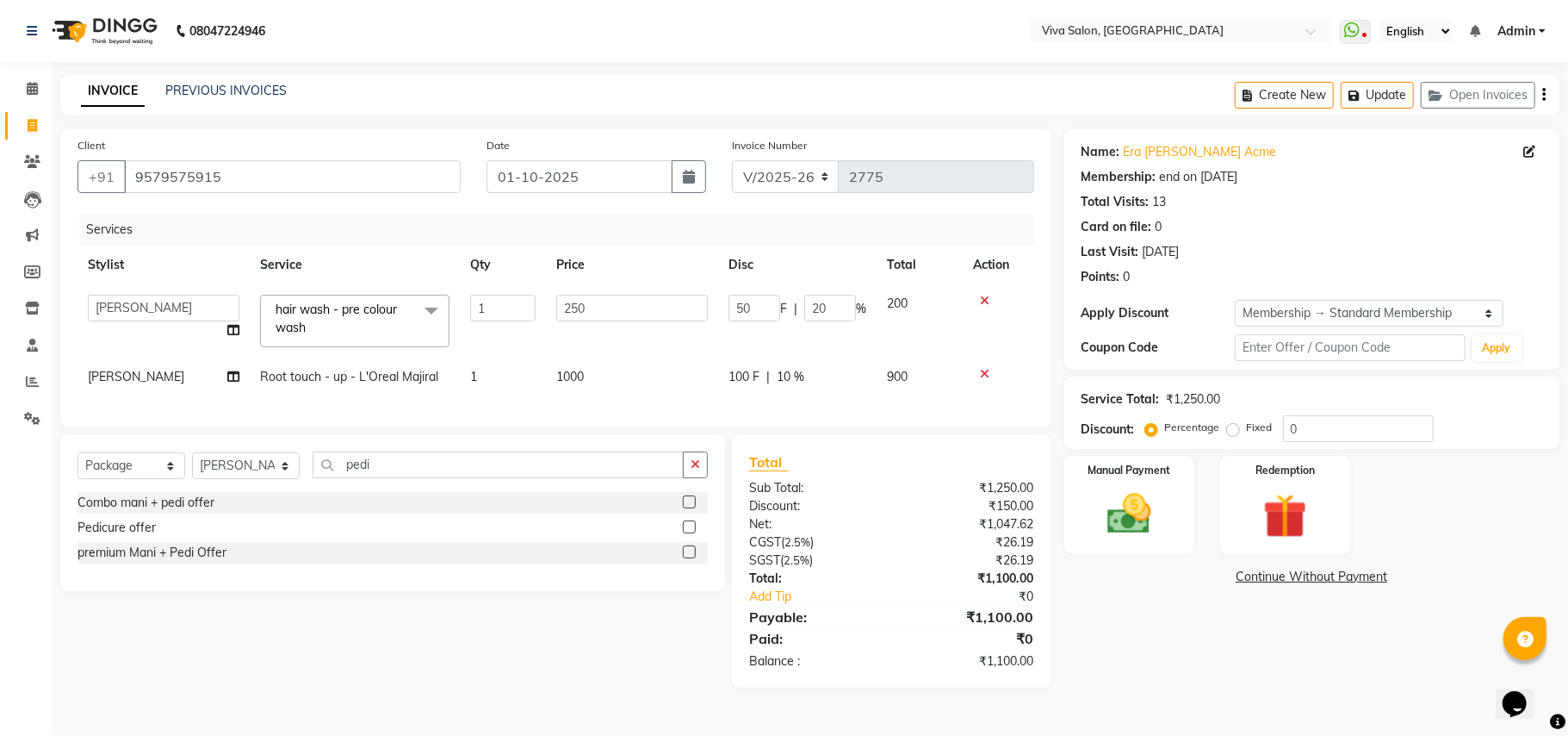
click at [684, 534] on label at bounding box center [689, 527] width 13 height 13
click at [684, 534] on input "checkbox" at bounding box center [688, 527] width 11 height 11
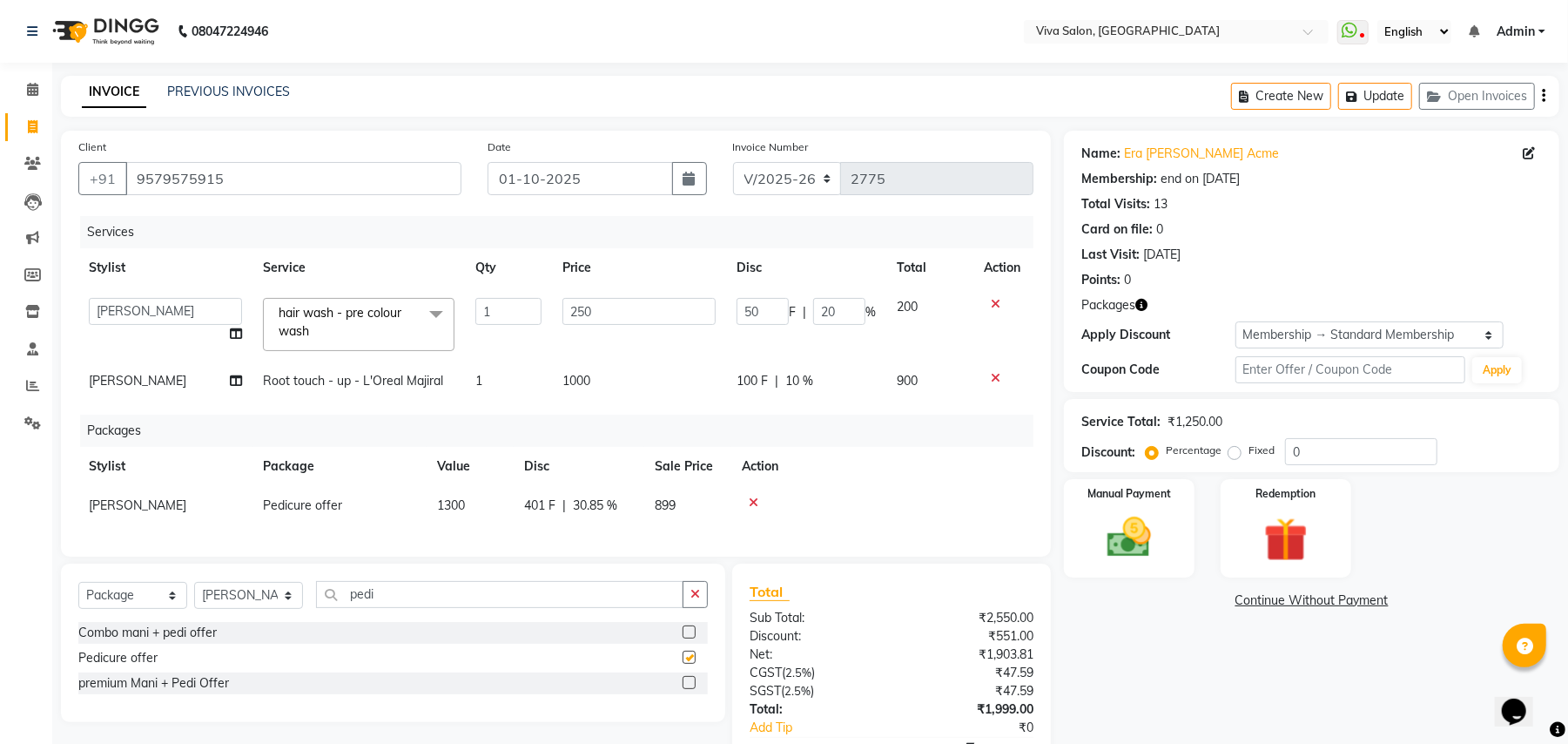
checkbox input "false"
click at [1374, 101] on button "Update" at bounding box center [1375, 96] width 74 height 27
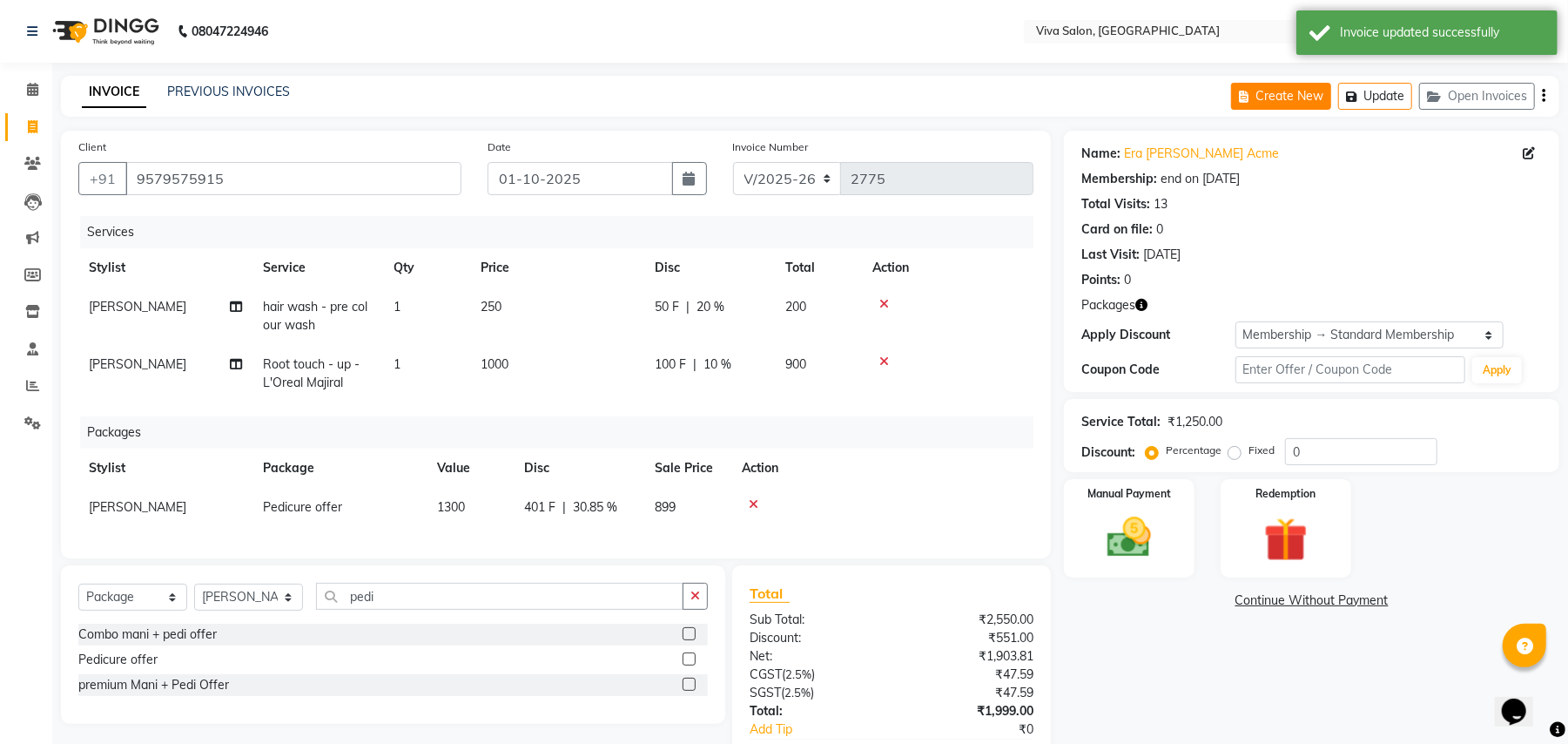
click at [1279, 102] on button "Create New" at bounding box center [1281, 96] width 100 height 27
select select "7363"
select select "service"
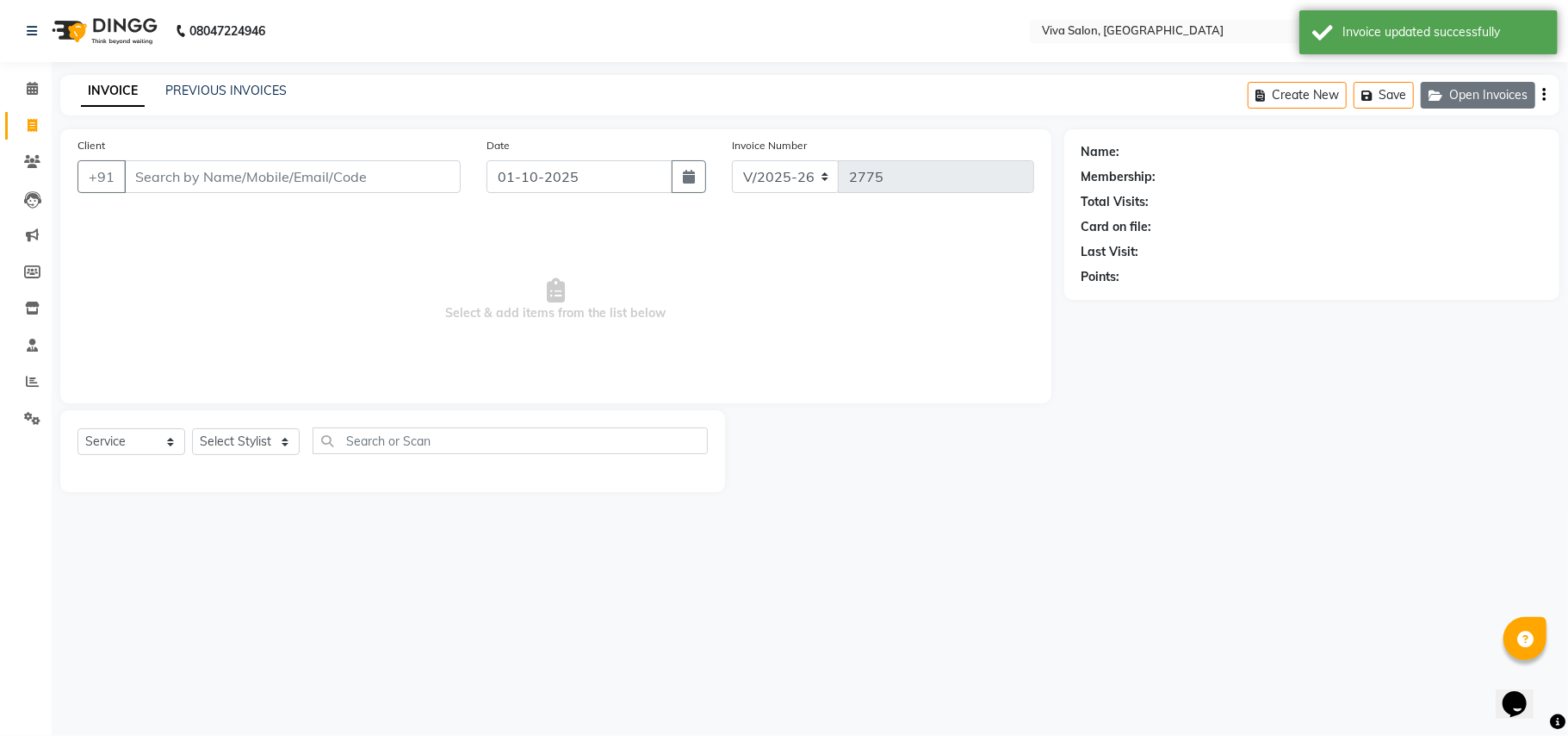
click at [1434, 95] on icon "button" at bounding box center [1439, 95] width 21 height 12
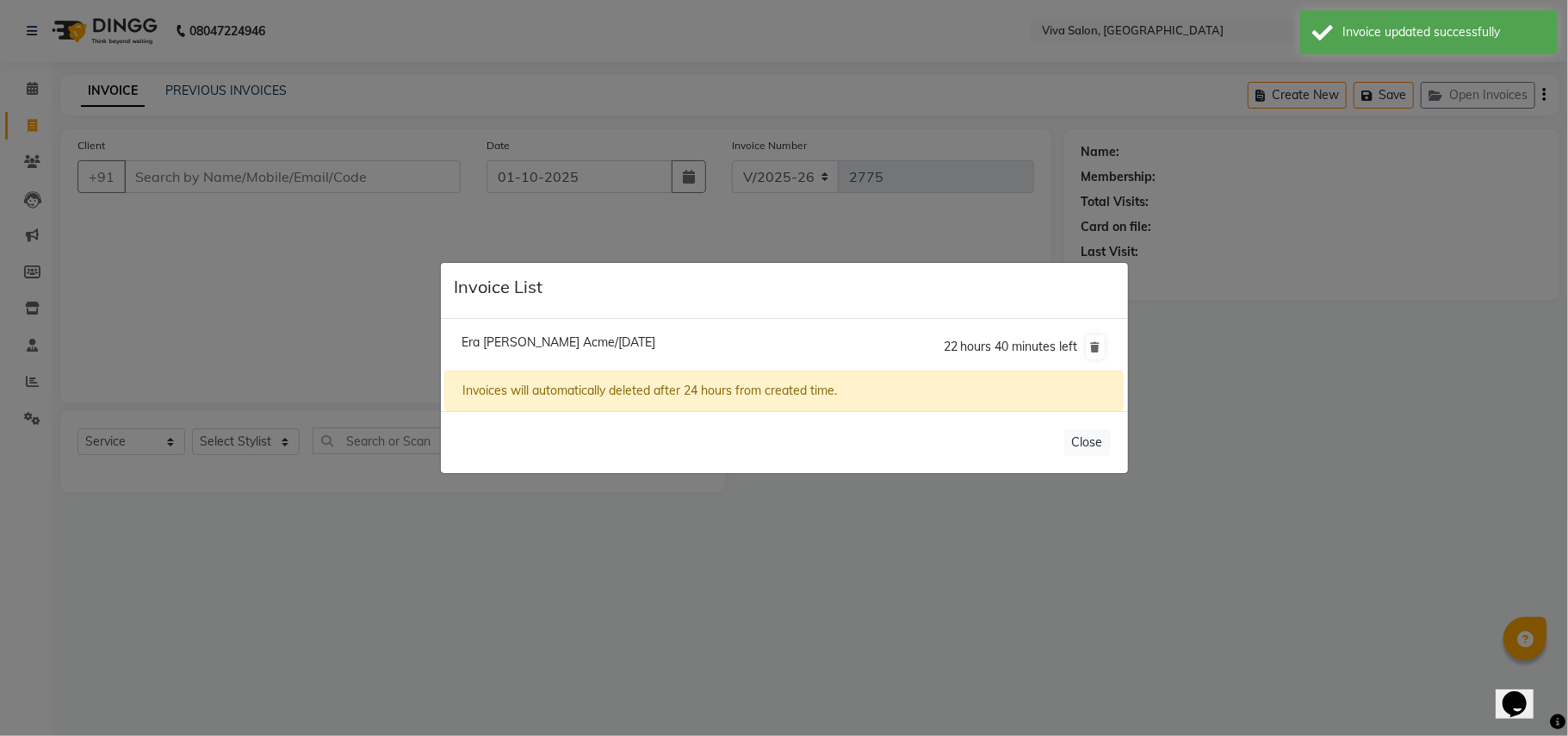
drag, startPoint x: 1276, startPoint y: 90, endPoint x: 1162, endPoint y: 130, distance: 120.8
click at [1162, 130] on ngb-modal-window "Invoice List Era [PERSON_NAME] Acme/[DATE] 22 hours 40 minutes left Invoices wi…" at bounding box center [784, 368] width 1568 height 736
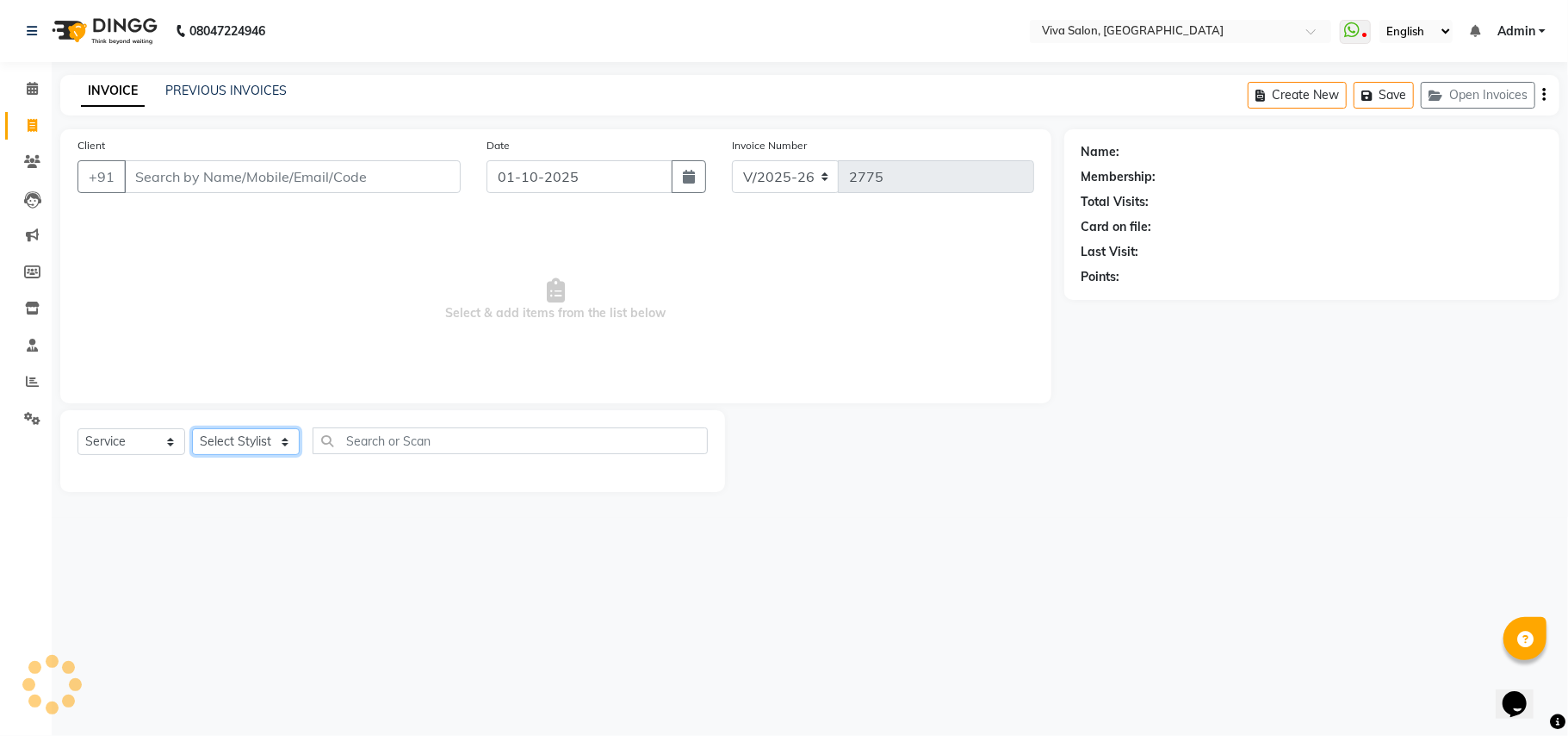
click at [270, 444] on select "Select Stylist [PERSON_NAME] [PERSON_NAME] Jidhnya [PERSON_NAME] lakhanavar [PE…" at bounding box center [246, 441] width 108 height 26
select select "63723"
click at [192, 429] on select "Select Stylist [PERSON_NAME] [PERSON_NAME] Jidhnya [PERSON_NAME] lakhanavar [PE…" at bounding box center [246, 441] width 108 height 26
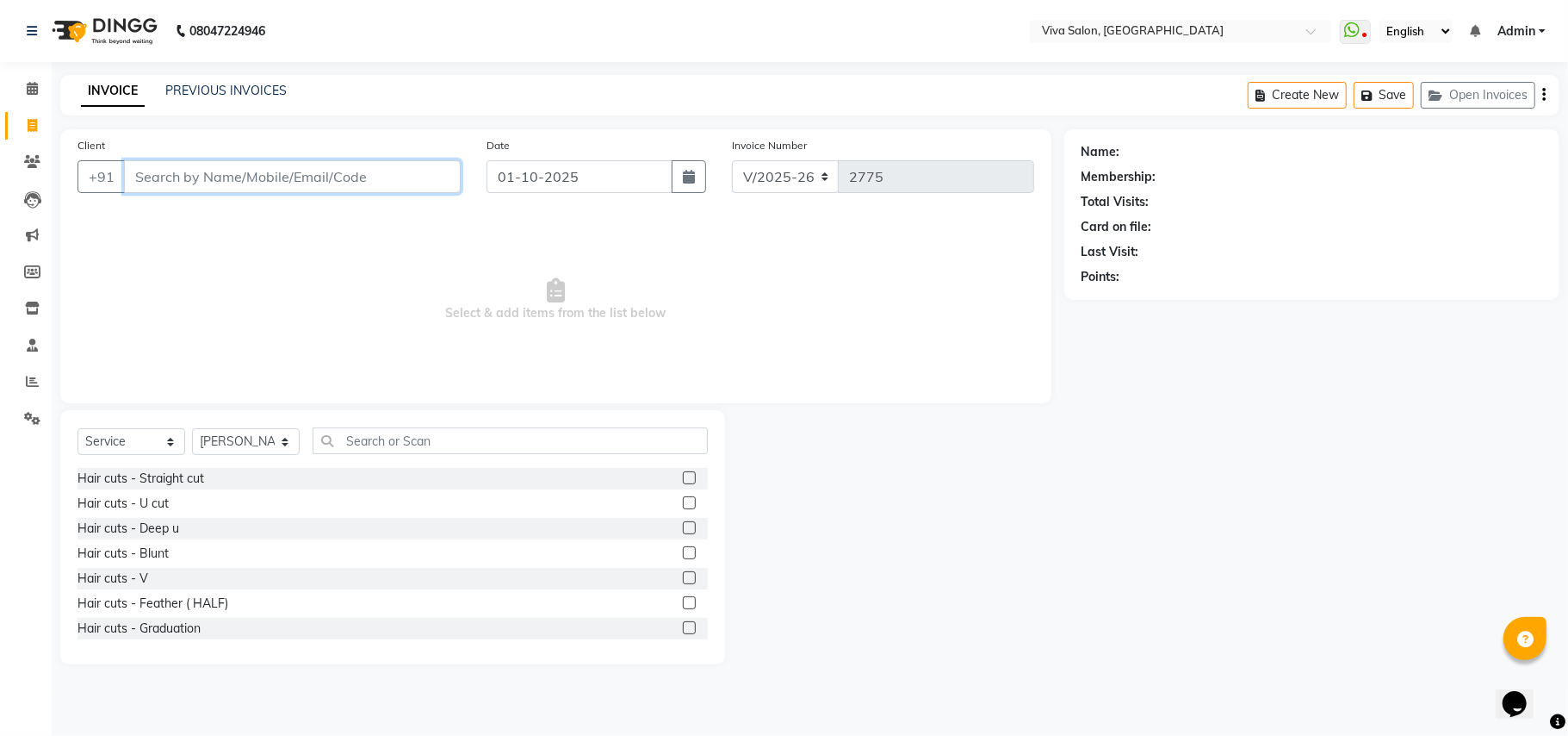
click at [227, 183] on input "Client" at bounding box center [292, 177] width 336 height 33
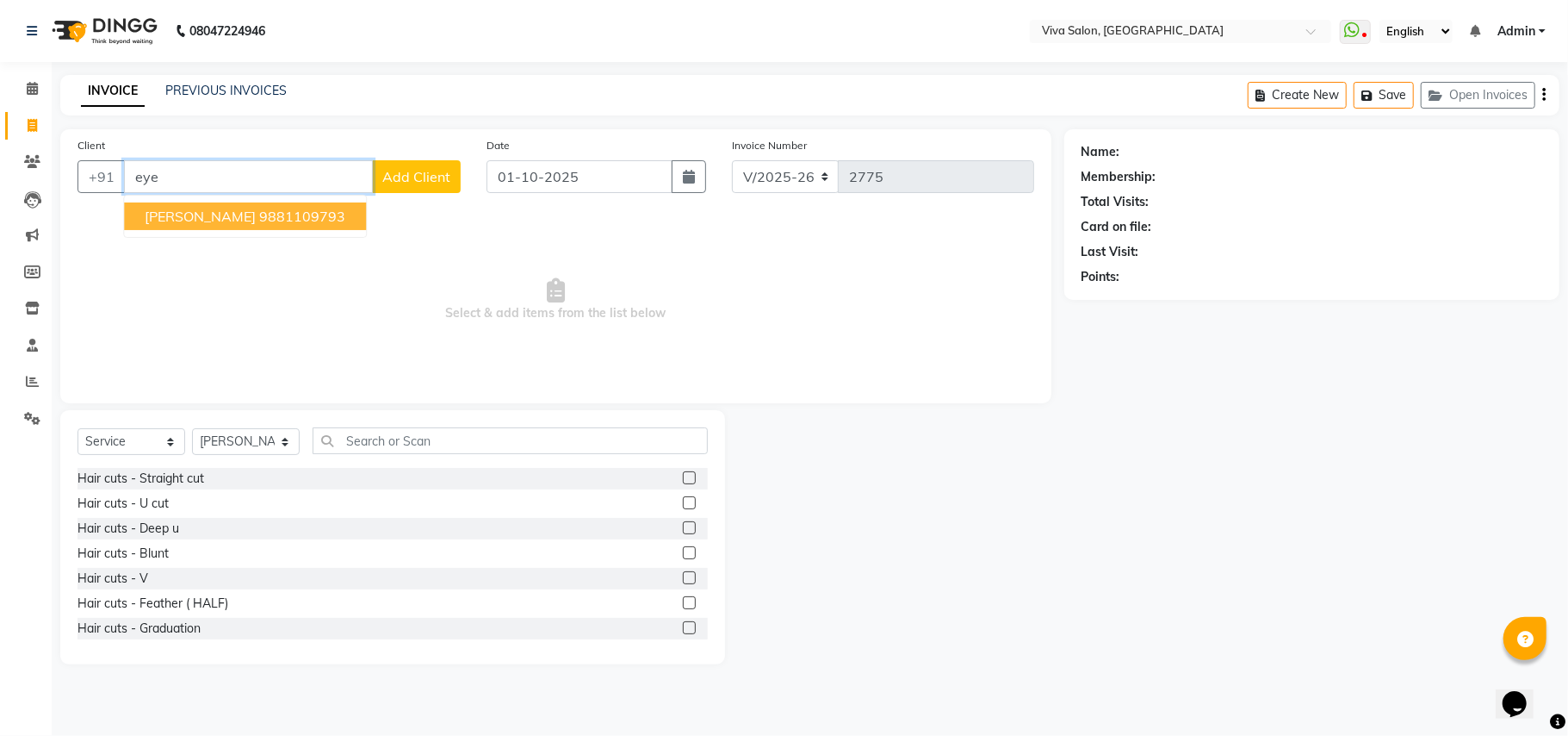
type input "eye"
click at [356, 449] on input "text" at bounding box center [511, 441] width 396 height 26
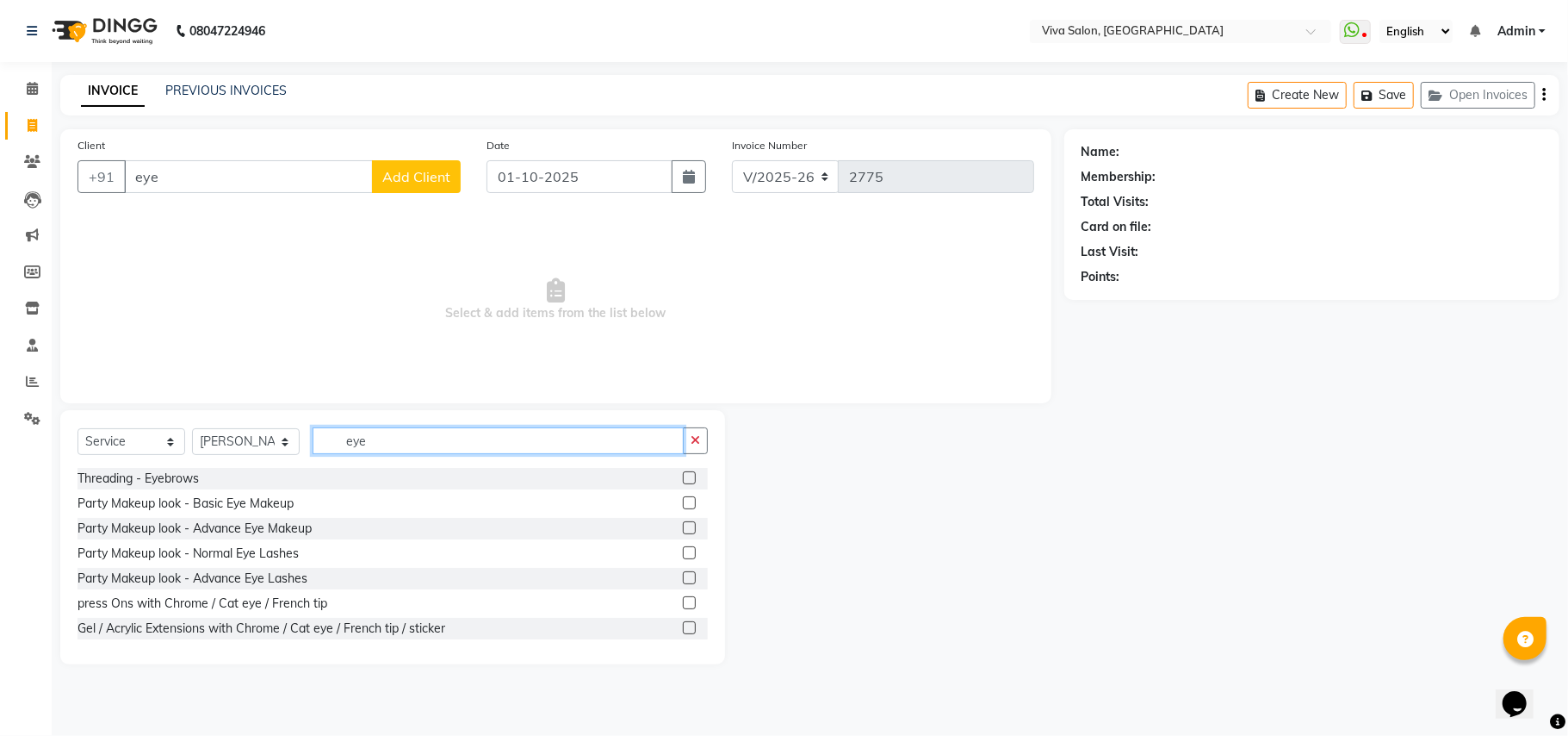
type input "eye"
click at [683, 481] on label at bounding box center [689, 478] width 13 height 13
click at [683, 481] on input "checkbox" at bounding box center [688, 479] width 11 height 11
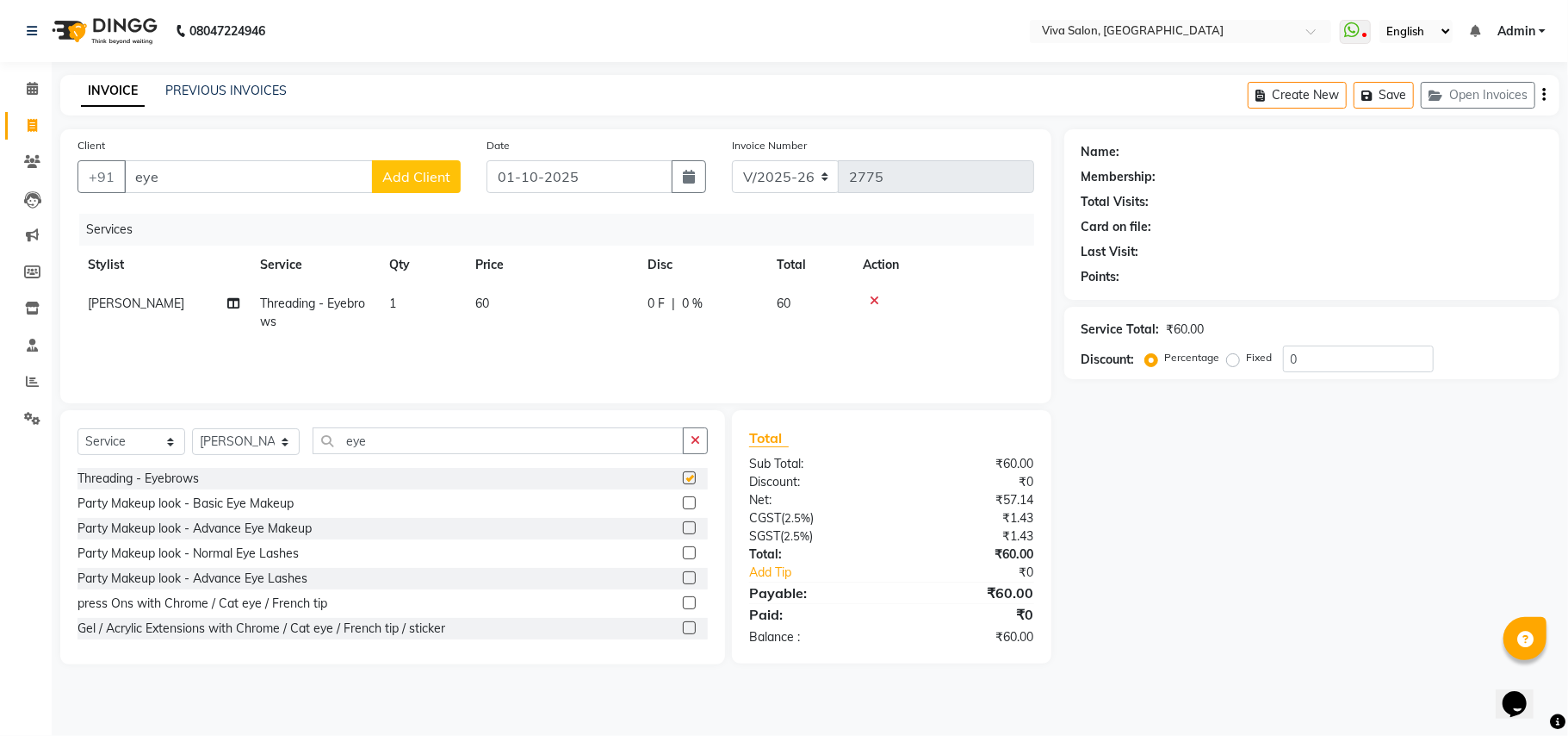
checkbox input "false"
click at [304, 167] on input "eye" at bounding box center [248, 177] width 249 height 33
type input "e"
click at [345, 176] on input "Client" at bounding box center [292, 177] width 336 height 33
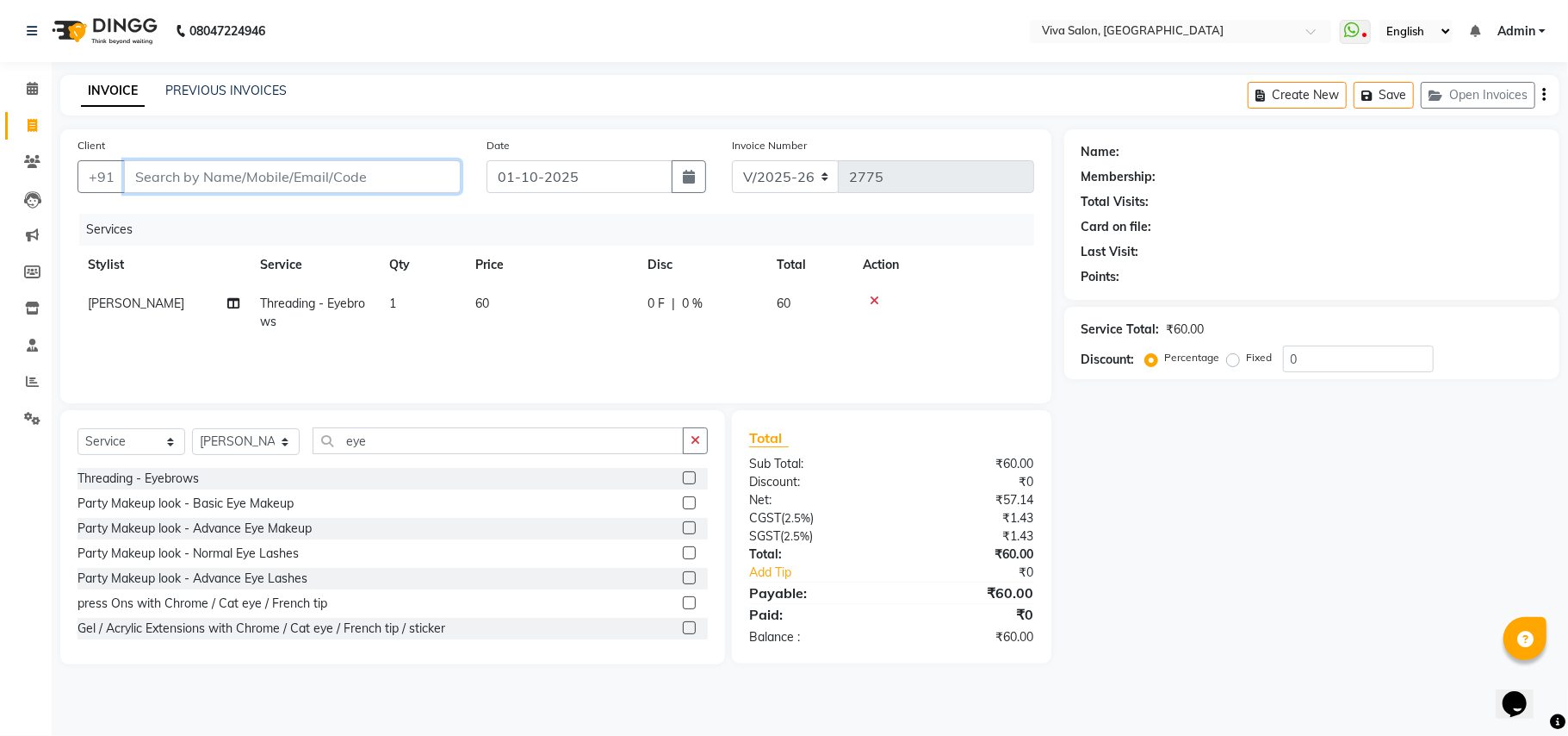
click at [345, 176] on input "Client" at bounding box center [292, 177] width 336 height 33
click at [397, 451] on input "eye" at bounding box center [498, 441] width 371 height 26
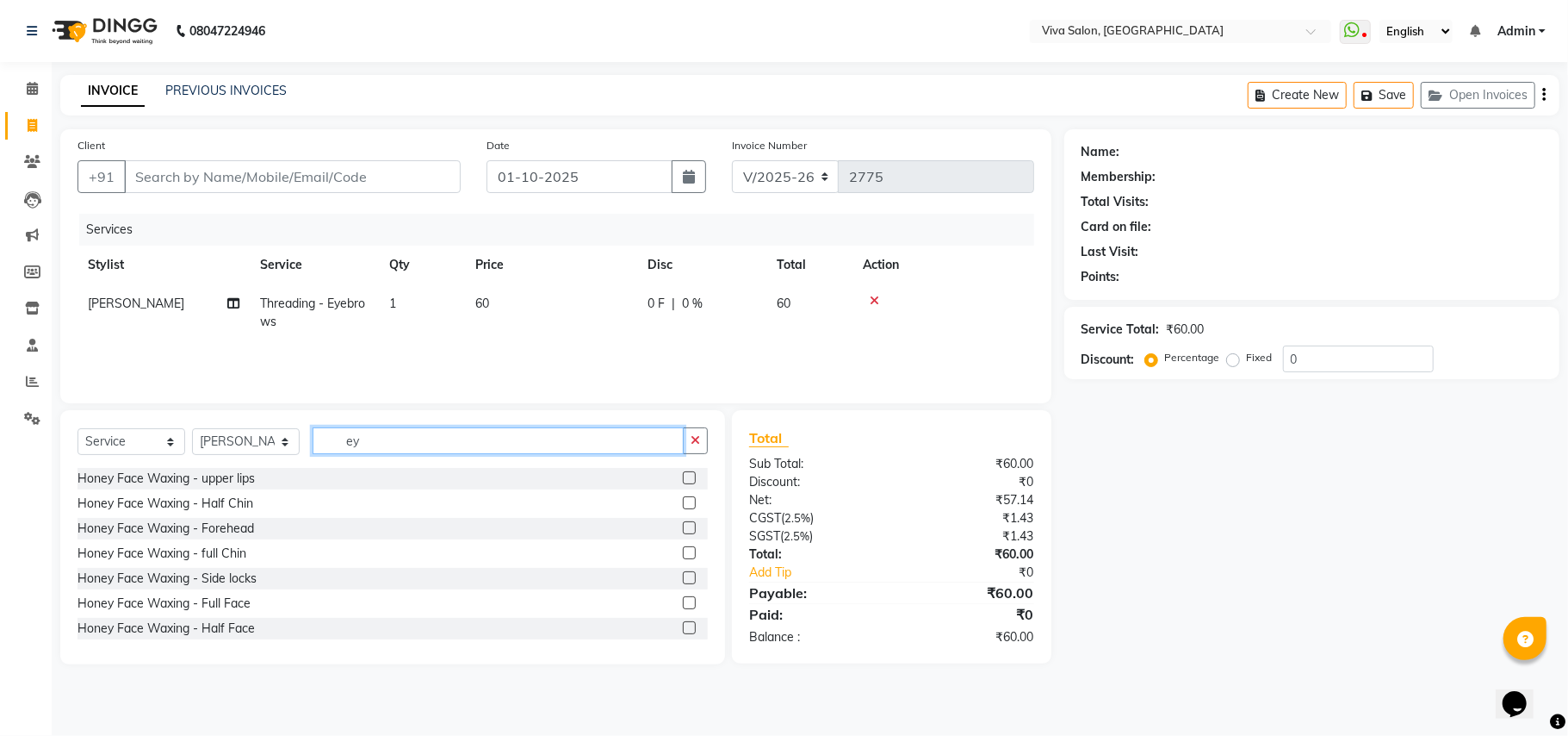
type input "e"
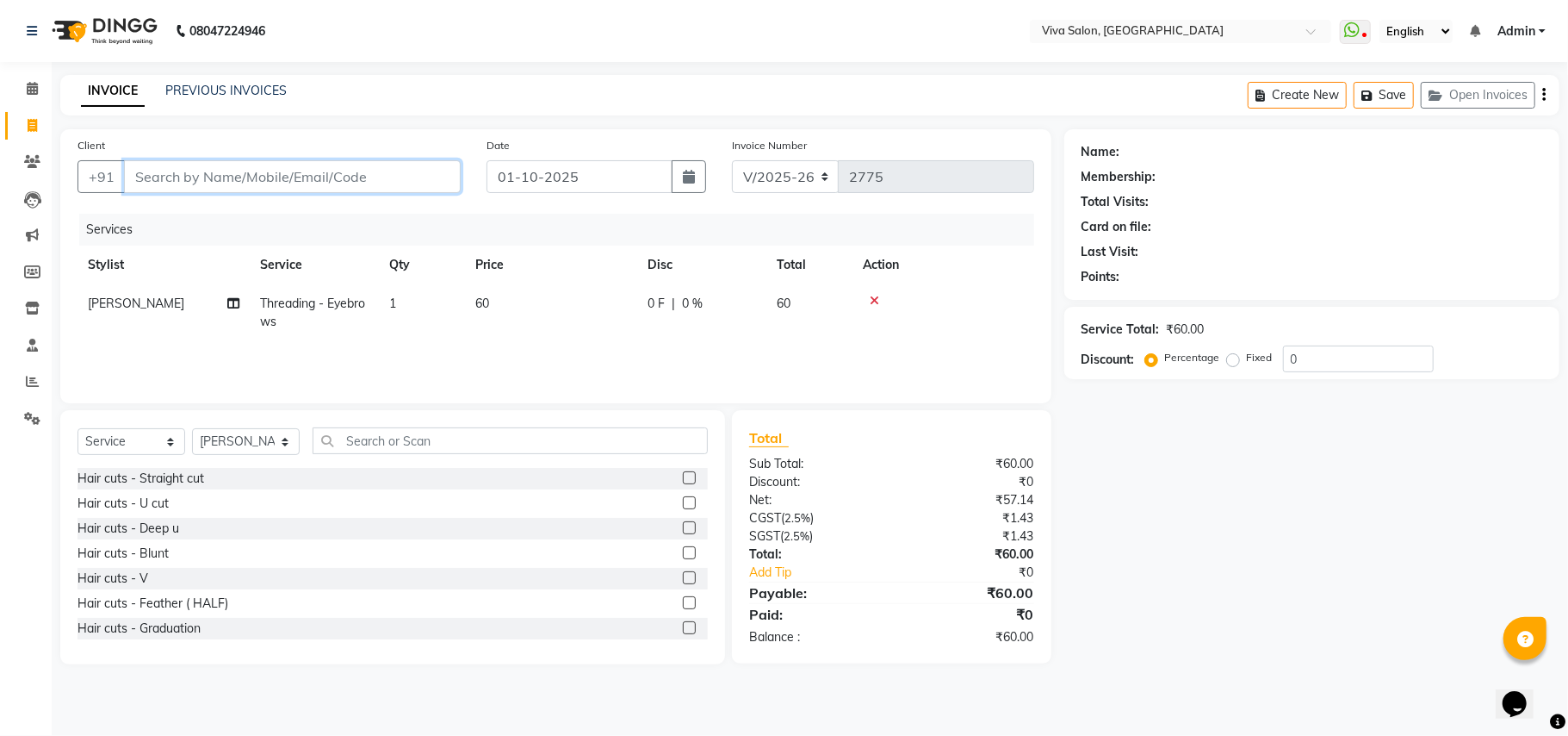
click at [287, 181] on input "Client" at bounding box center [292, 177] width 336 height 33
click at [270, 159] on div "Client +91" at bounding box center [269, 171] width 409 height 70
click at [267, 182] on input "Client" at bounding box center [292, 177] width 336 height 33
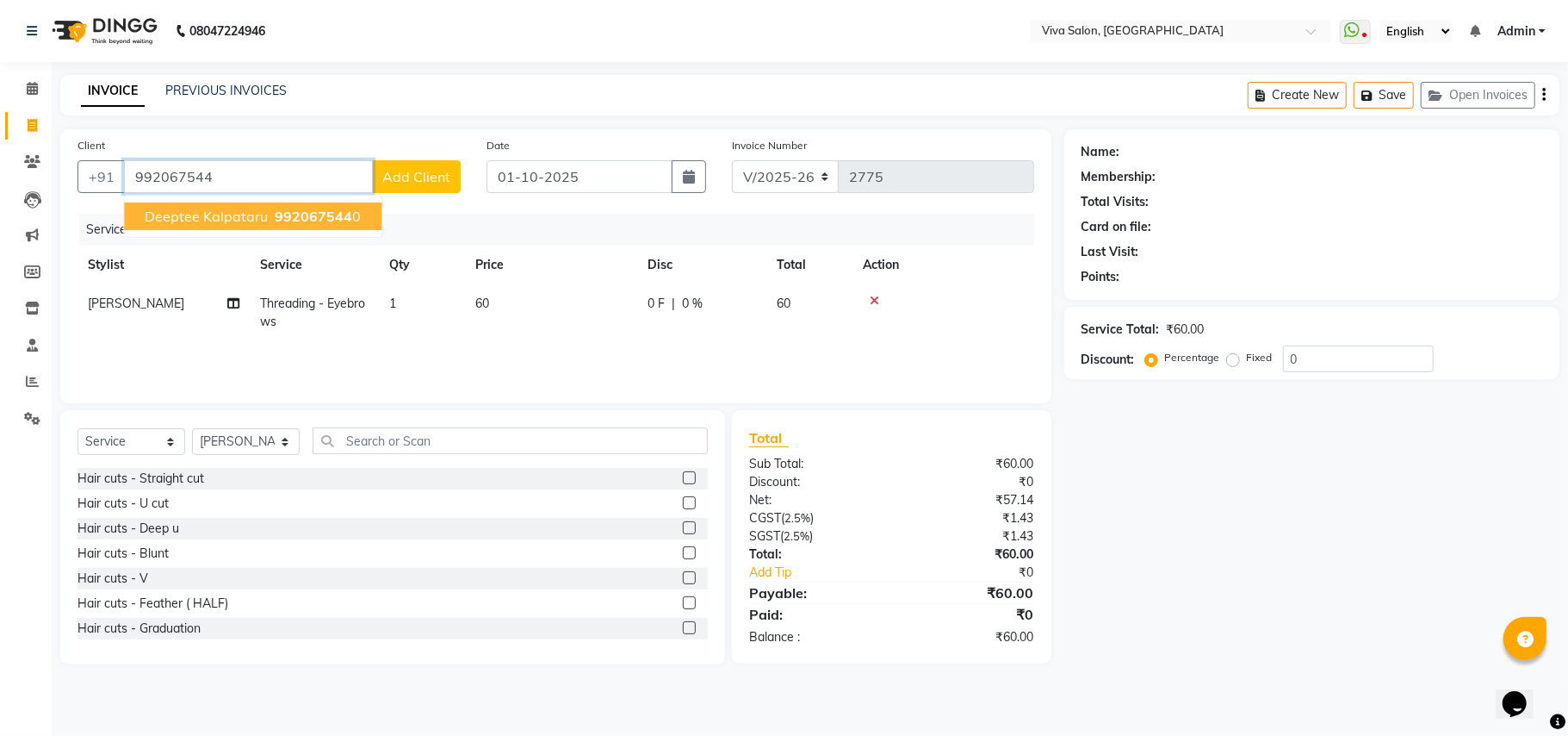
click at [253, 223] on span "Deeptee Kalpataru" at bounding box center [206, 216] width 123 height 17
type input "9920675440"
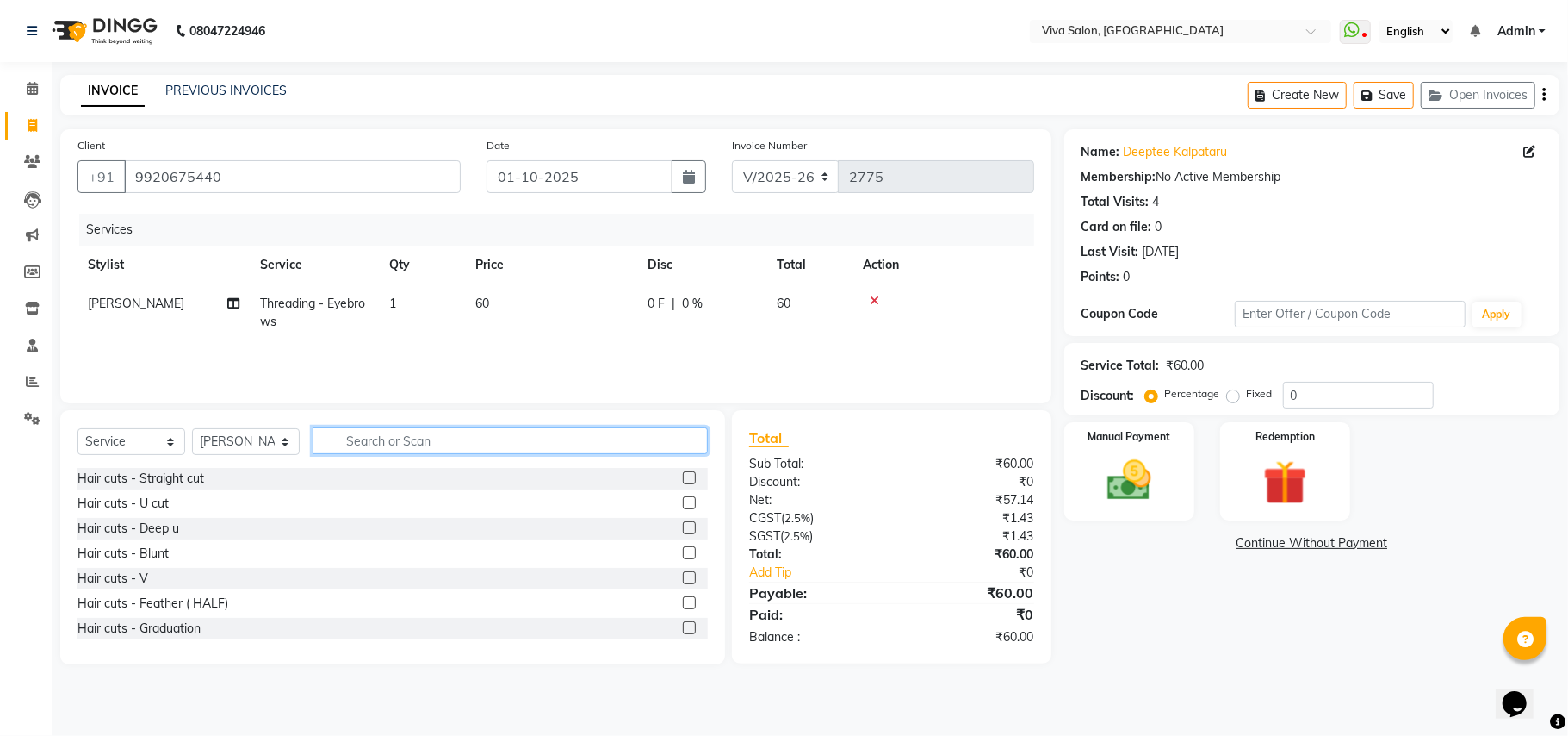
click at [631, 451] on input "text" at bounding box center [511, 441] width 396 height 26
type input "thr"
click at [683, 500] on label at bounding box center [689, 503] width 13 height 13
click at [683, 500] on input "checkbox" at bounding box center [688, 503] width 11 height 11
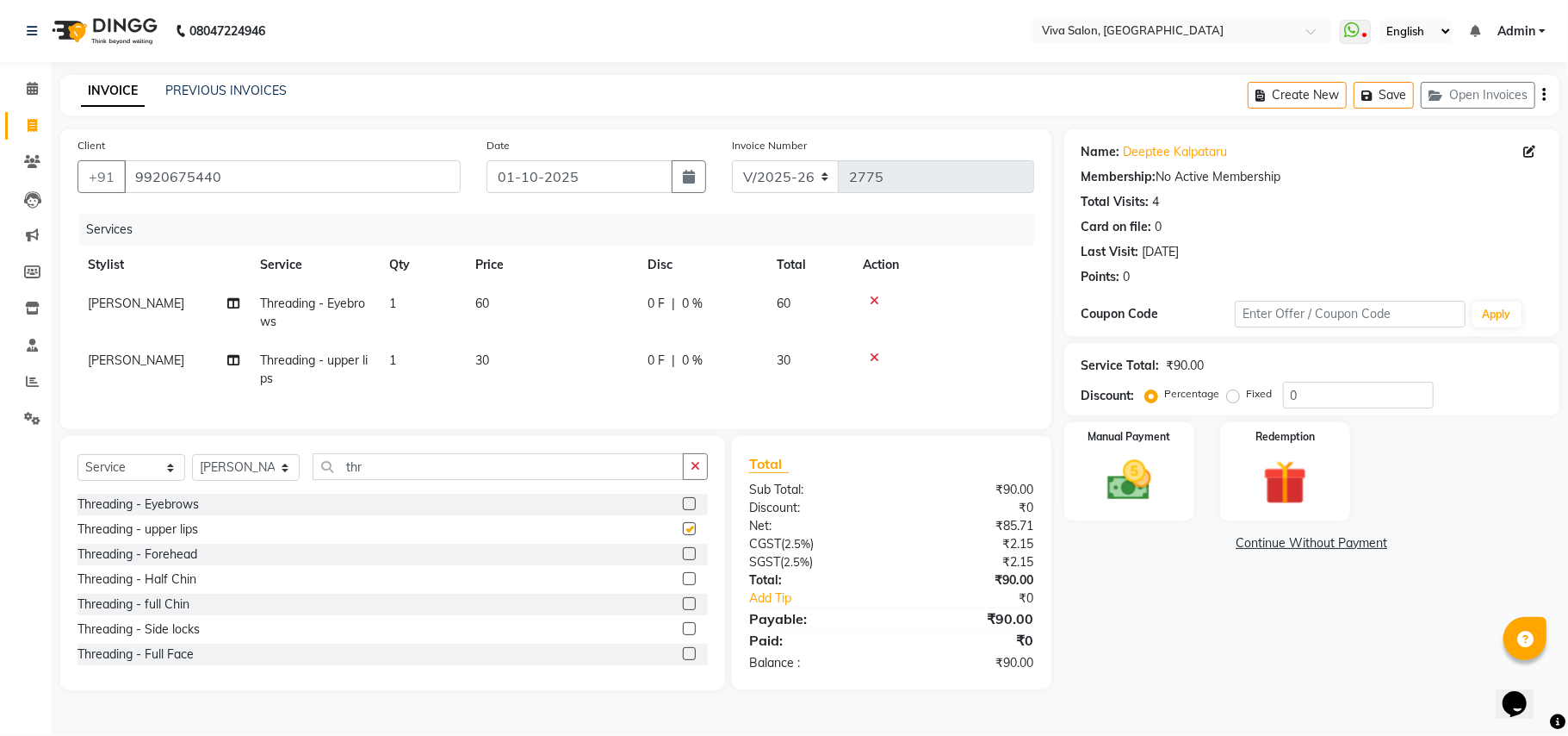
checkbox input "false"
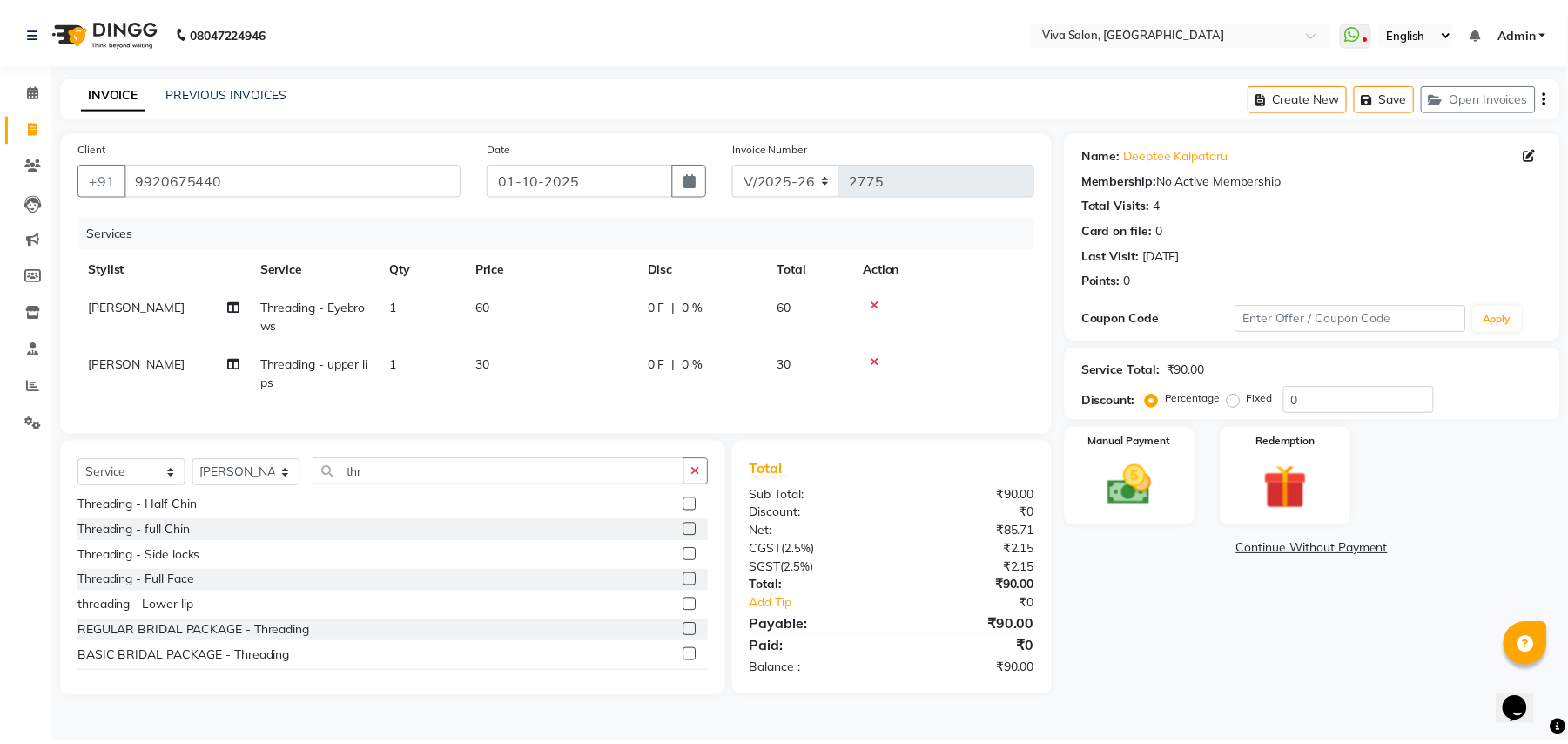
scroll to position [151, 0]
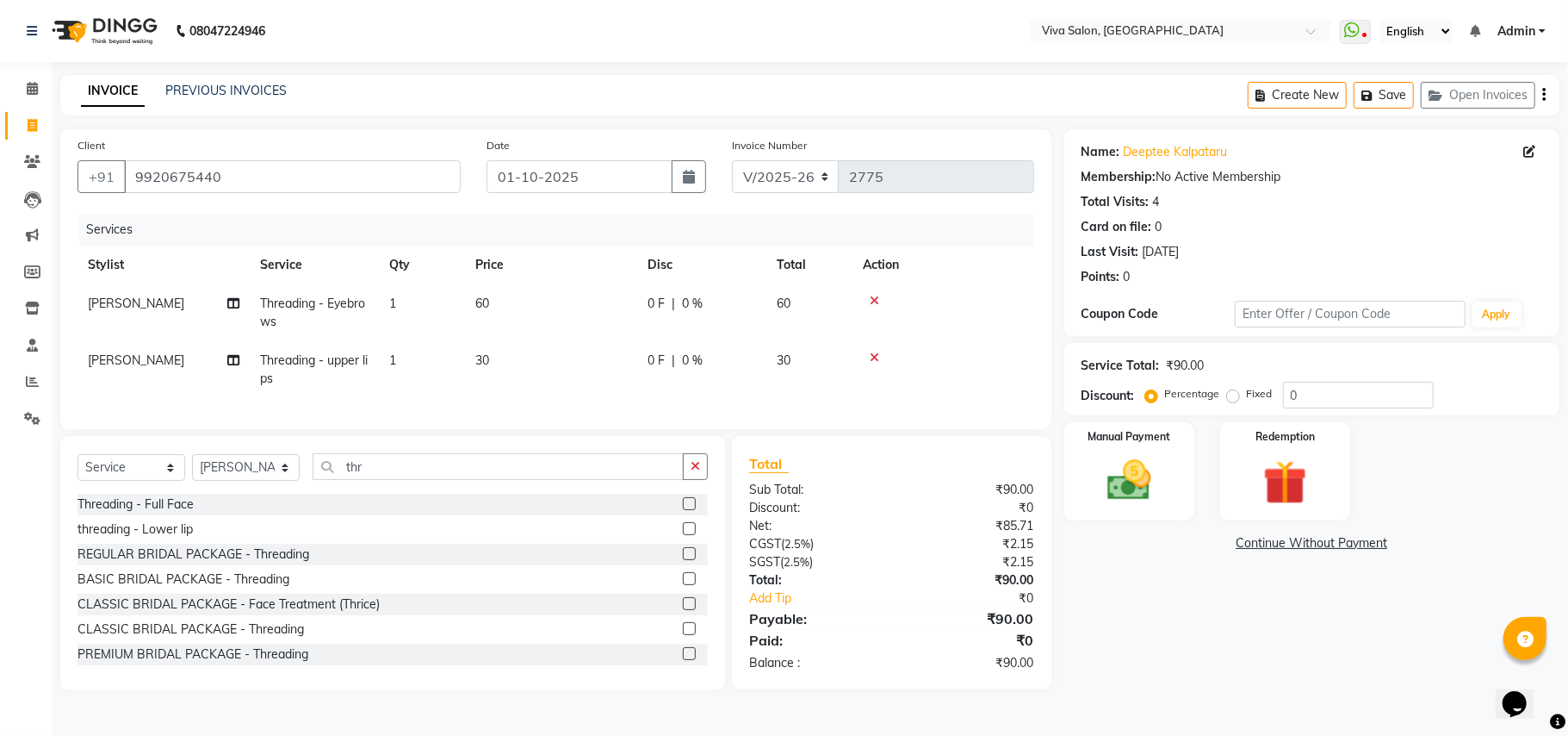
click at [683, 535] on label at bounding box center [689, 528] width 13 height 13
click at [683, 535] on input "checkbox" at bounding box center [688, 529] width 11 height 11
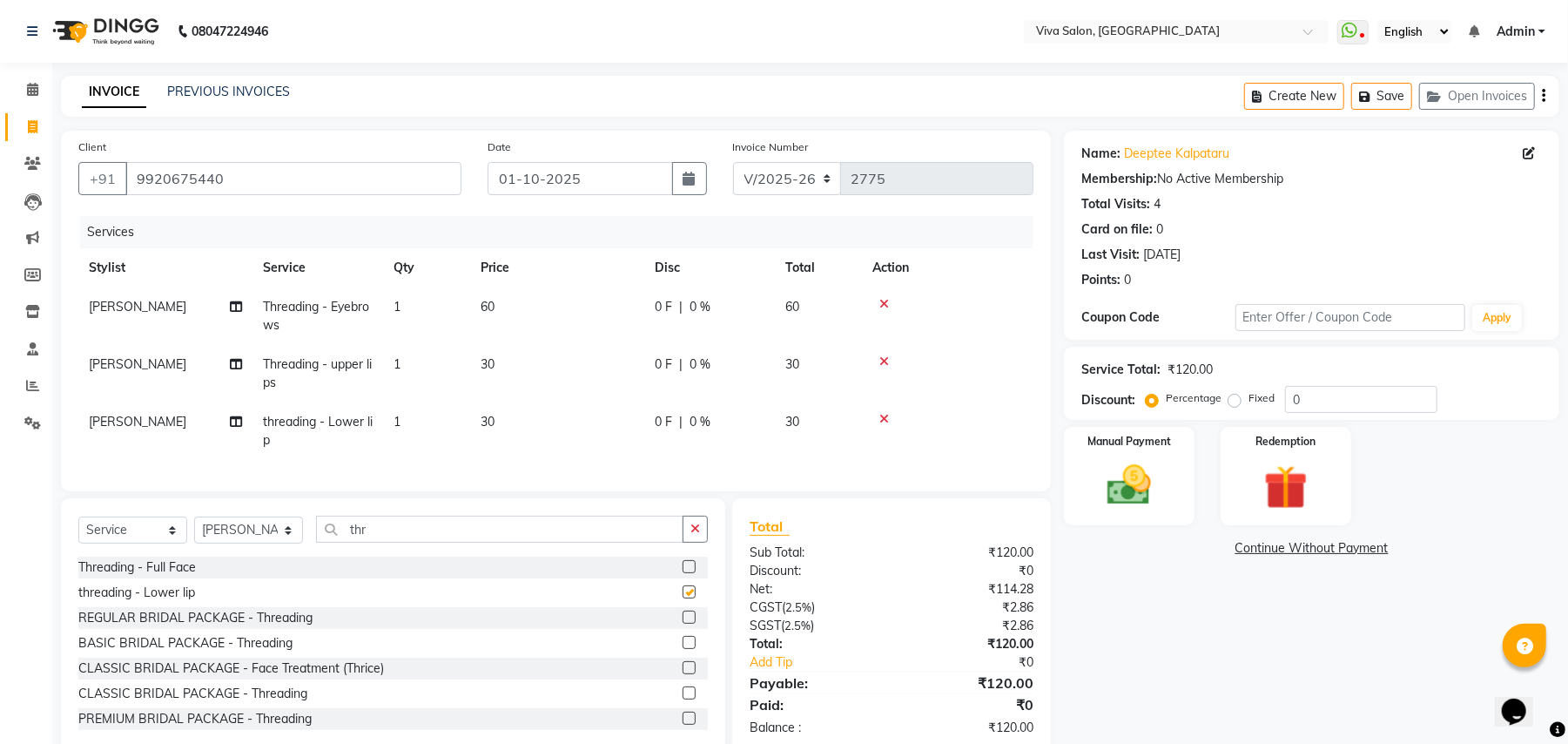
checkbox input "false"
click at [1129, 467] on img at bounding box center [1129, 486] width 75 height 53
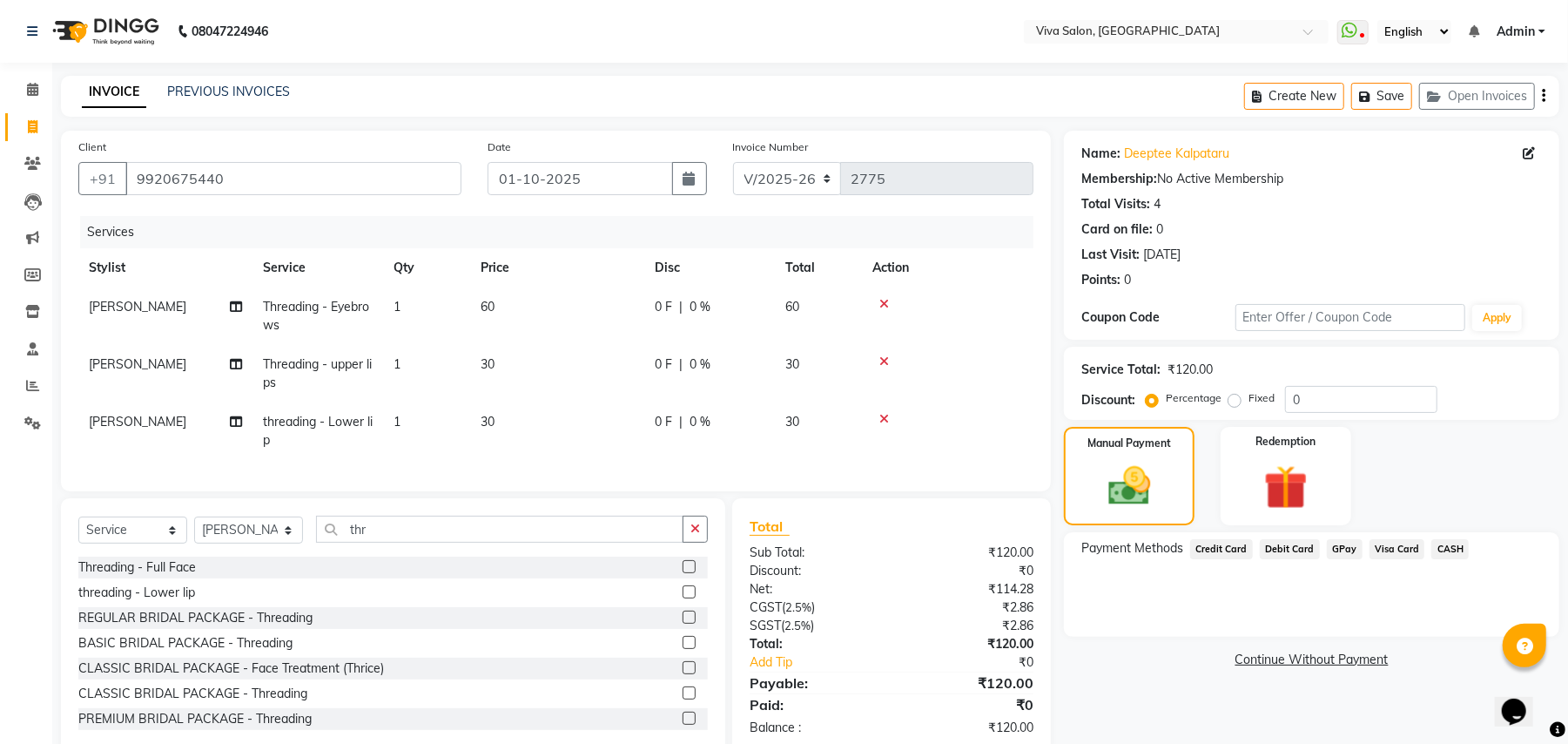
click at [1341, 549] on span "GPay" at bounding box center [1345, 549] width 36 height 20
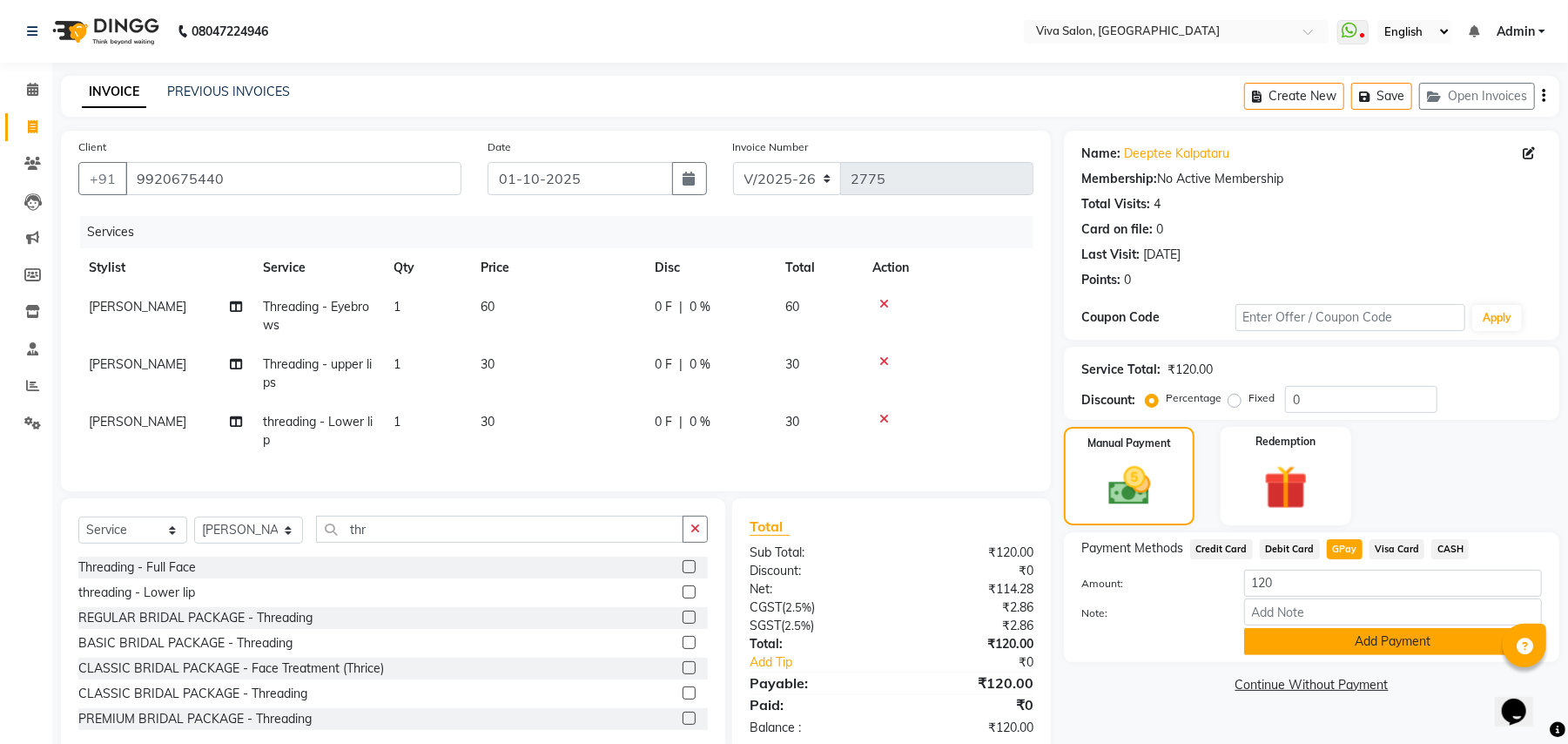
click at [1325, 641] on button "Add Payment" at bounding box center [1393, 641] width 298 height 27
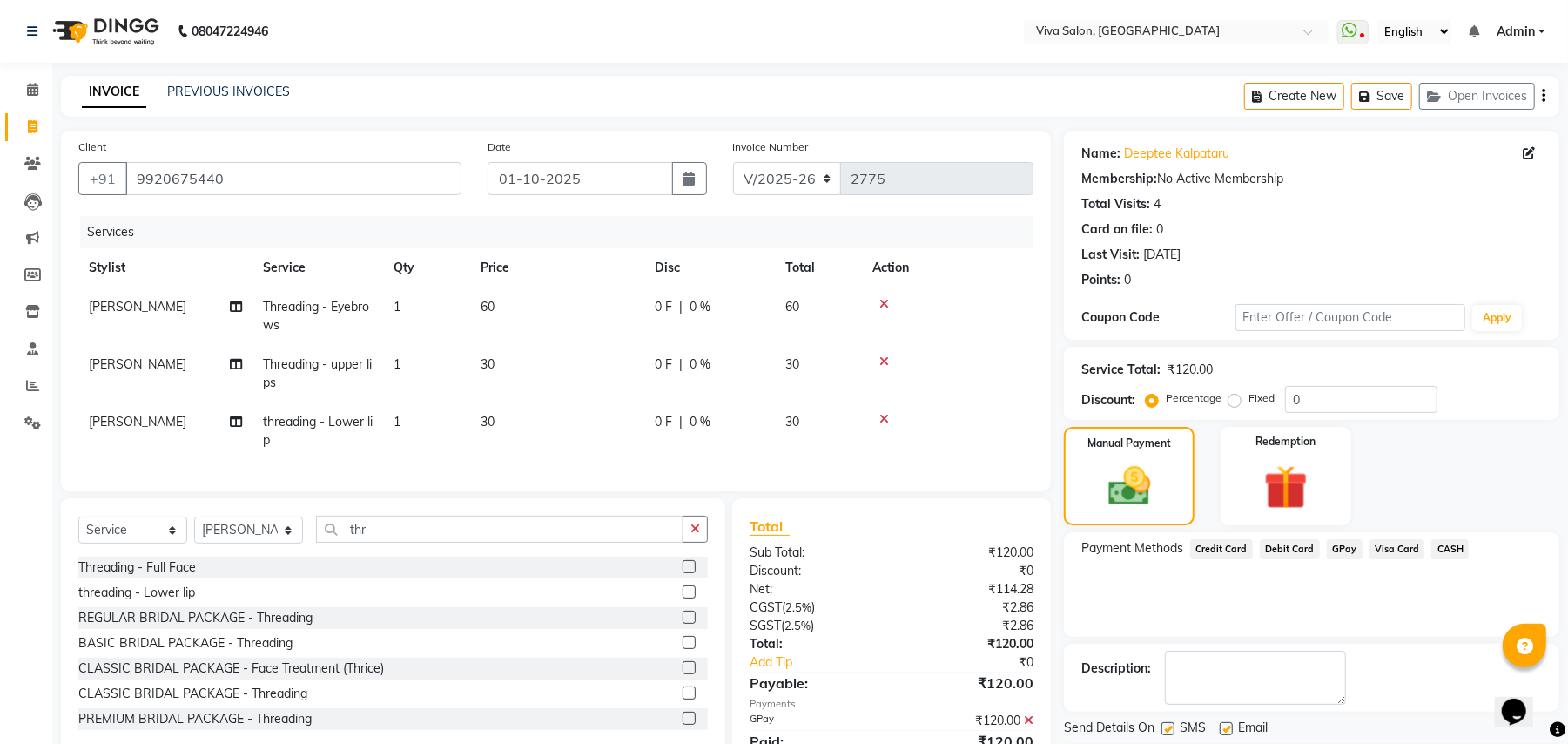
scroll to position [90, 0]
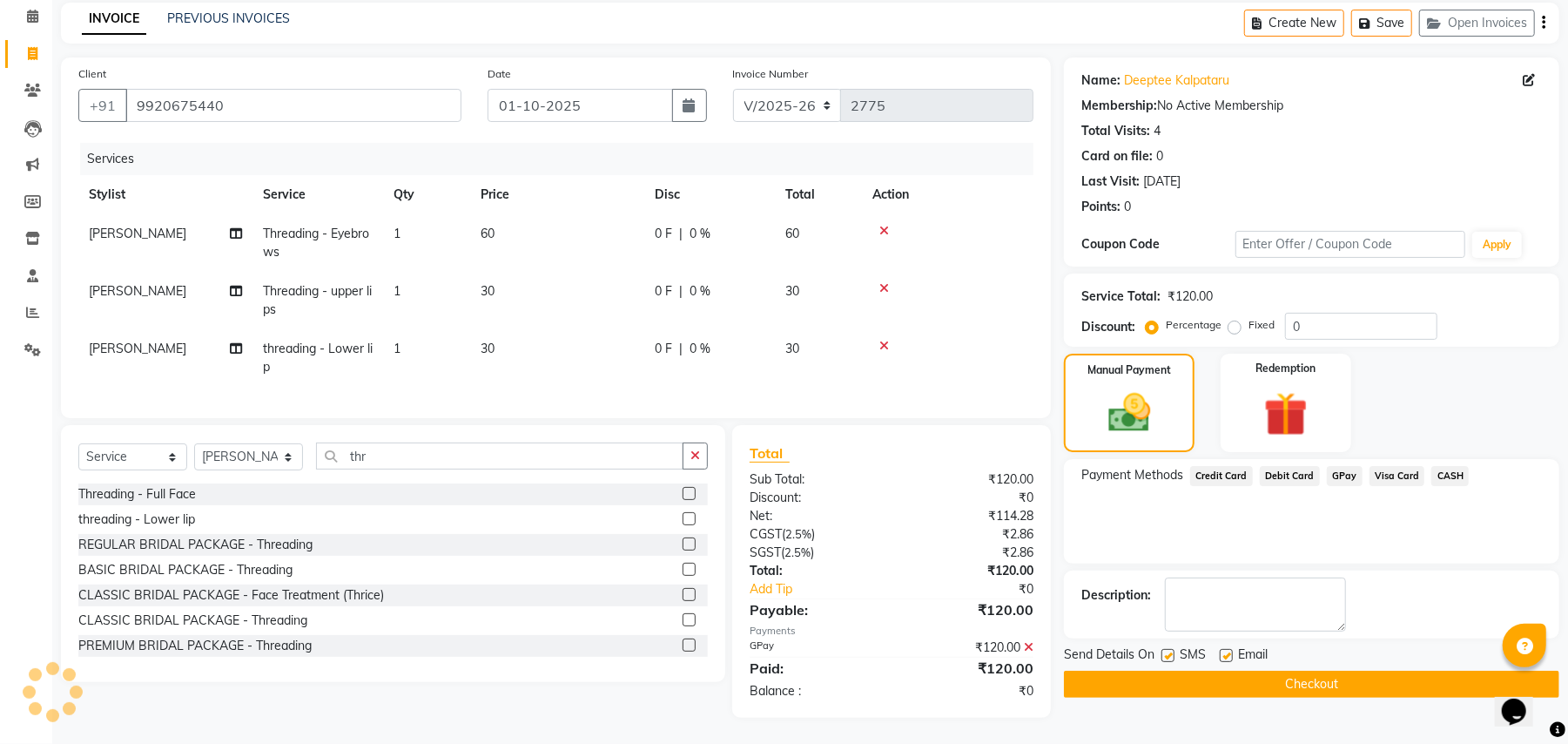
click at [1426, 670] on button "Checkout" at bounding box center [1312, 683] width 496 height 27
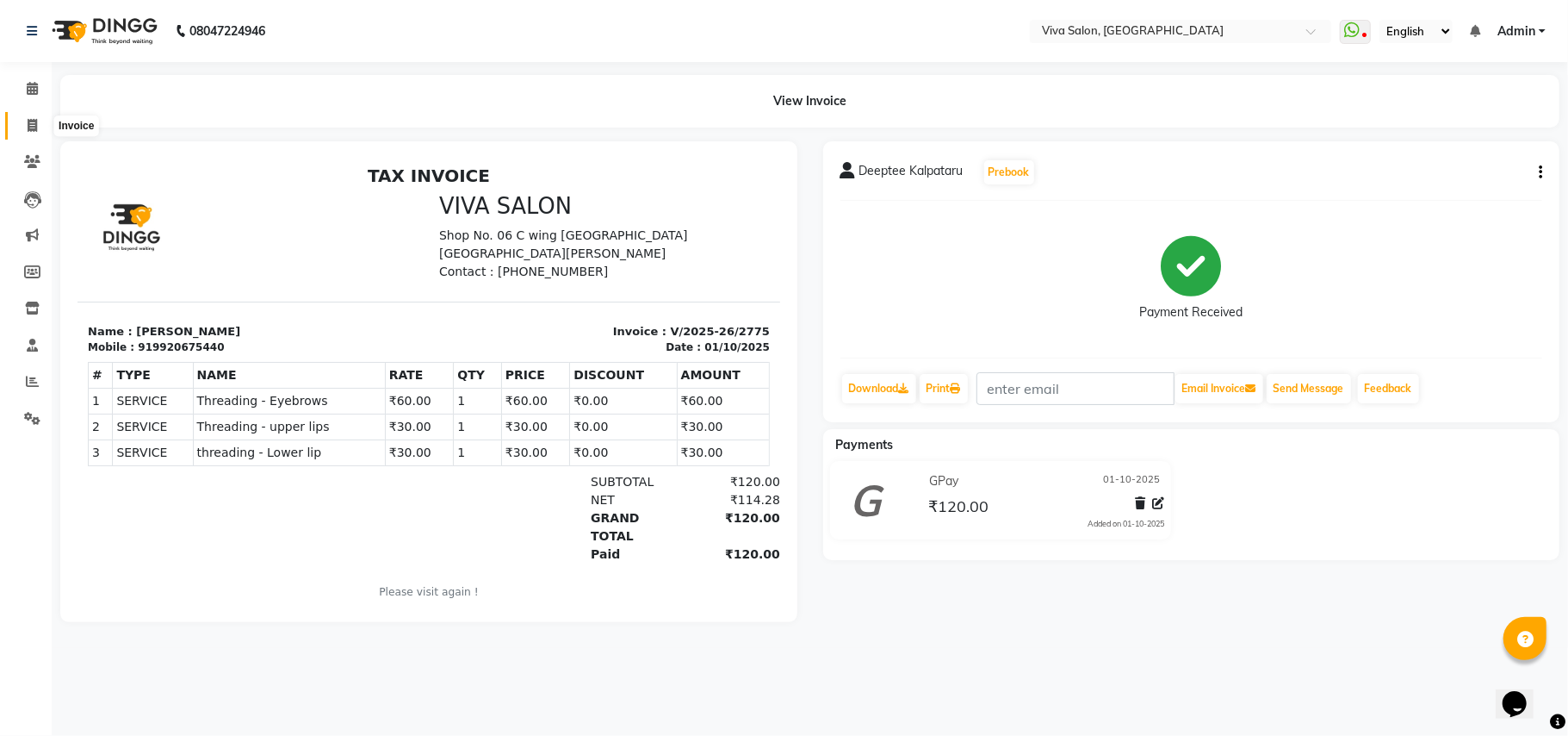
click at [32, 119] on icon at bounding box center [32, 125] width 9 height 13
select select "7363"
select select "service"
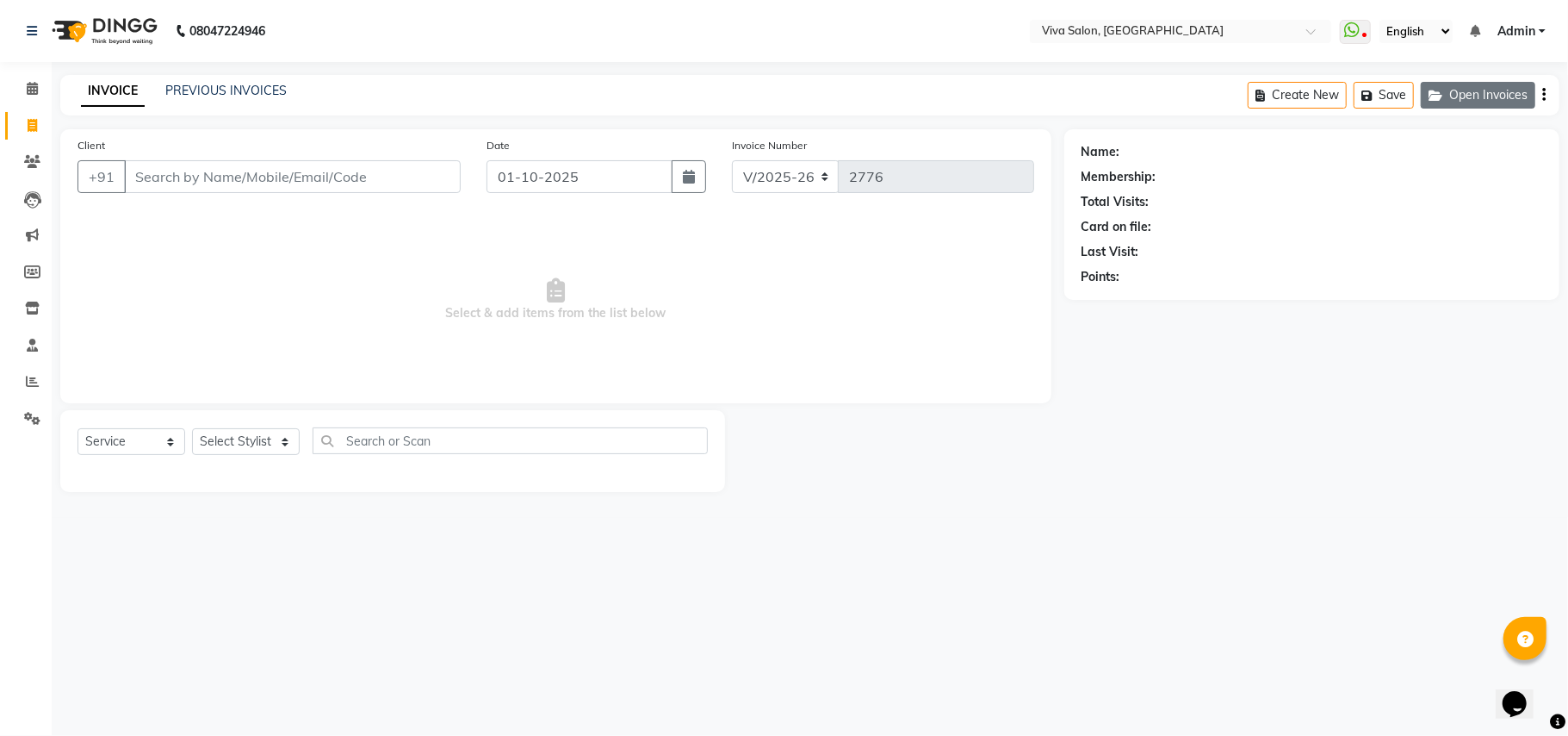
click at [1456, 94] on button "Open Invoices" at bounding box center [1479, 95] width 115 height 26
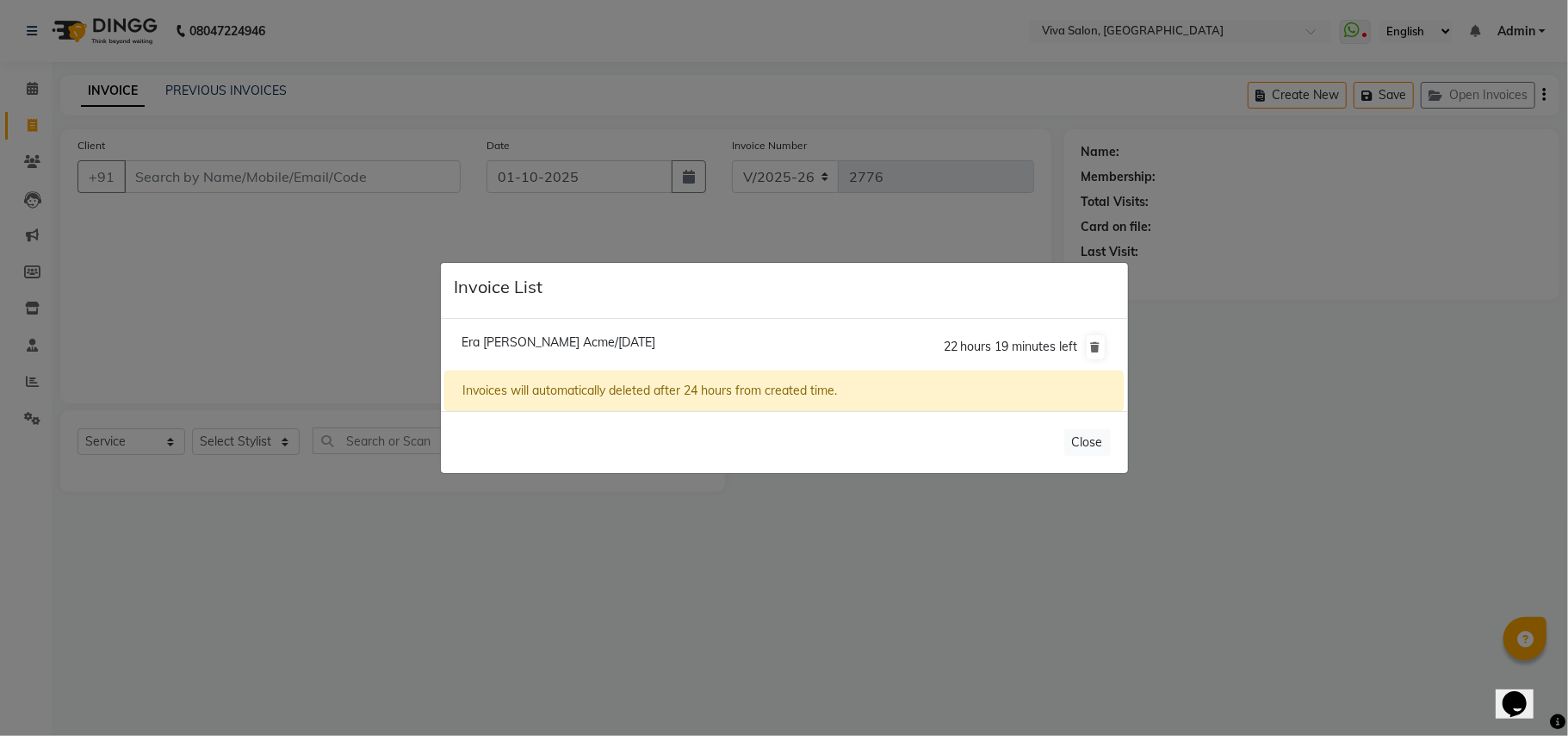
click at [549, 338] on span "Era [PERSON_NAME] Acme/[DATE]" at bounding box center [558, 342] width 194 height 16
type input "9579575915"
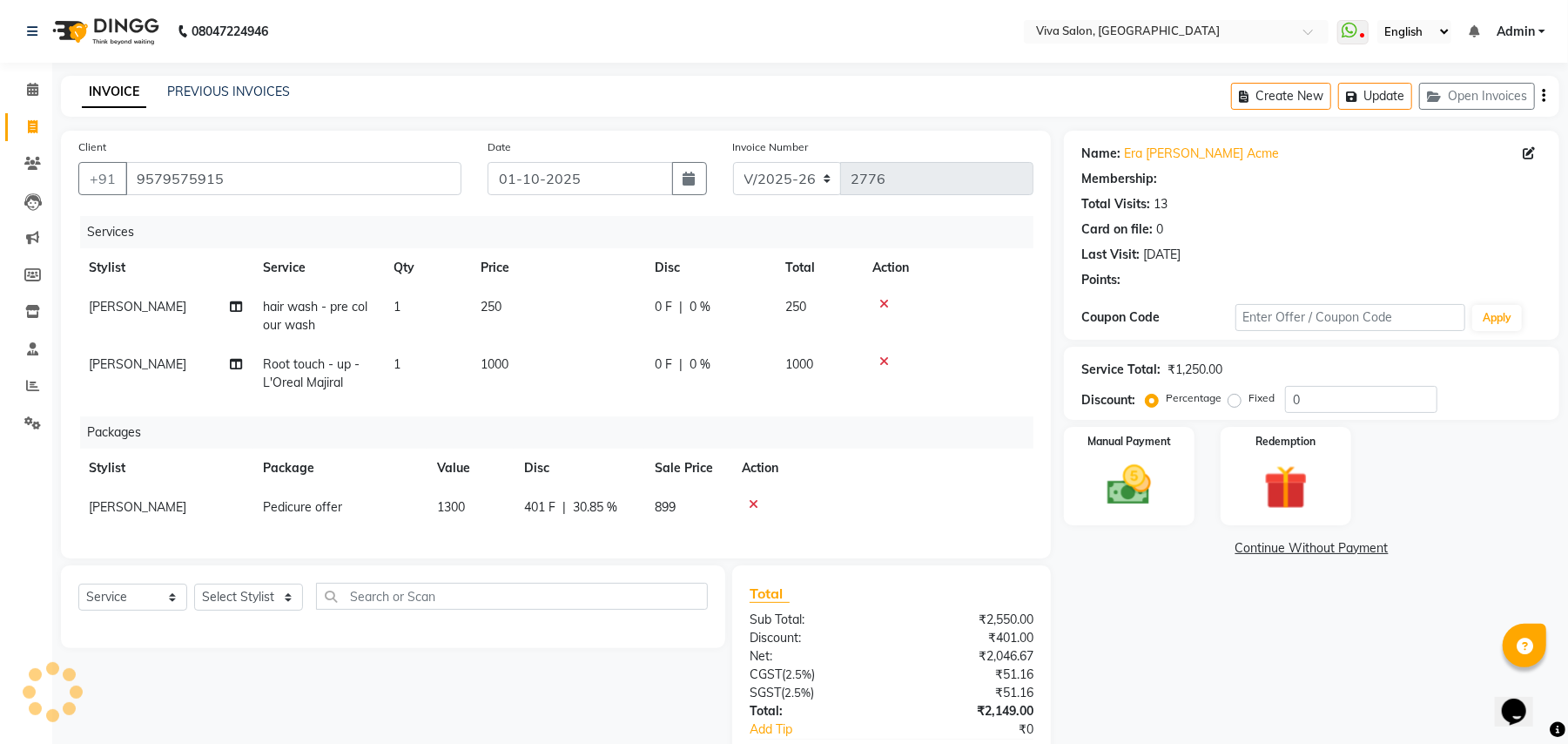
select select "2: Object"
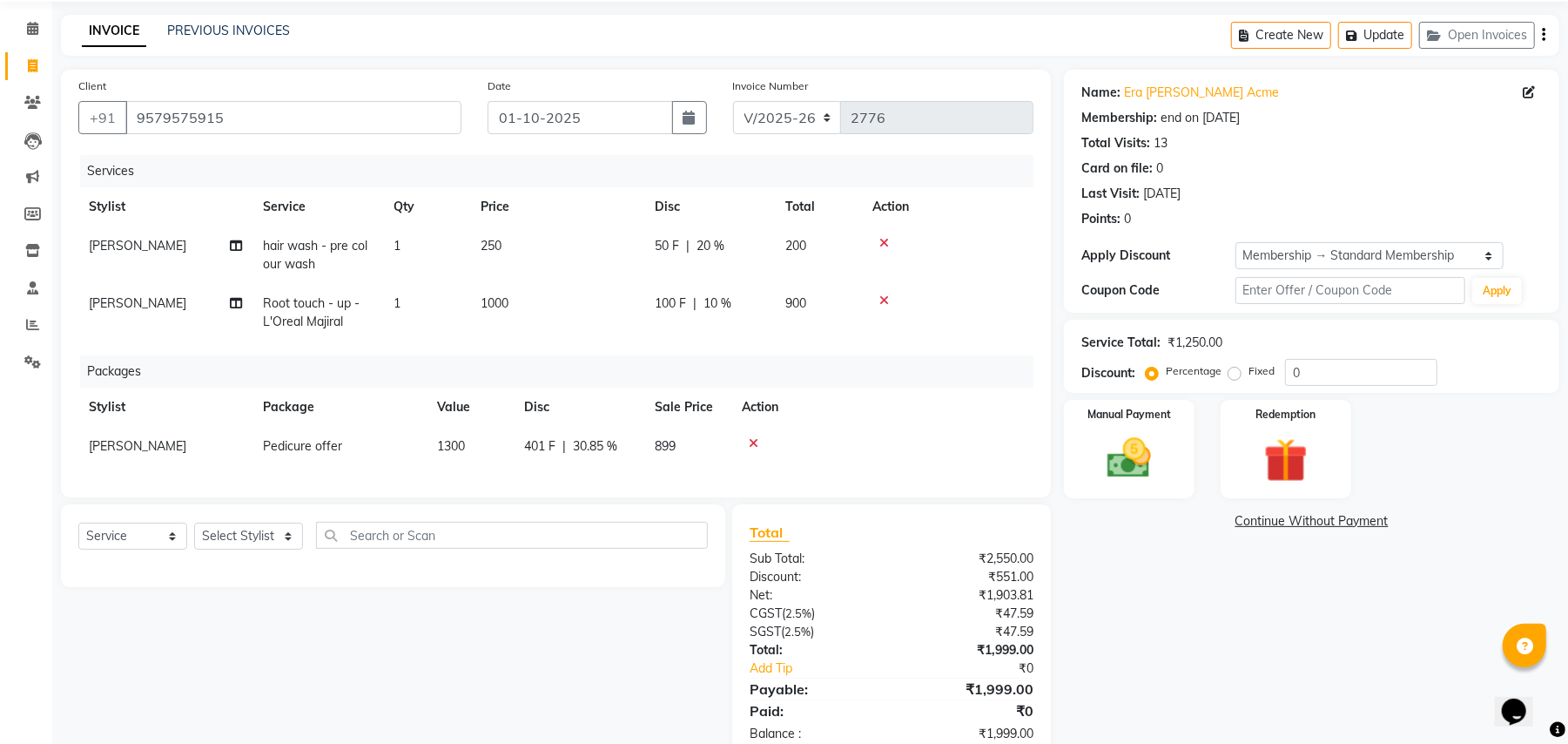
scroll to position [120, 0]
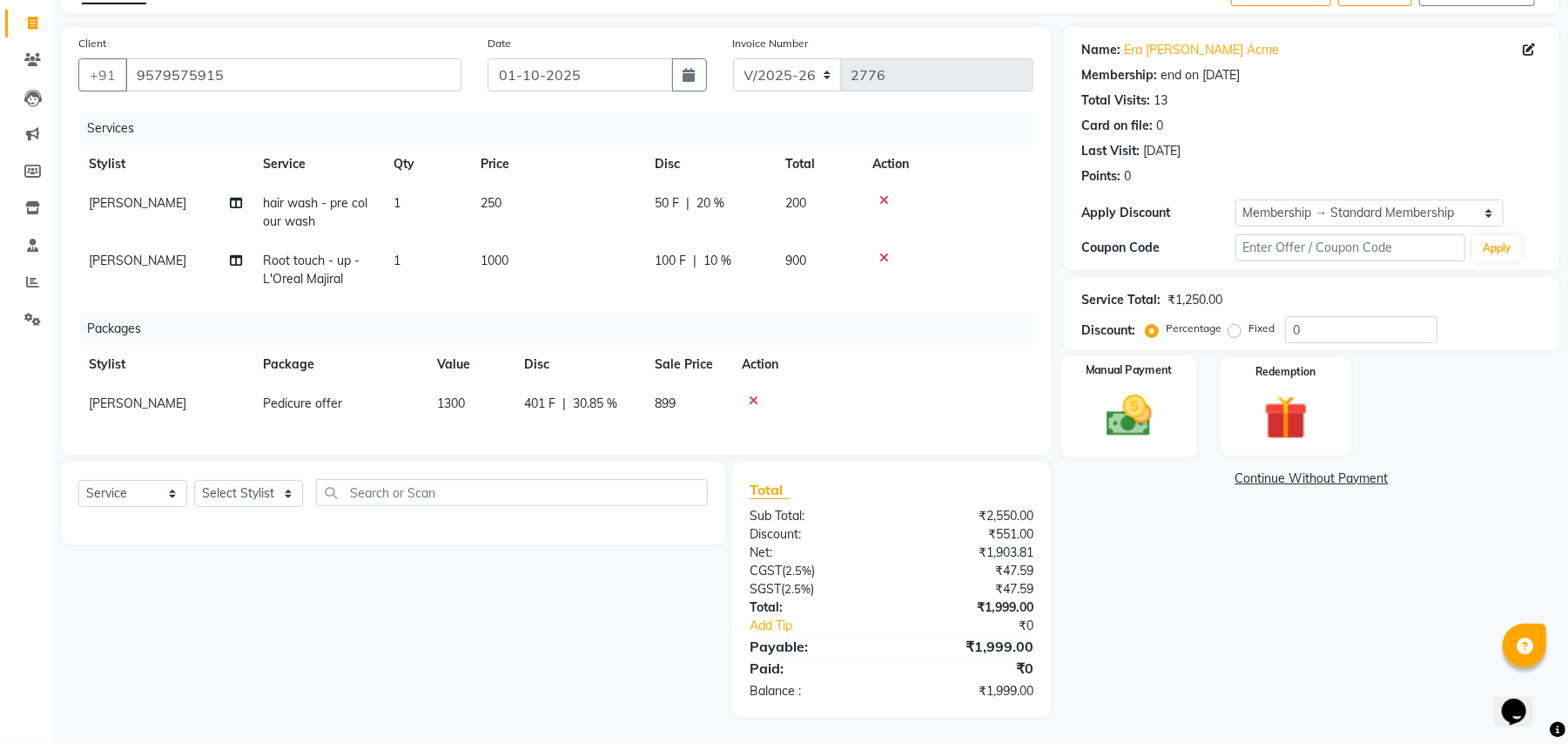
click at [1134, 409] on img at bounding box center [1129, 416] width 75 height 53
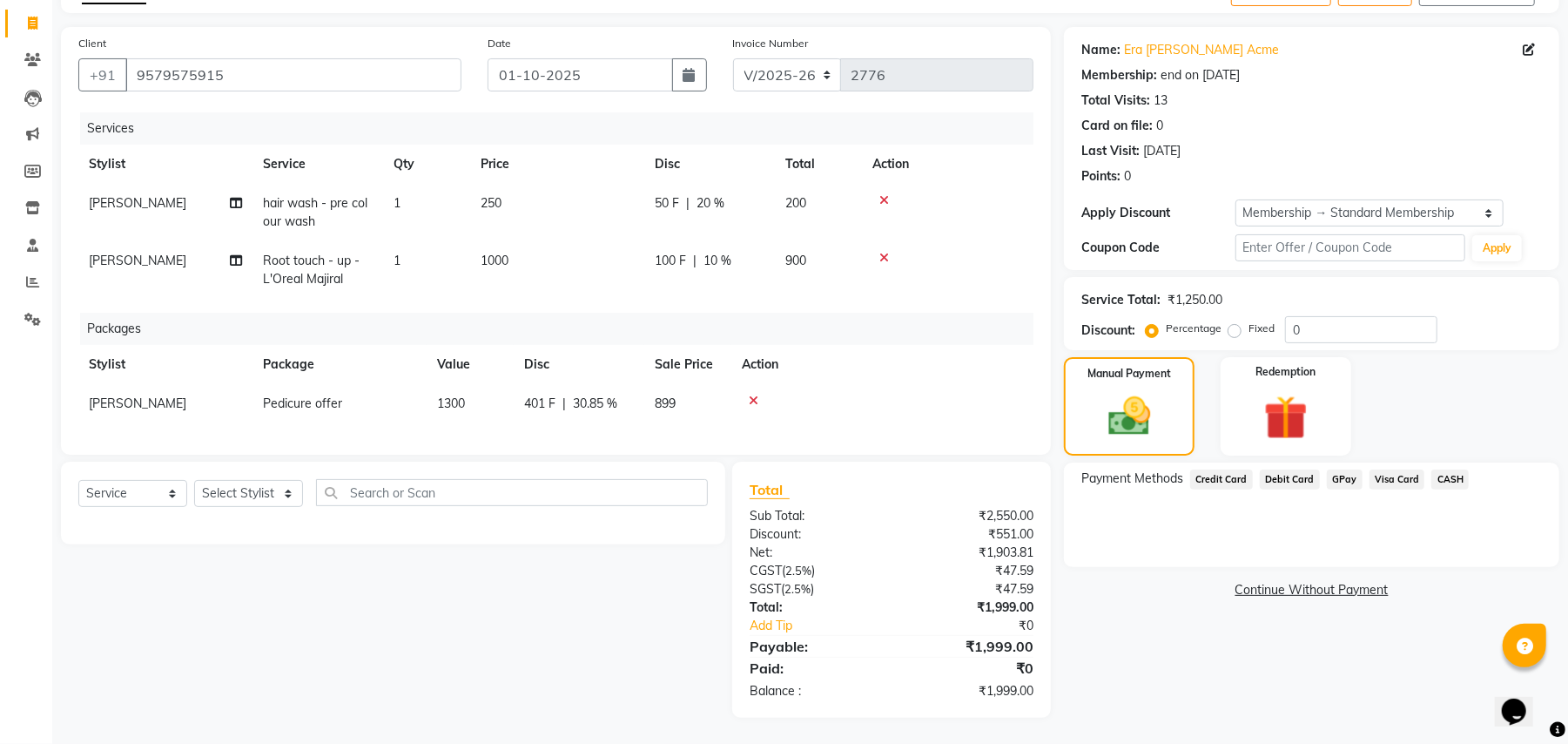
click at [1343, 469] on span "GPay" at bounding box center [1345, 479] width 36 height 20
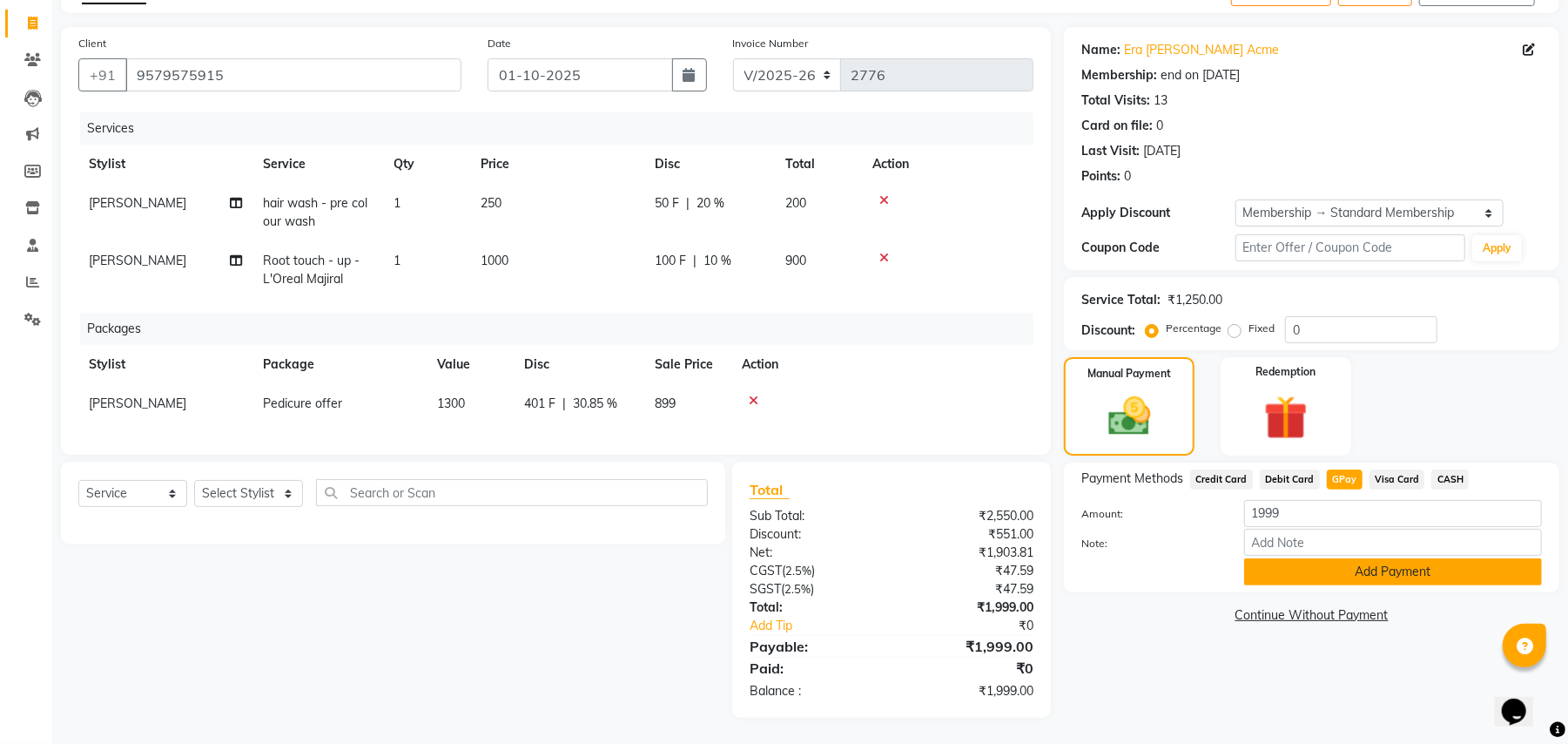
click at [1303, 559] on button "Add Payment" at bounding box center [1393, 572] width 298 height 27
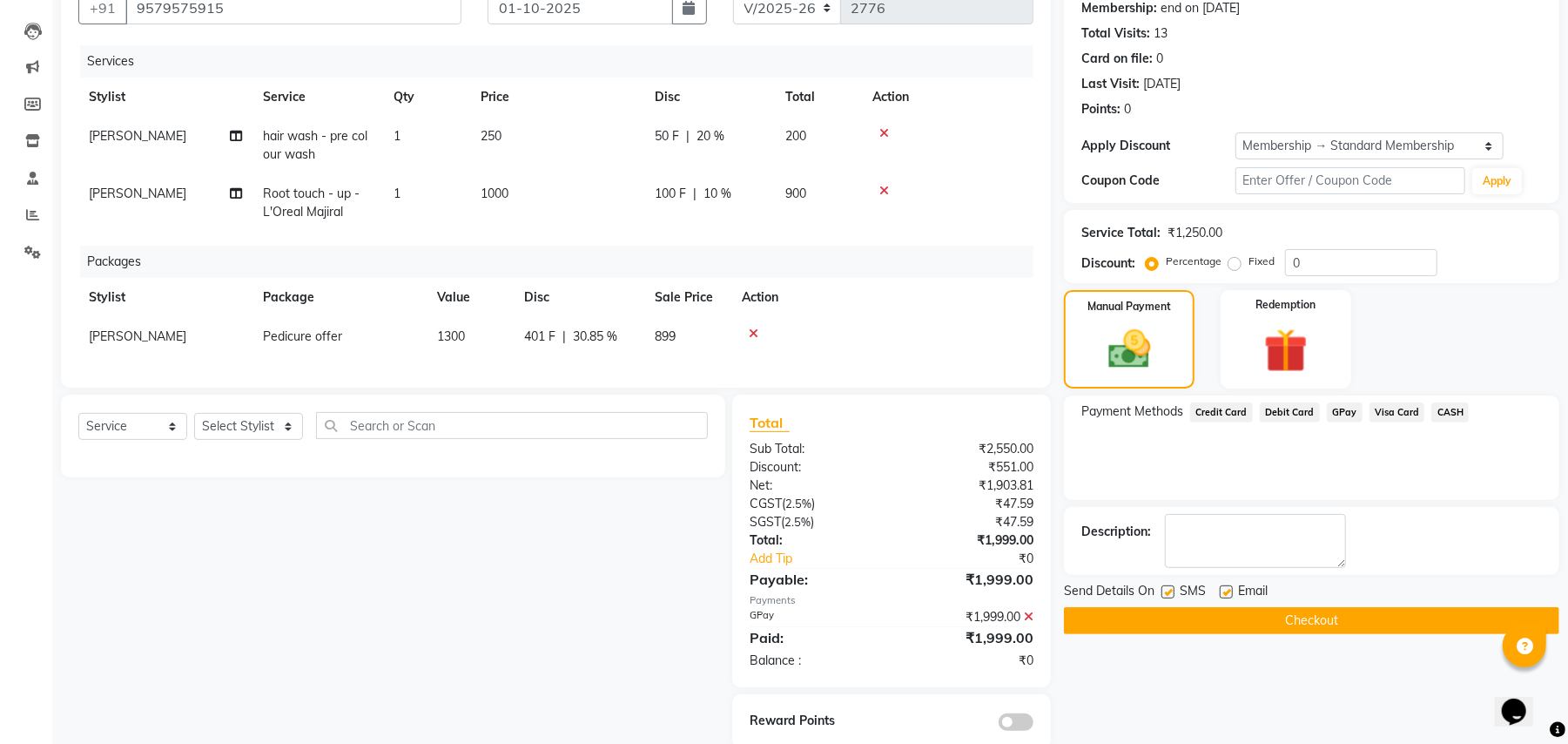
scroll to position [218, 0]
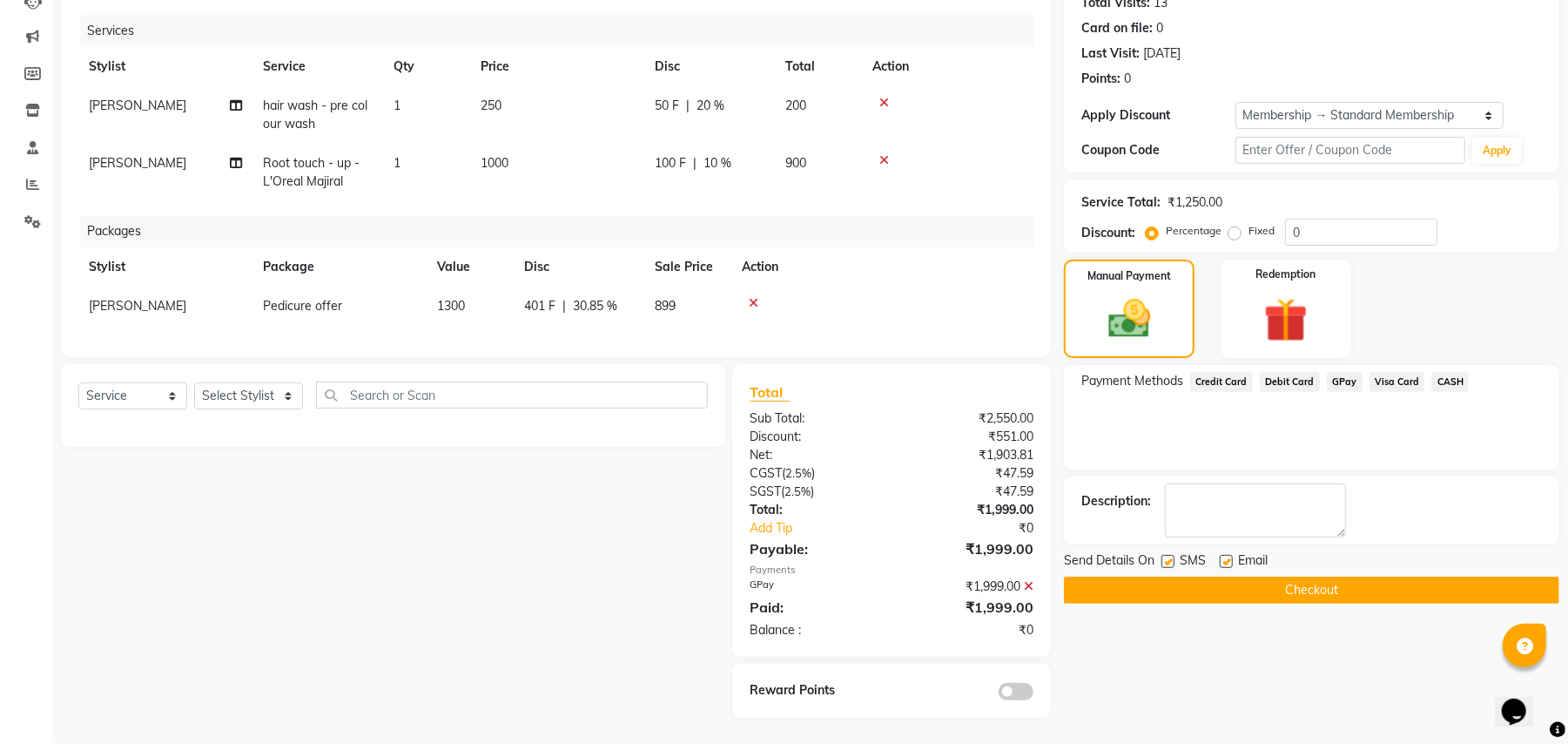
click at [1398, 576] on button "Checkout" at bounding box center [1312, 589] width 496 height 27
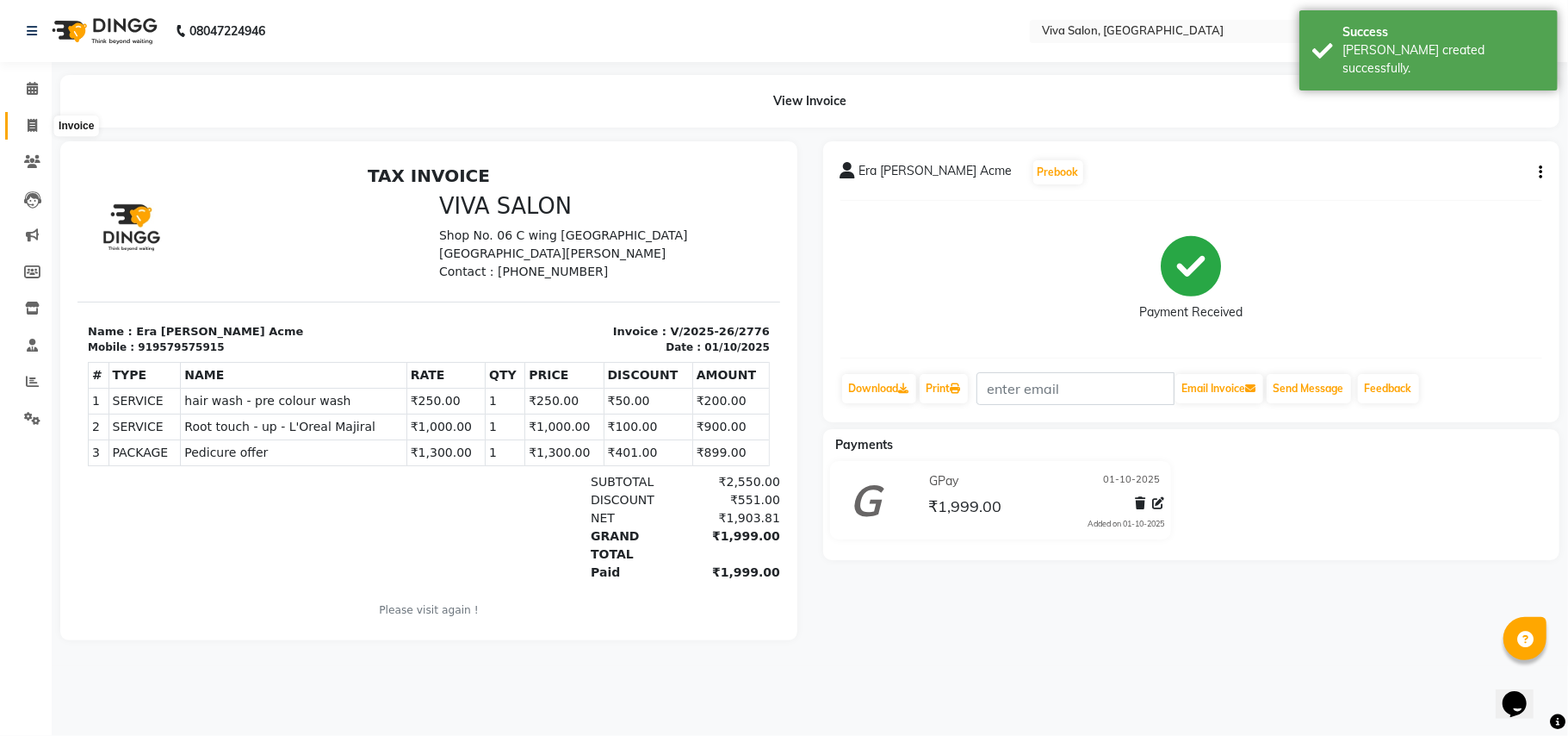
click at [28, 124] on icon at bounding box center [32, 125] width 9 height 13
select select "7363"
select select "service"
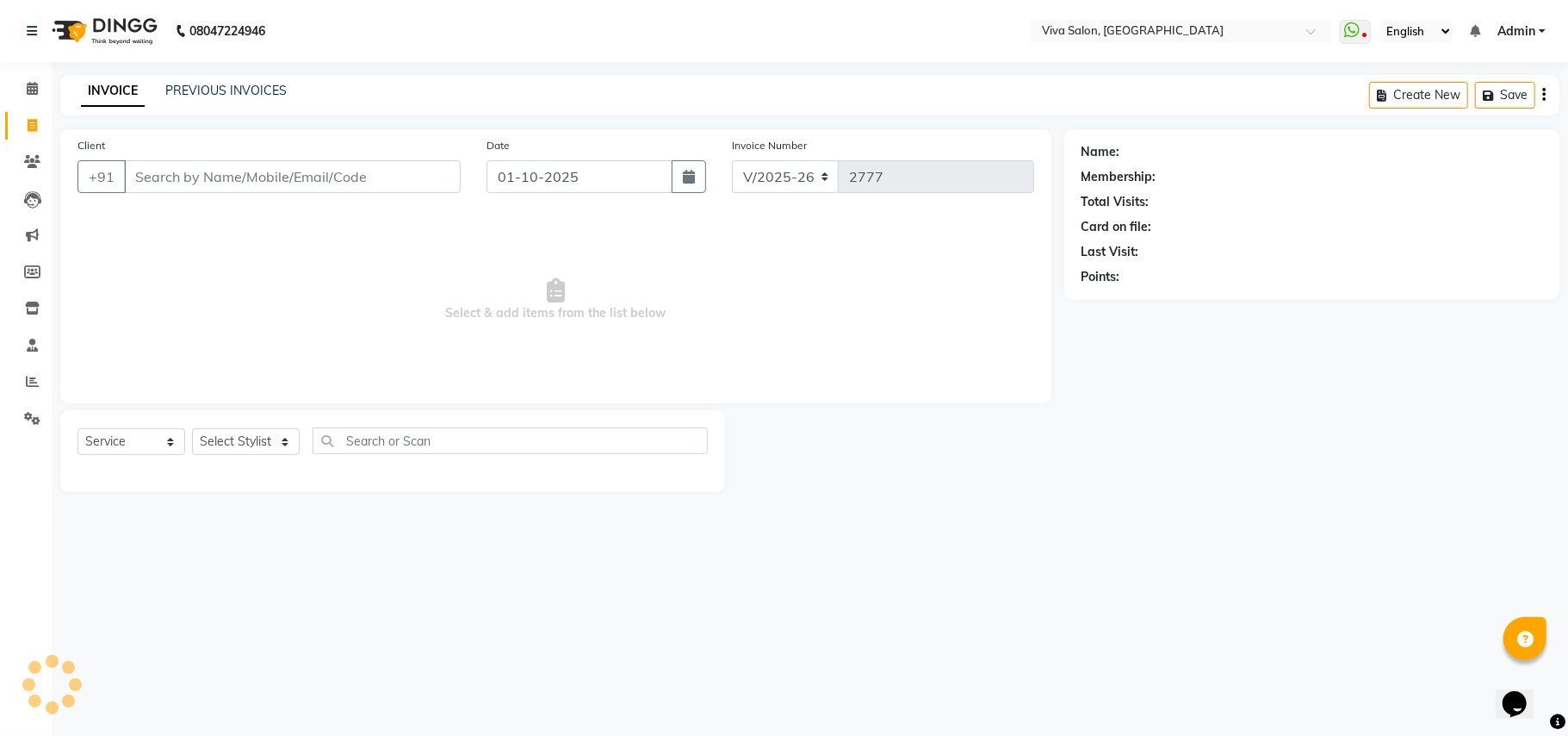
click at [72, 180] on div "Client +91" at bounding box center [269, 171] width 409 height 70
click at [294, 469] on div at bounding box center [393, 472] width 631 height 7
